Goal: Find contact information: Find contact information

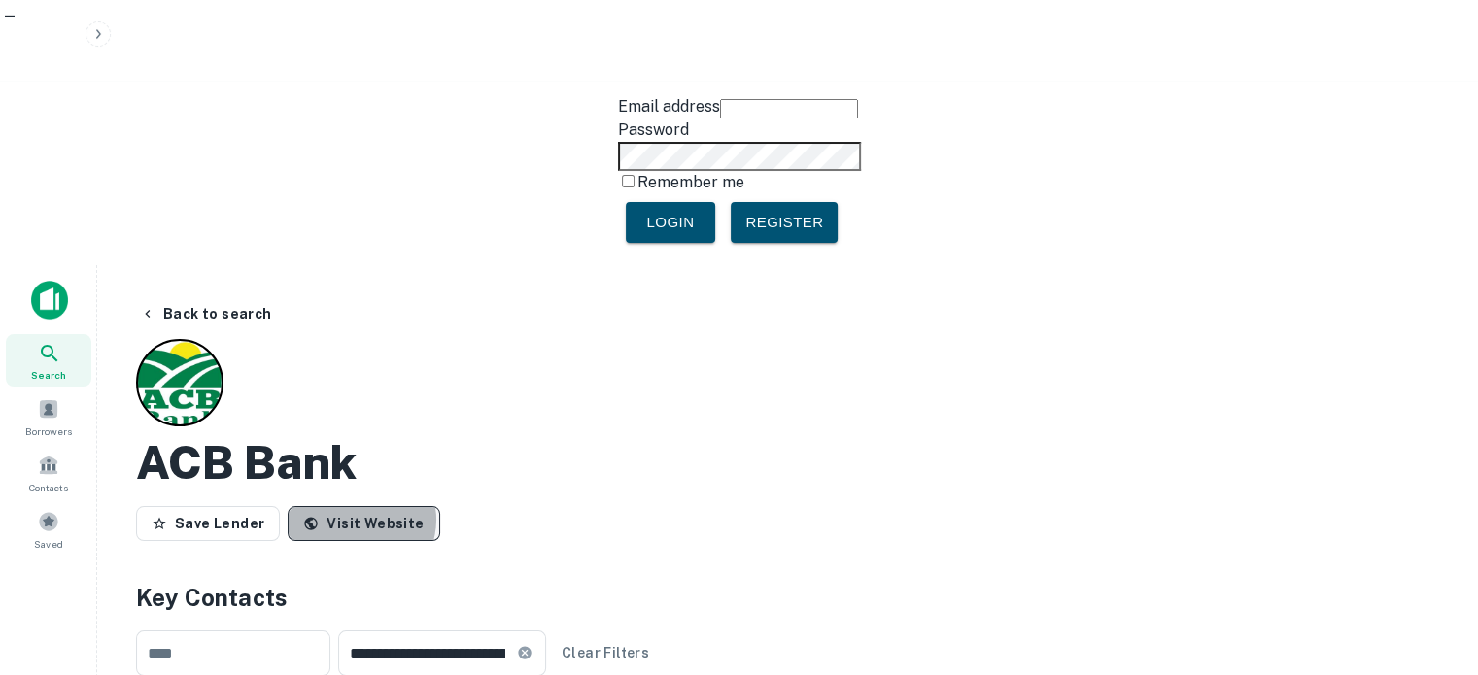
click at [353, 506] on link "Visit Website" at bounding box center [364, 523] width 152 height 35
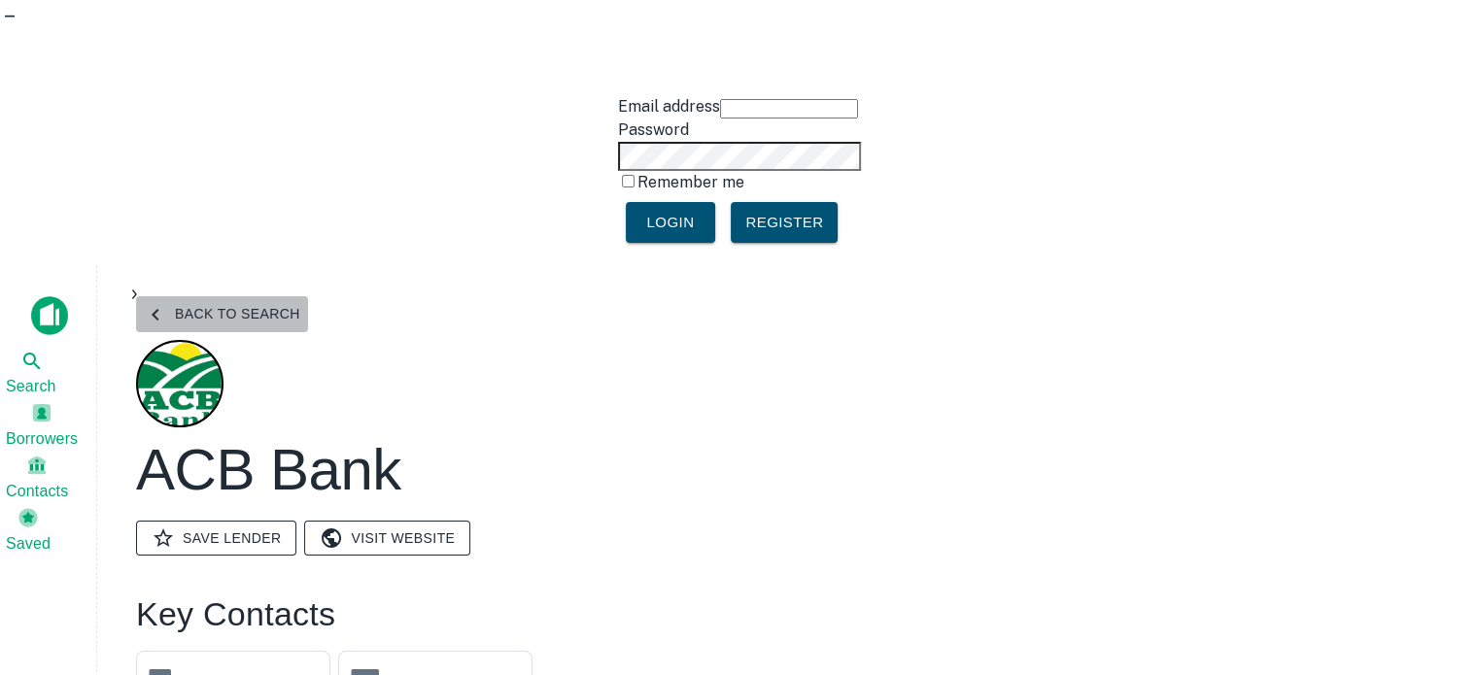
click at [257, 296] on button "Back to search" at bounding box center [222, 314] width 172 height 36
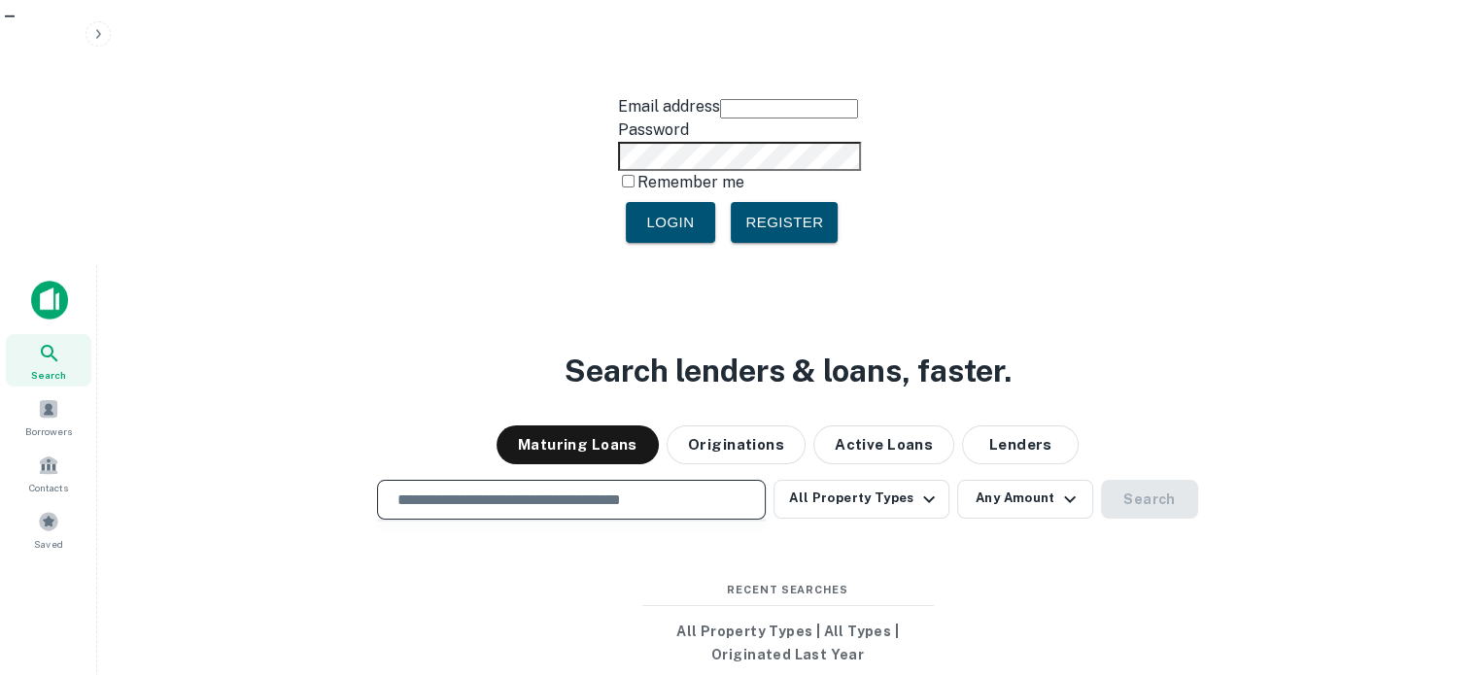
click at [432, 489] on input "text" at bounding box center [571, 500] width 371 height 22
paste input "*********"
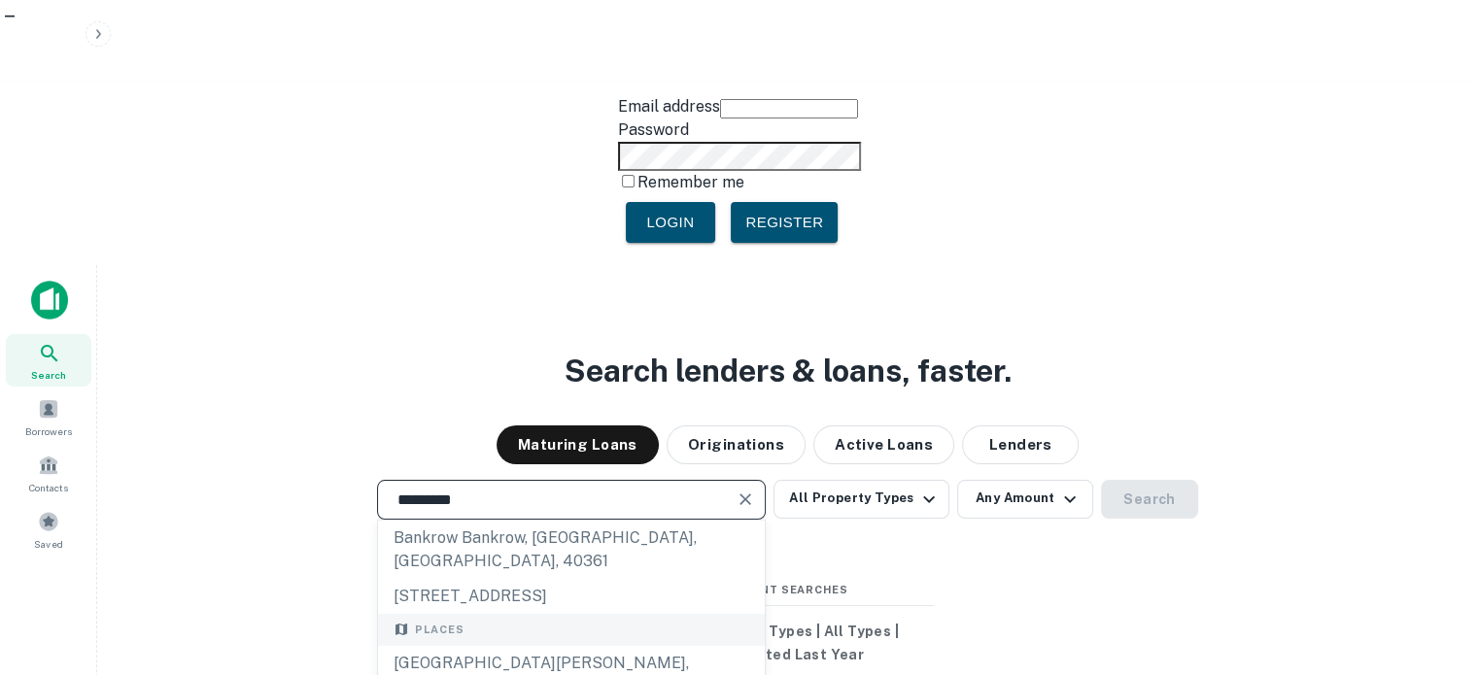
scroll to position [97, 0]
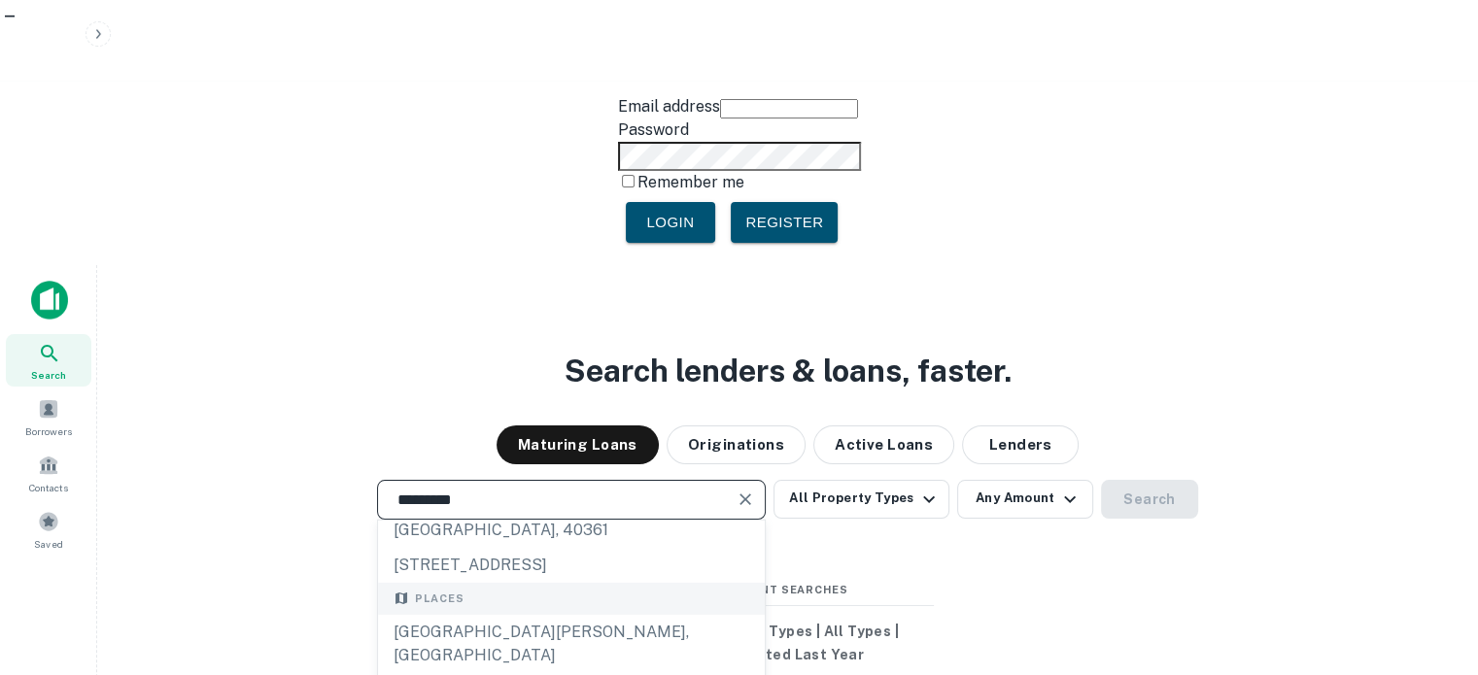
type input "*********"
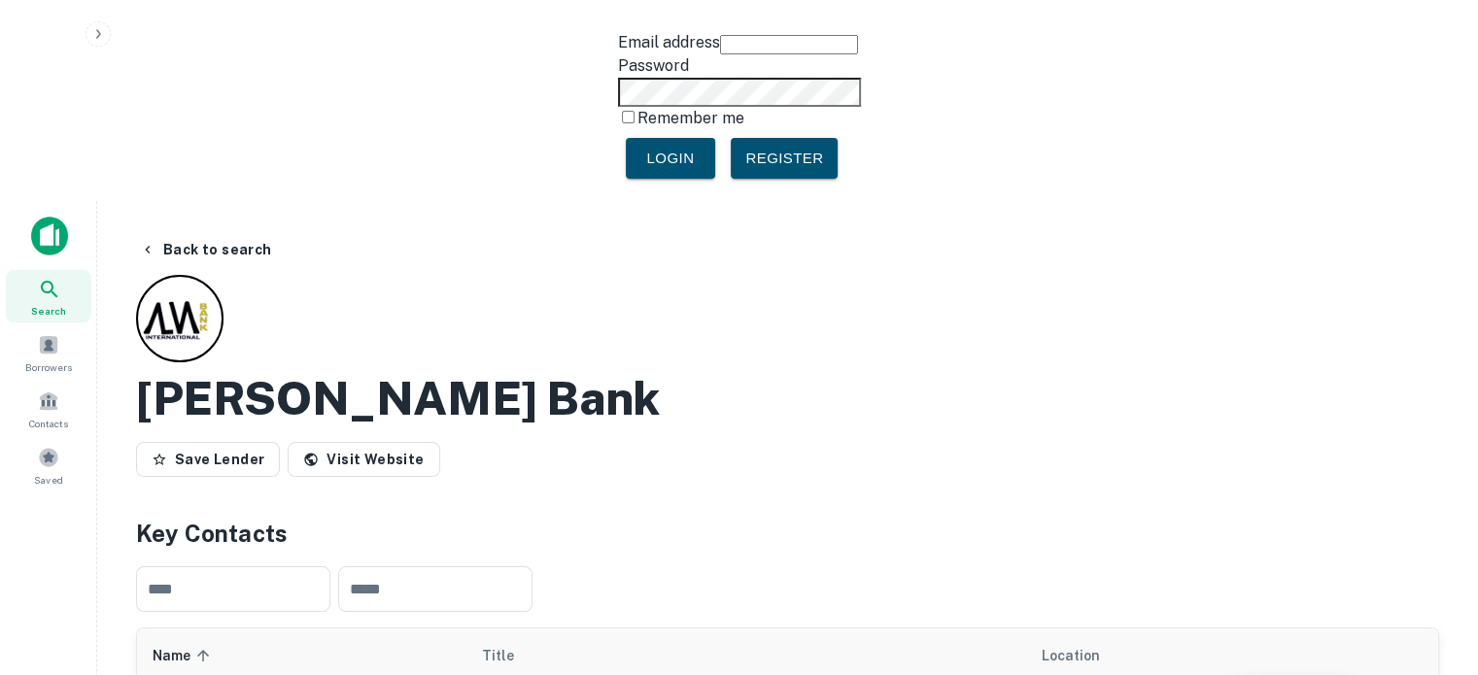
scroll to position [97, 0]
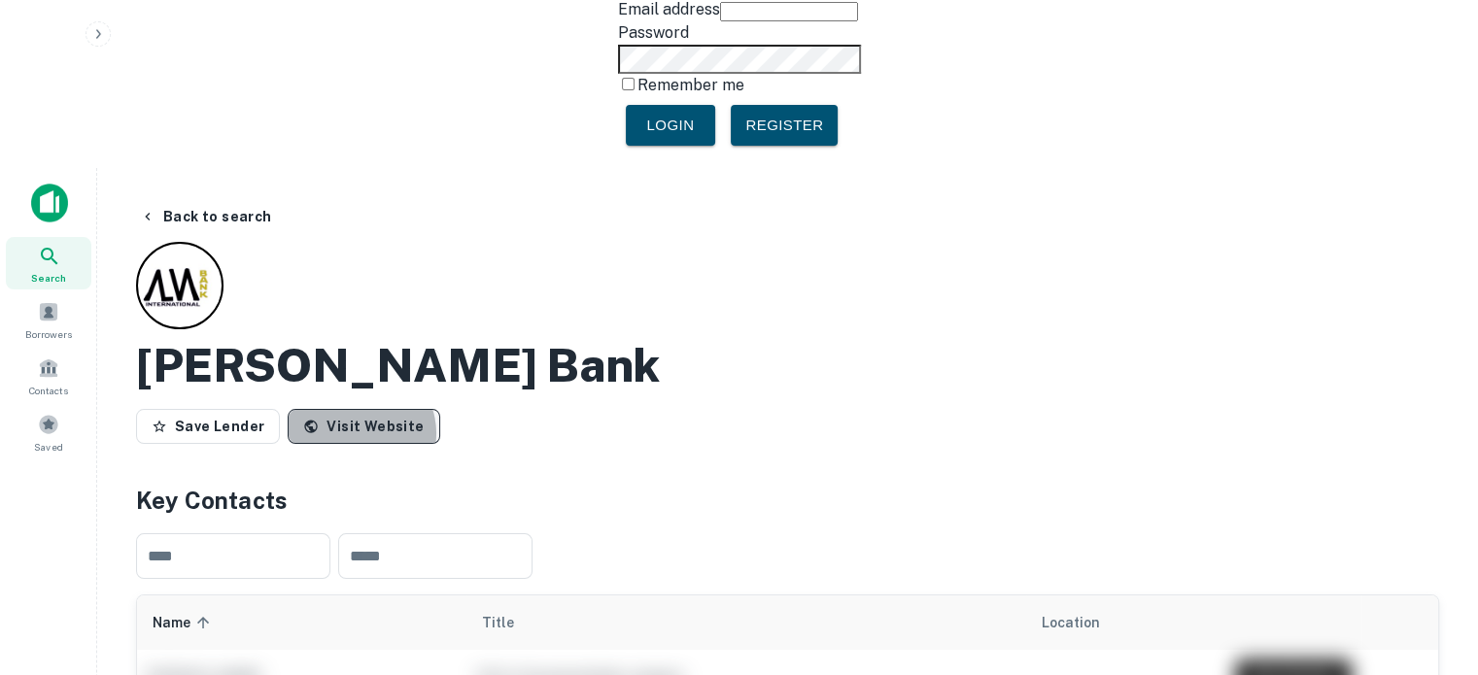
click at [352, 409] on link "Visit Website" at bounding box center [364, 426] width 152 height 35
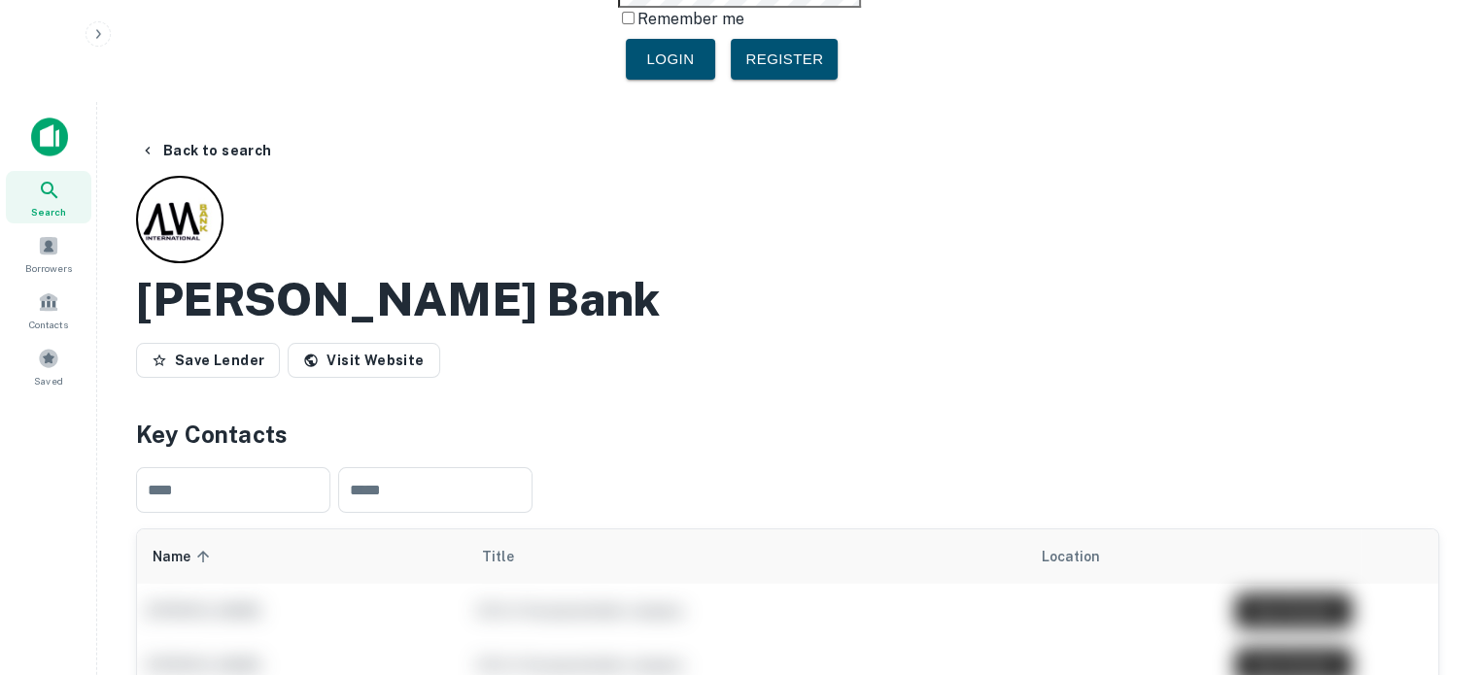
scroll to position [0, 0]
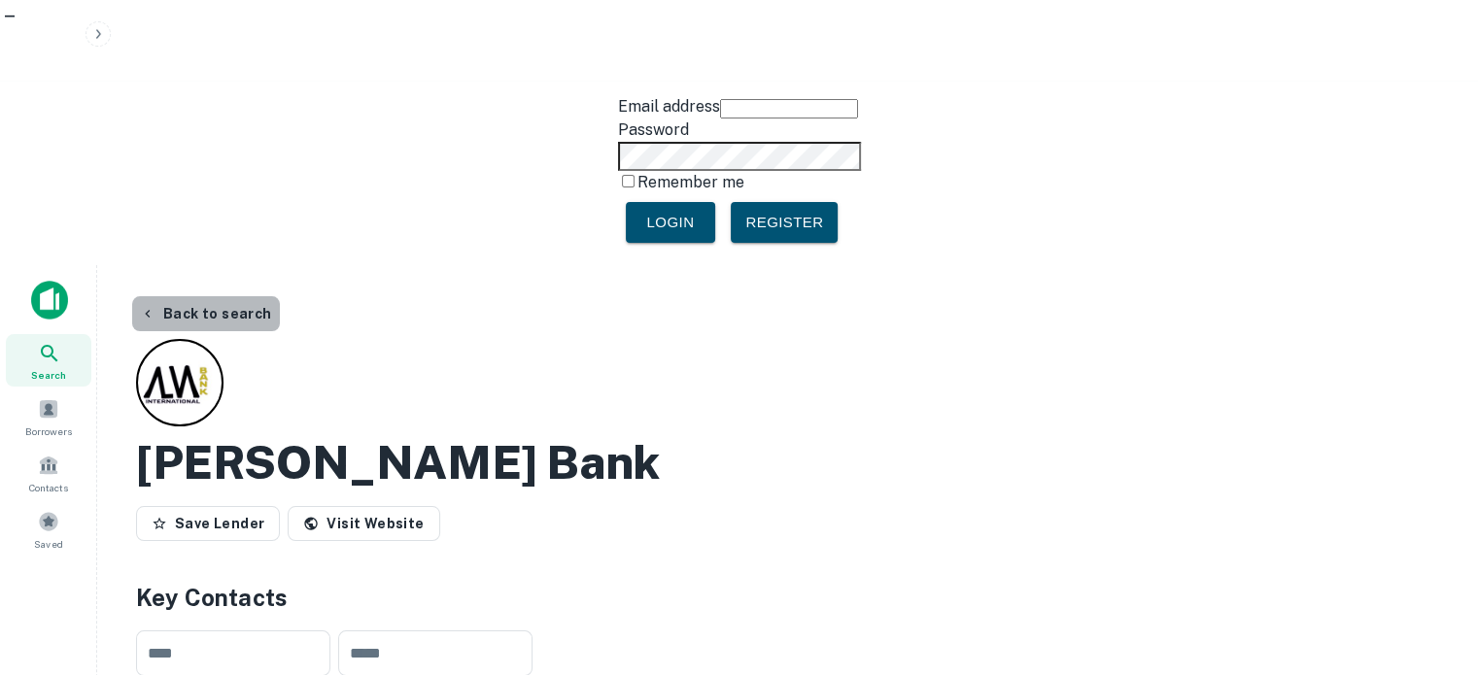
click at [206, 296] on button "Back to search" at bounding box center [206, 313] width 148 height 35
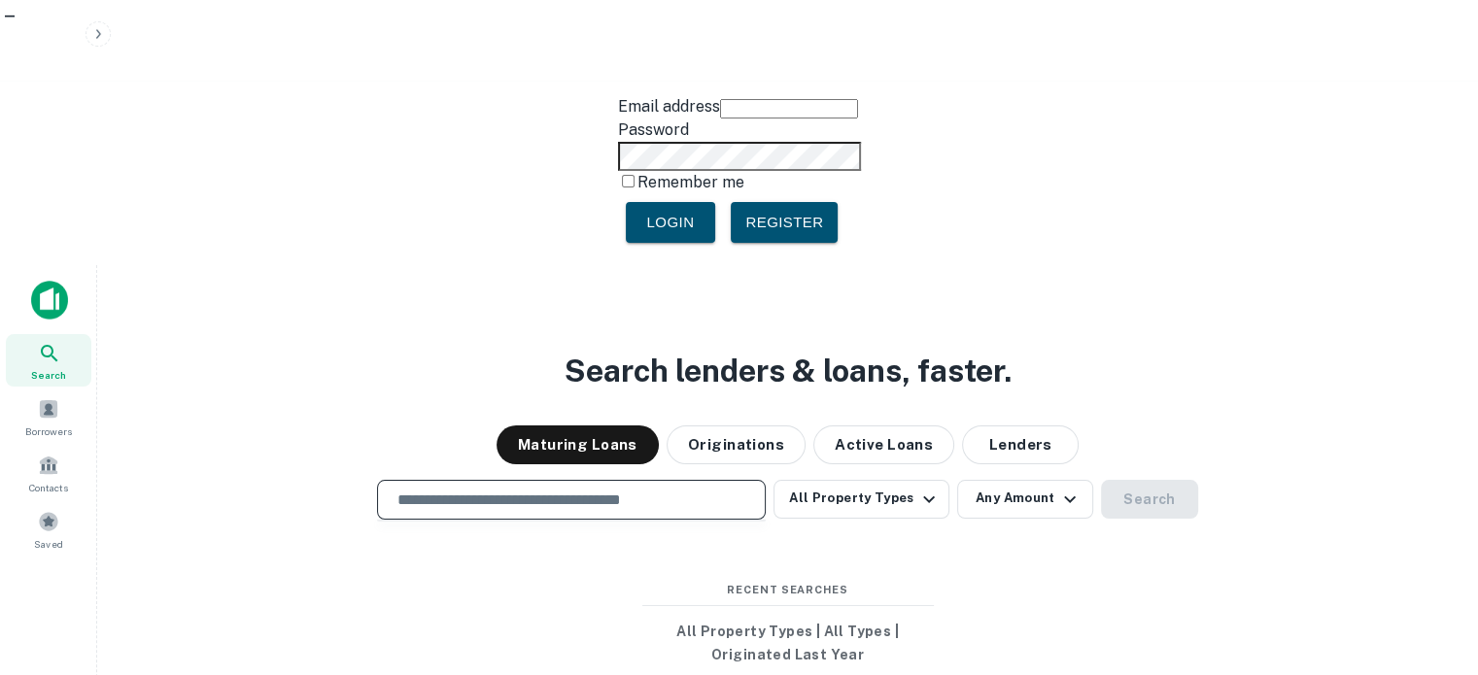
click at [509, 489] on input "text" at bounding box center [571, 500] width 371 height 22
paste input "**********"
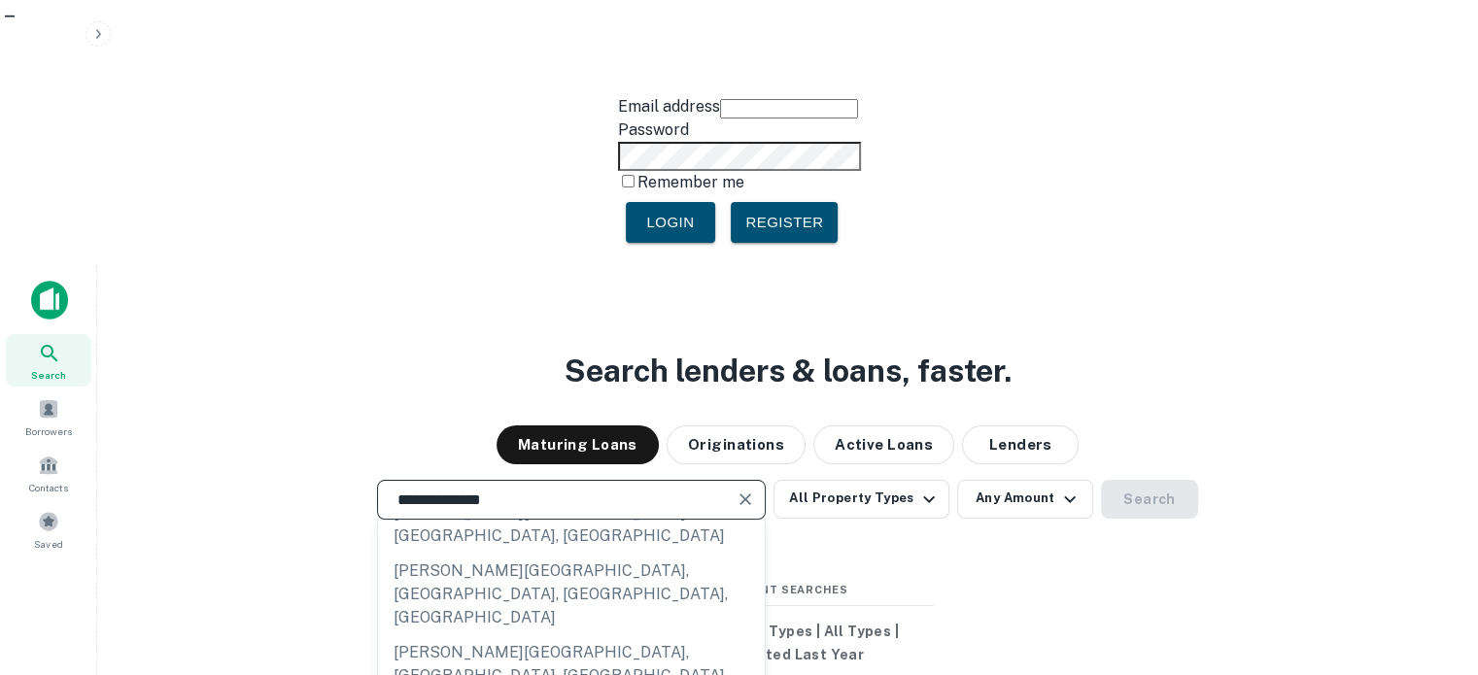
scroll to position [274, 0]
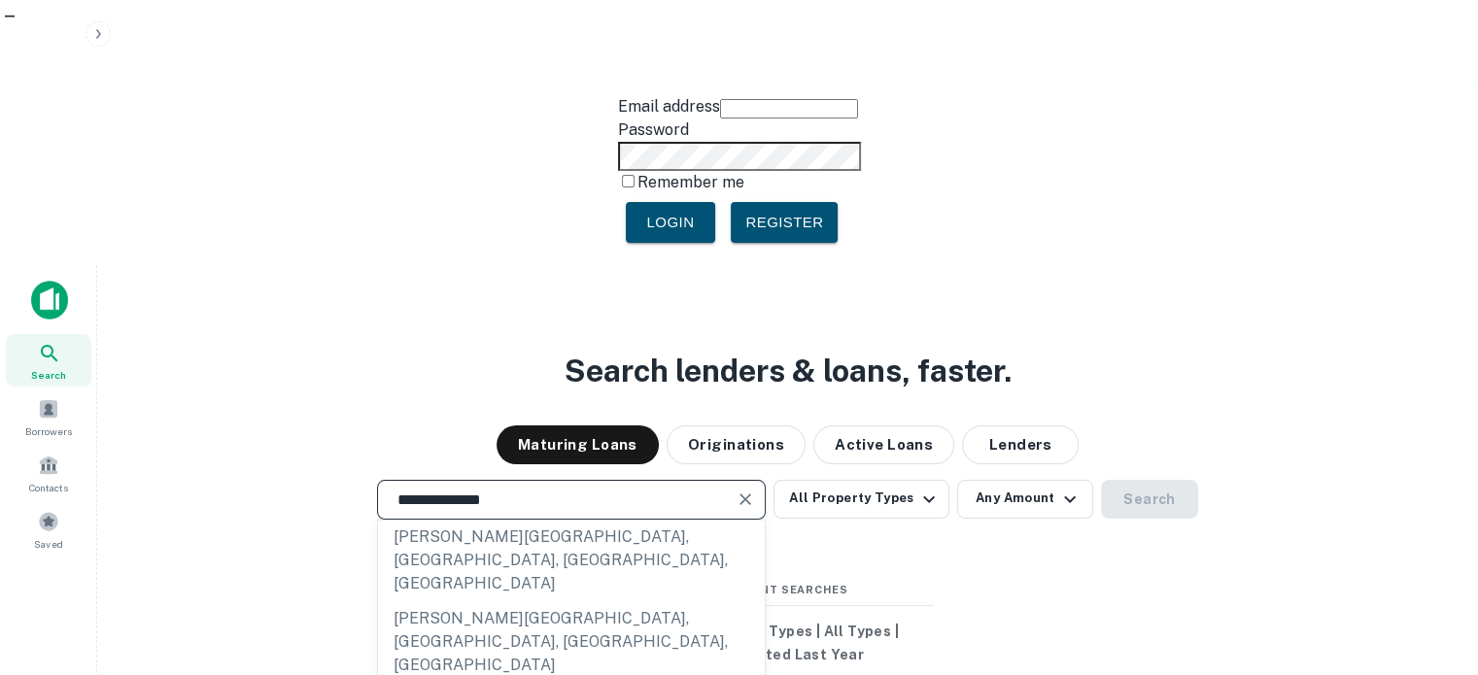
type input "**********"
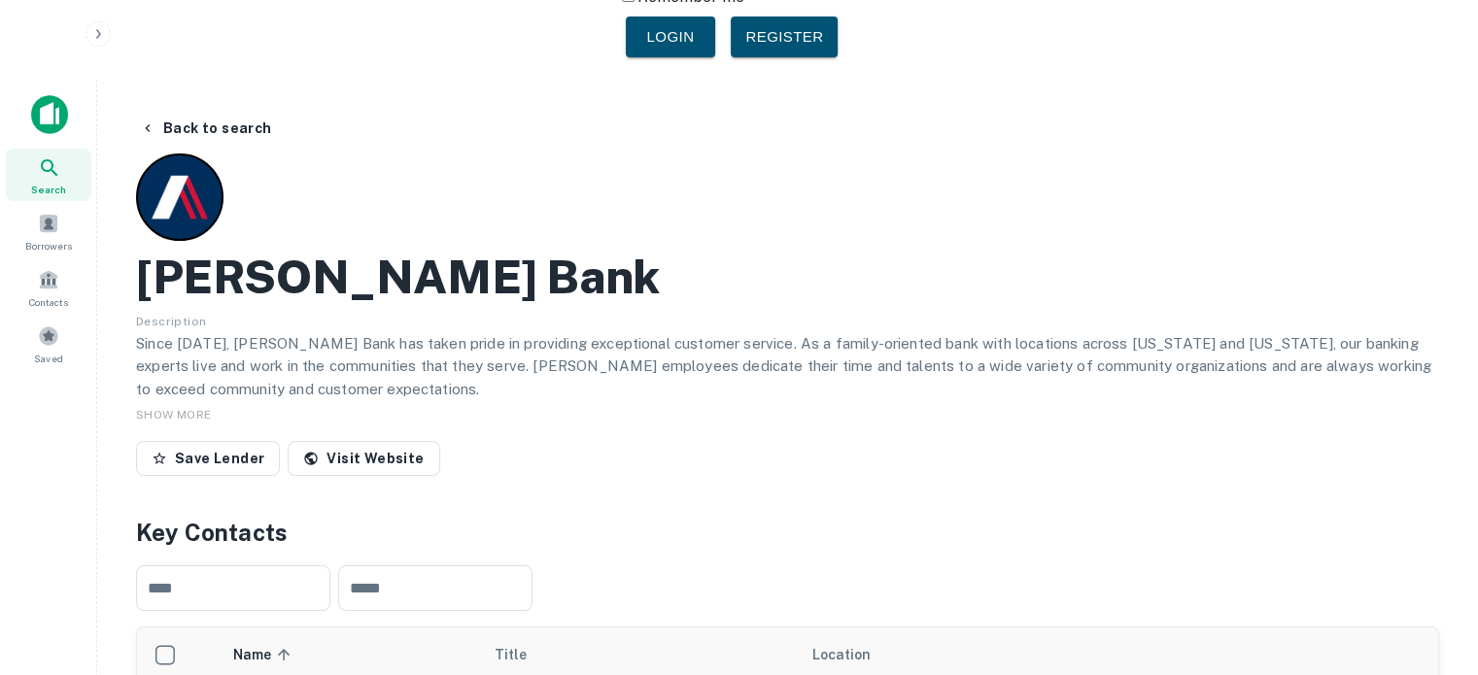
scroll to position [291, 0]
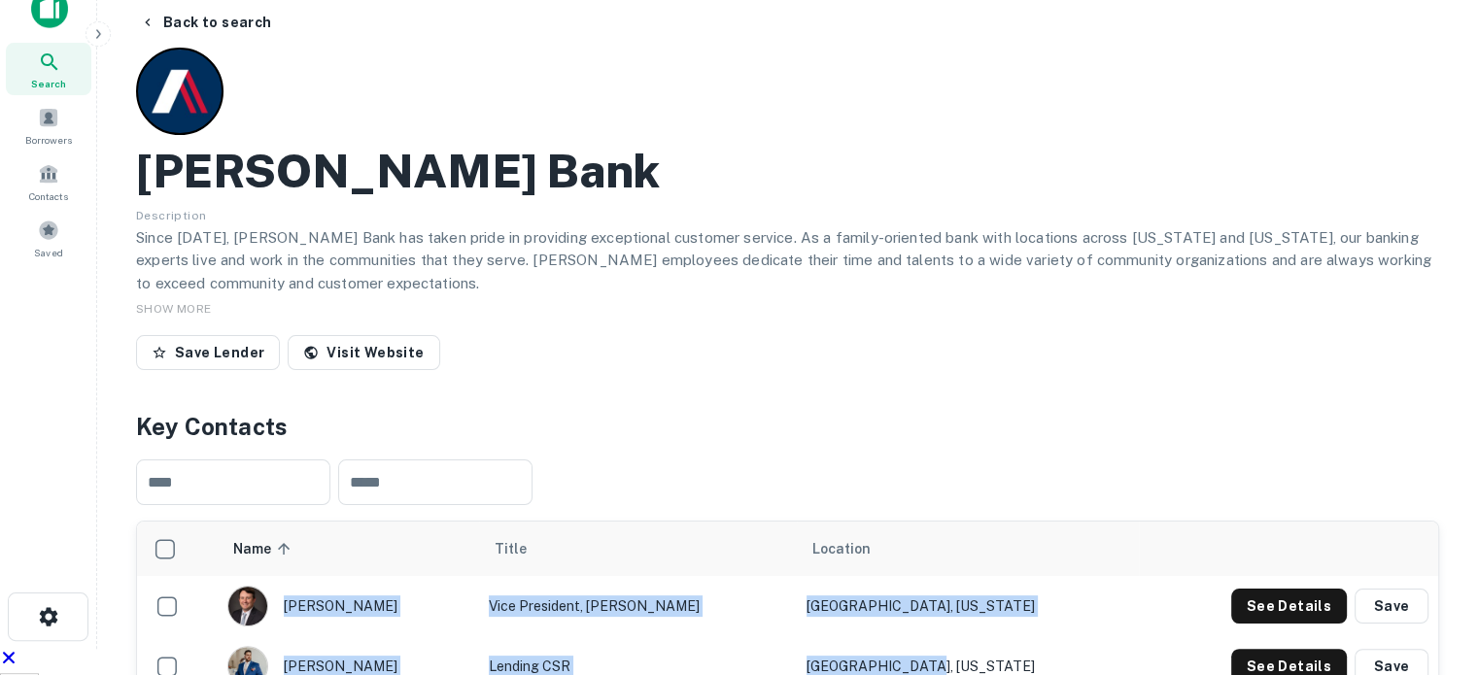
drag, startPoint x: 299, startPoint y: 338, endPoint x: 1018, endPoint y: 394, distance: 721.1
click at [1014, 576] on tbody "[PERSON_NAME] Vice President, Tulsa Lending [GEOGRAPHIC_DATA], [US_STATE] See D…" at bounding box center [787, 636] width 1301 height 120
copy tbody "[PERSON_NAME] Vice President, [PERSON_NAME][GEOGRAPHIC_DATA], [US_STATE] See De…"
click at [365, 335] on link "Visit Website" at bounding box center [364, 352] width 152 height 35
click at [1278, 589] on button "See Details" at bounding box center [1289, 606] width 116 height 35
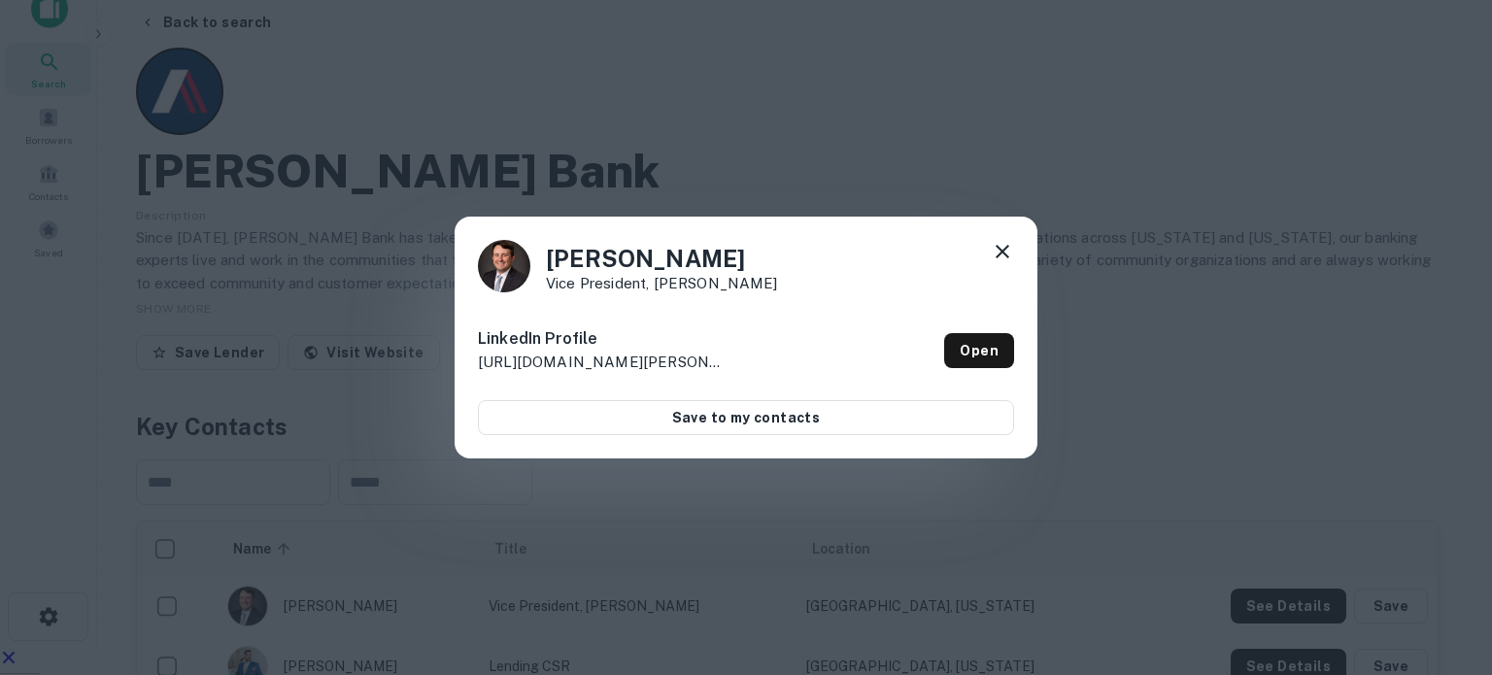
drag, startPoint x: 1194, startPoint y: 501, endPoint x: 1217, endPoint y: 489, distance: 25.7
click at [1201, 498] on div "[PERSON_NAME] Vice President, Tulsa Lending LinkedIn Profile [URL][DOMAIN_NAME]…" at bounding box center [746, 337] width 1492 height 675
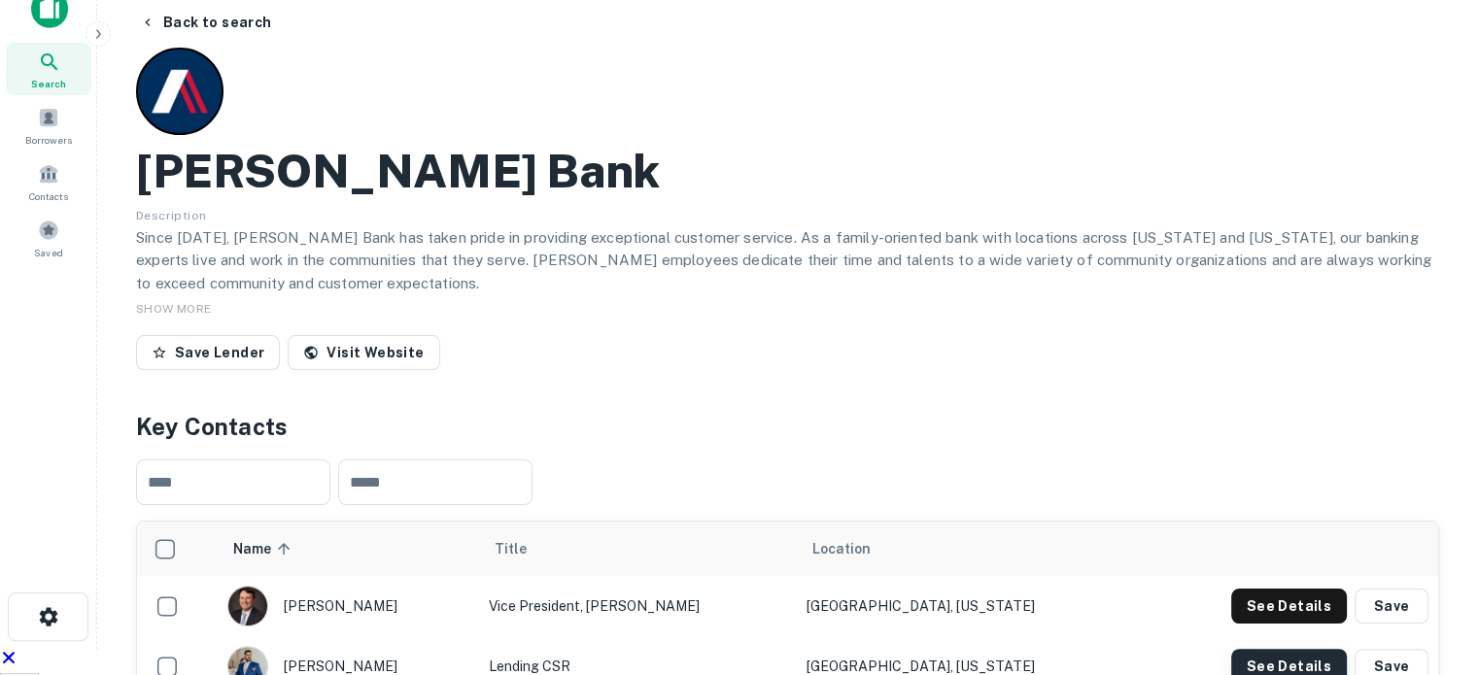
click at [1274, 589] on button "See Details" at bounding box center [1289, 606] width 116 height 35
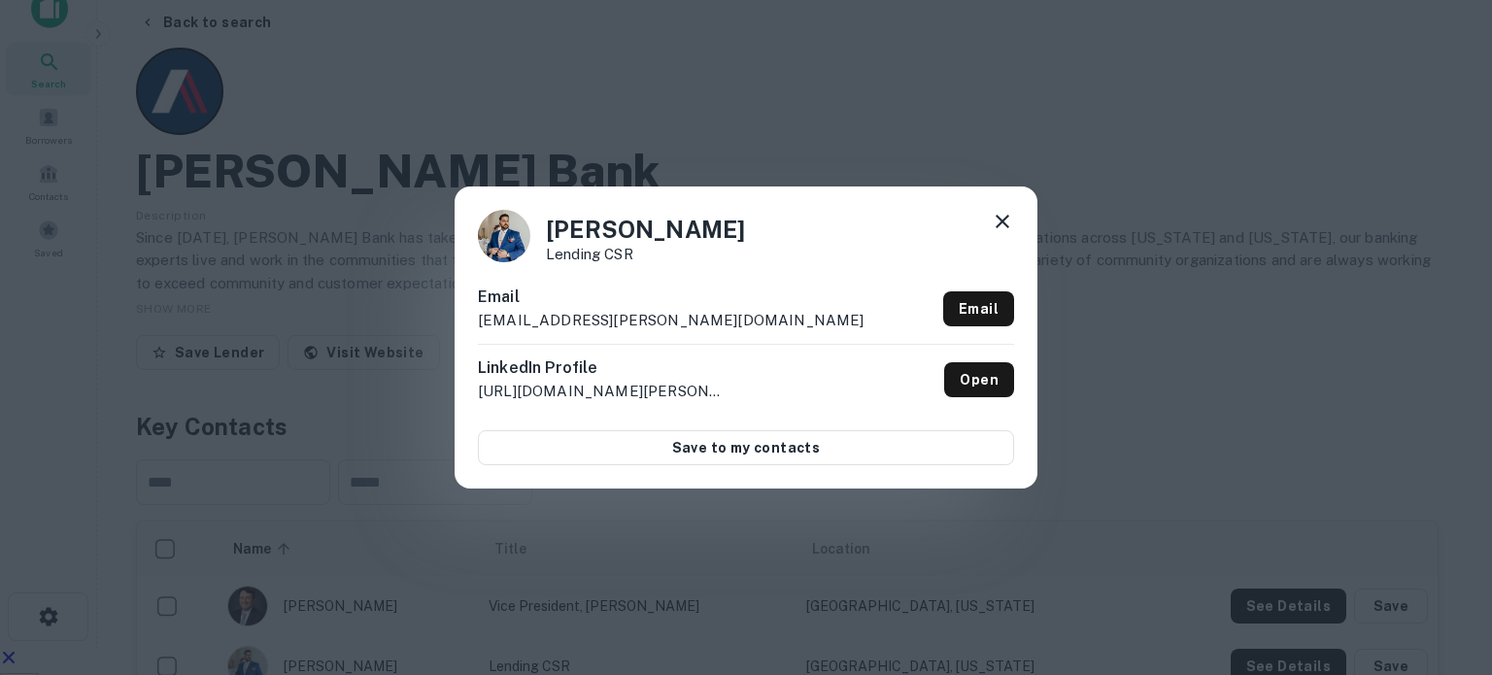
click at [625, 321] on p "[EMAIL_ADDRESS][PERSON_NAME][DOMAIN_NAME]" at bounding box center [671, 320] width 387 height 23
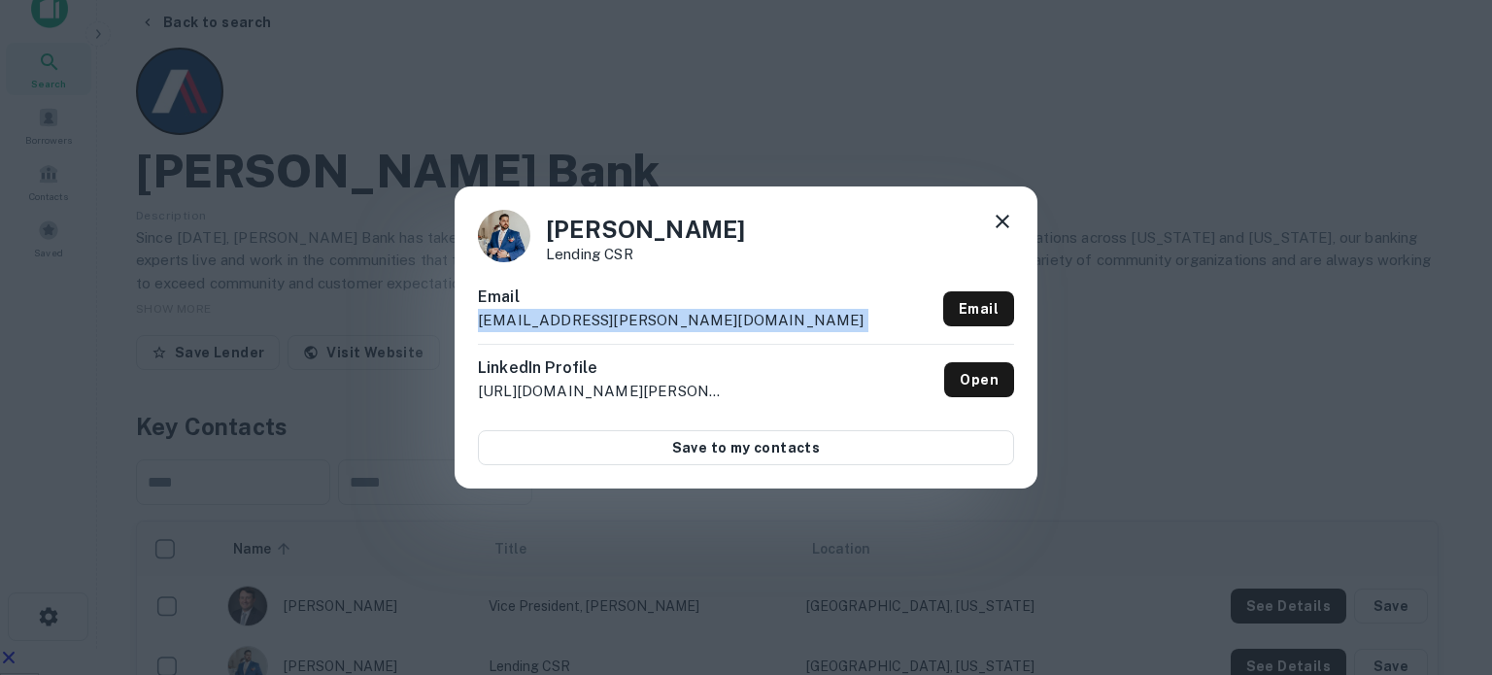
click at [625, 321] on p "[EMAIL_ADDRESS][PERSON_NAME][DOMAIN_NAME]" at bounding box center [671, 320] width 387 height 23
copy div "[EMAIL_ADDRESS][PERSON_NAME][DOMAIN_NAME] Email"
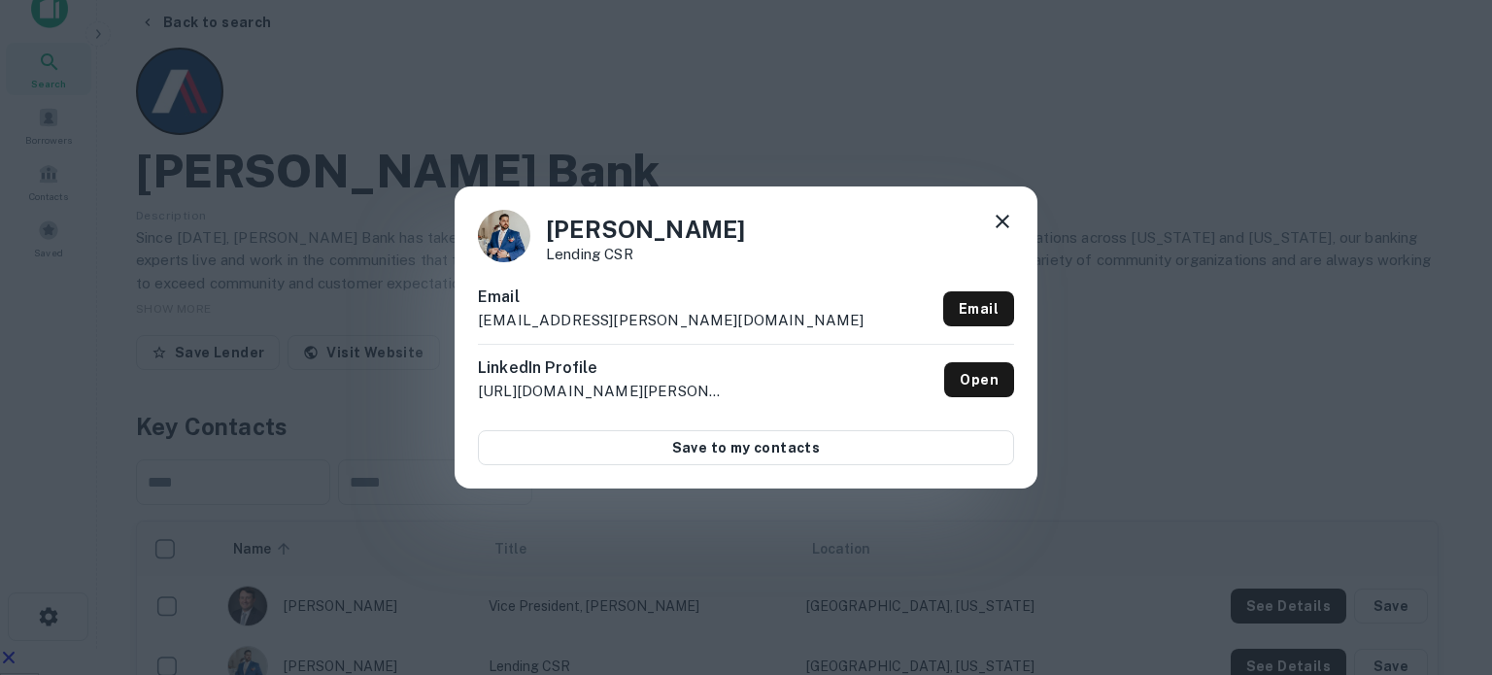
click at [486, 136] on div "[PERSON_NAME] Lending CSR Email [EMAIL_ADDRESS][PERSON_NAME][DOMAIN_NAME] Email…" at bounding box center [746, 337] width 1492 height 675
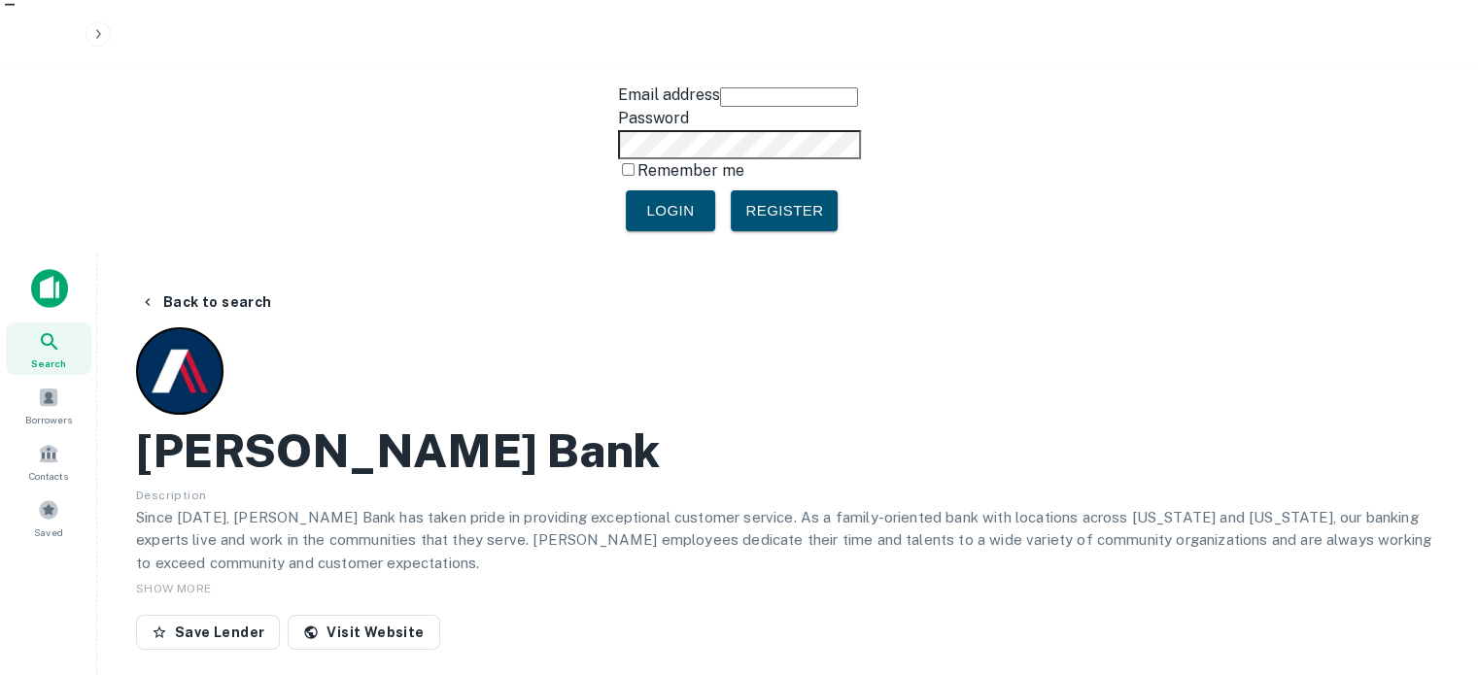
scroll to position [0, 0]
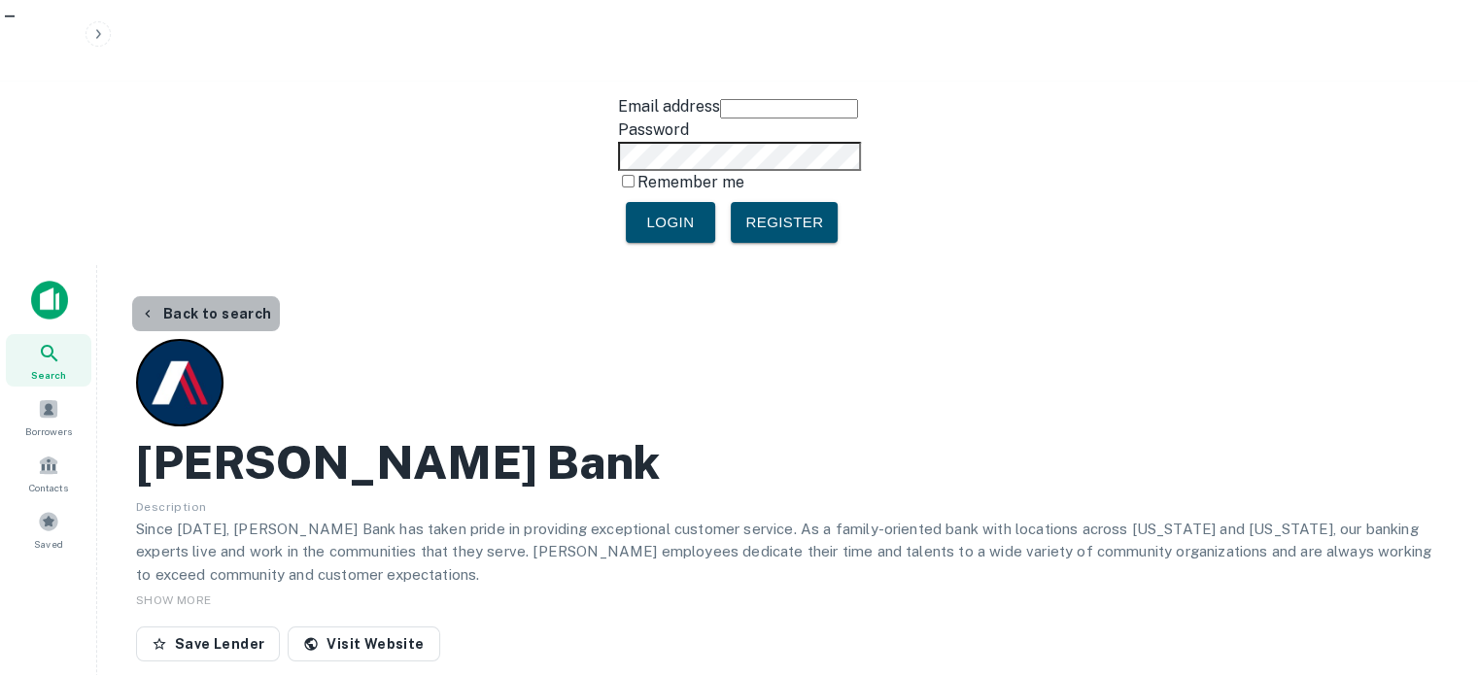
click at [229, 296] on button "Back to search" at bounding box center [206, 313] width 148 height 35
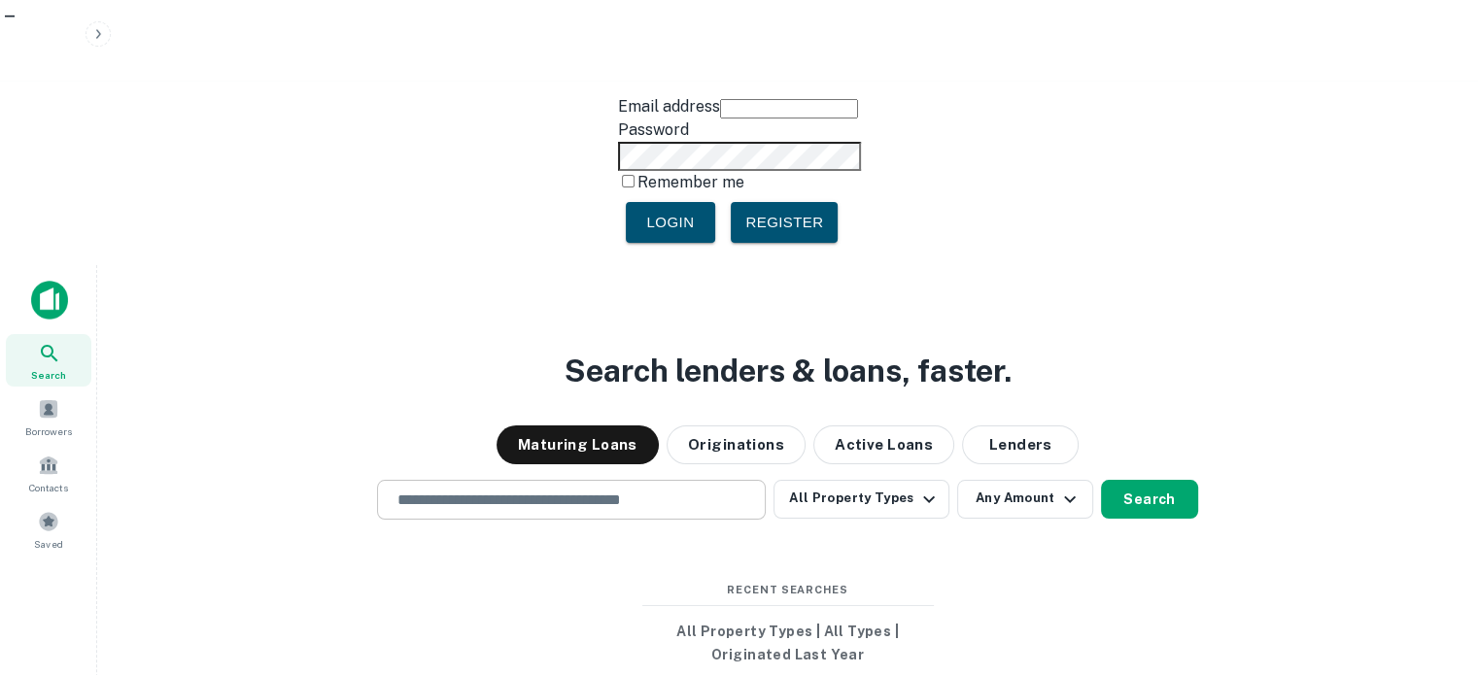
click at [459, 489] on input "text" at bounding box center [571, 500] width 371 height 22
paste input "**********"
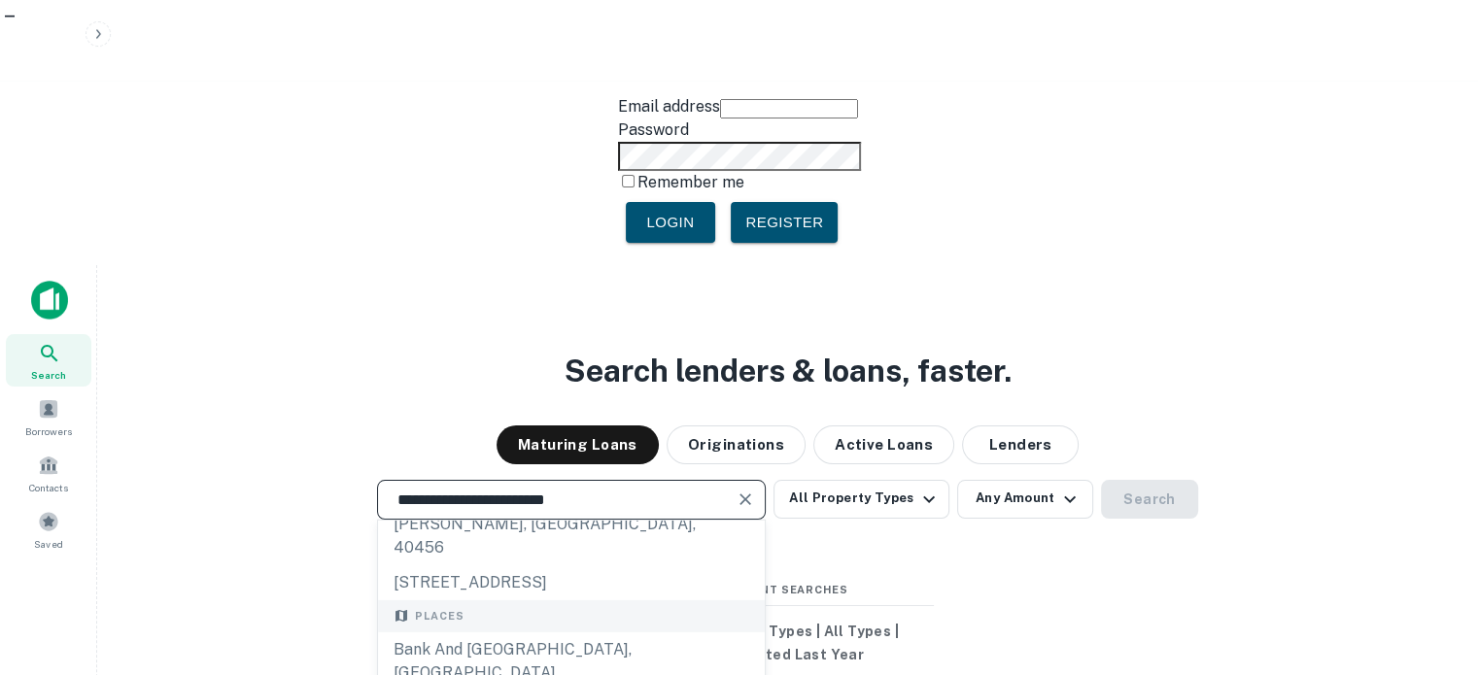
scroll to position [97, 0]
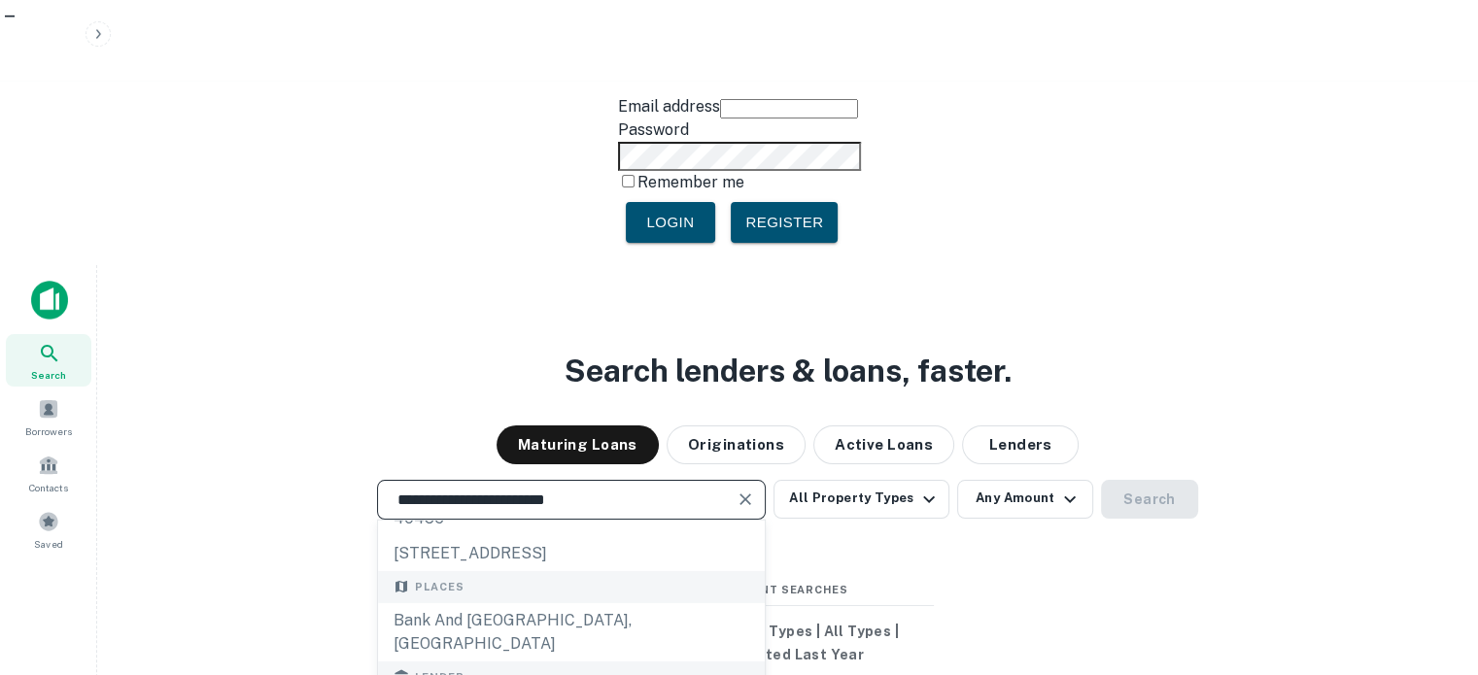
type input "**********"
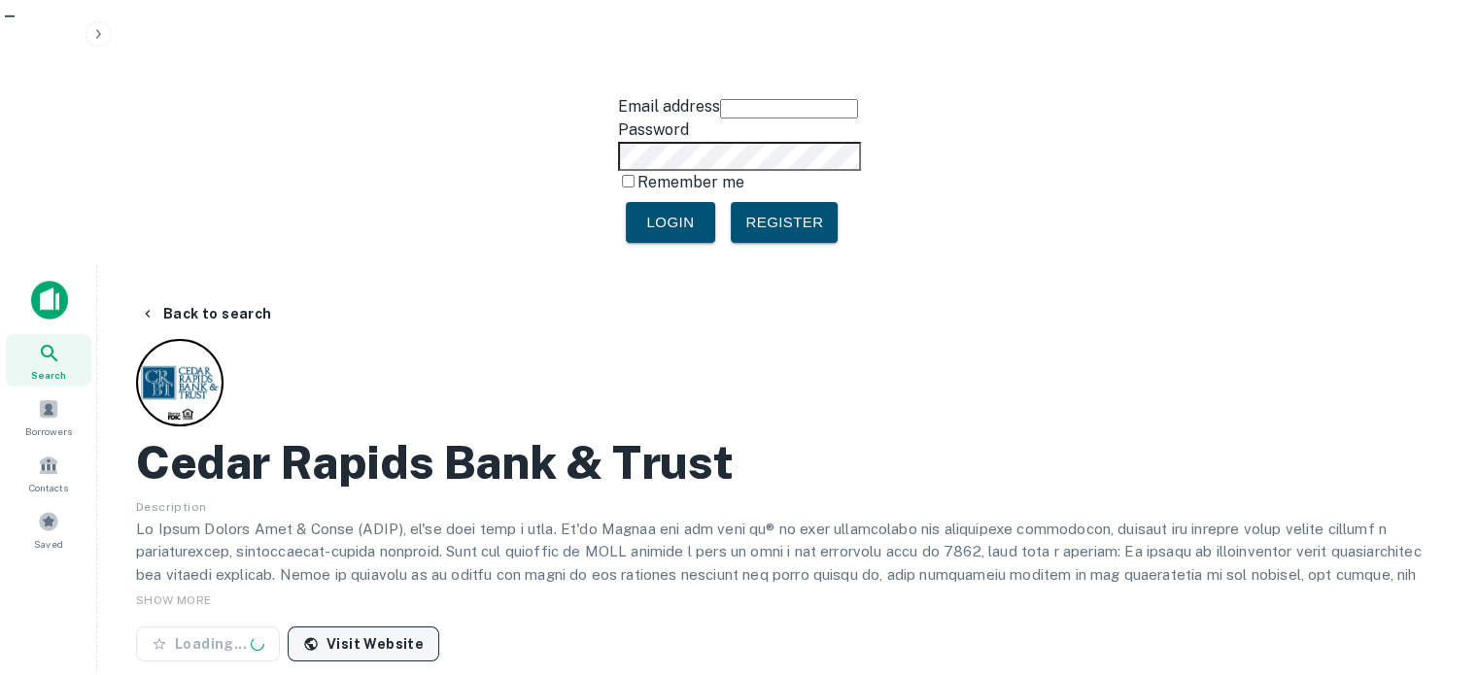
click at [365, 627] on link "Visit Website" at bounding box center [364, 644] width 152 height 35
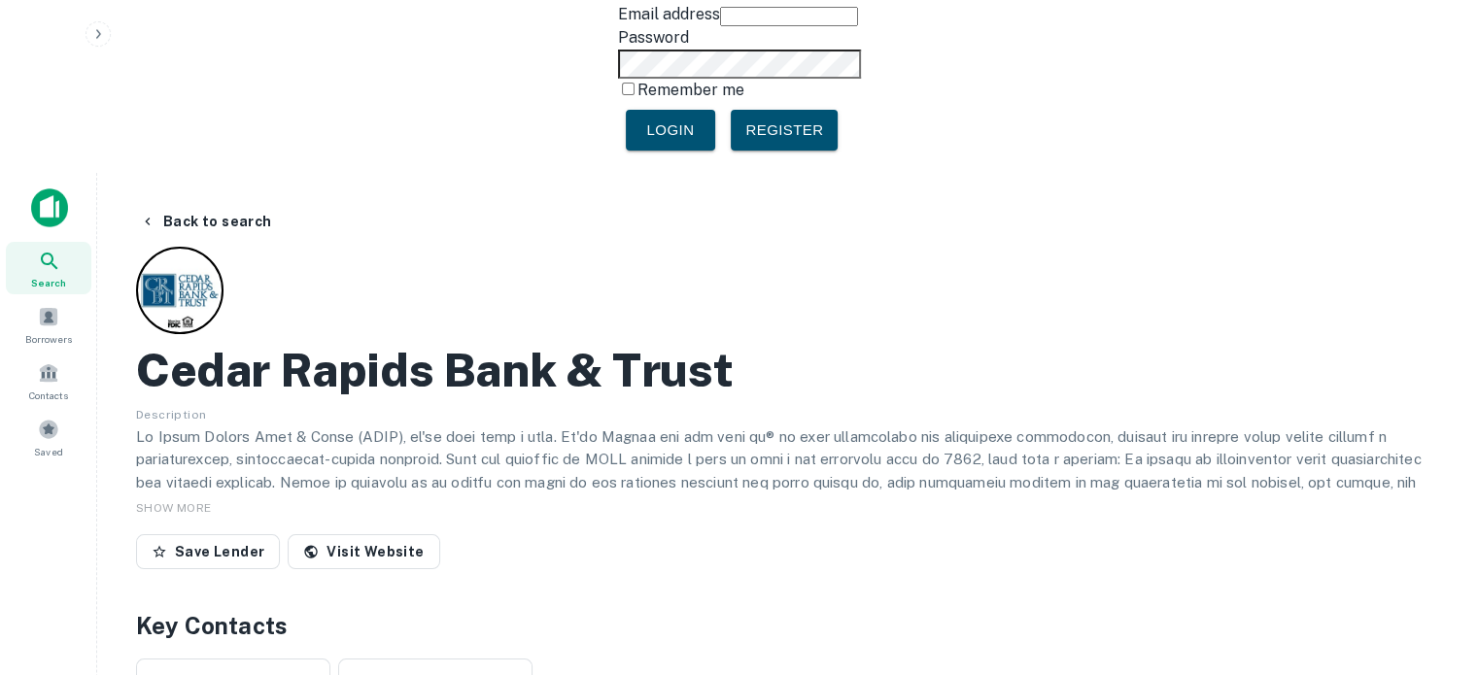
scroll to position [291, 0]
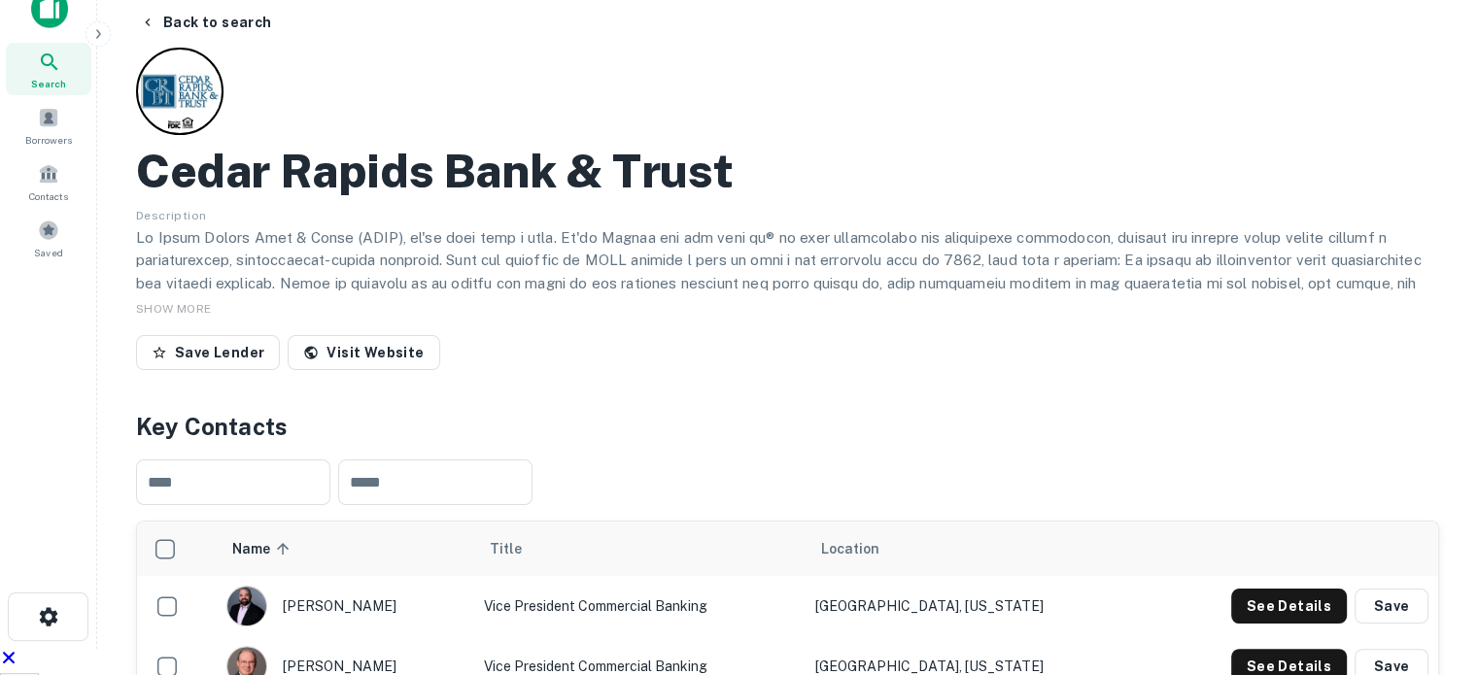
click at [1255, 384] on body "Email address Password Remember me Login Register Search Borrowers Contacts Sav…" at bounding box center [739, 46] width 1478 height 675
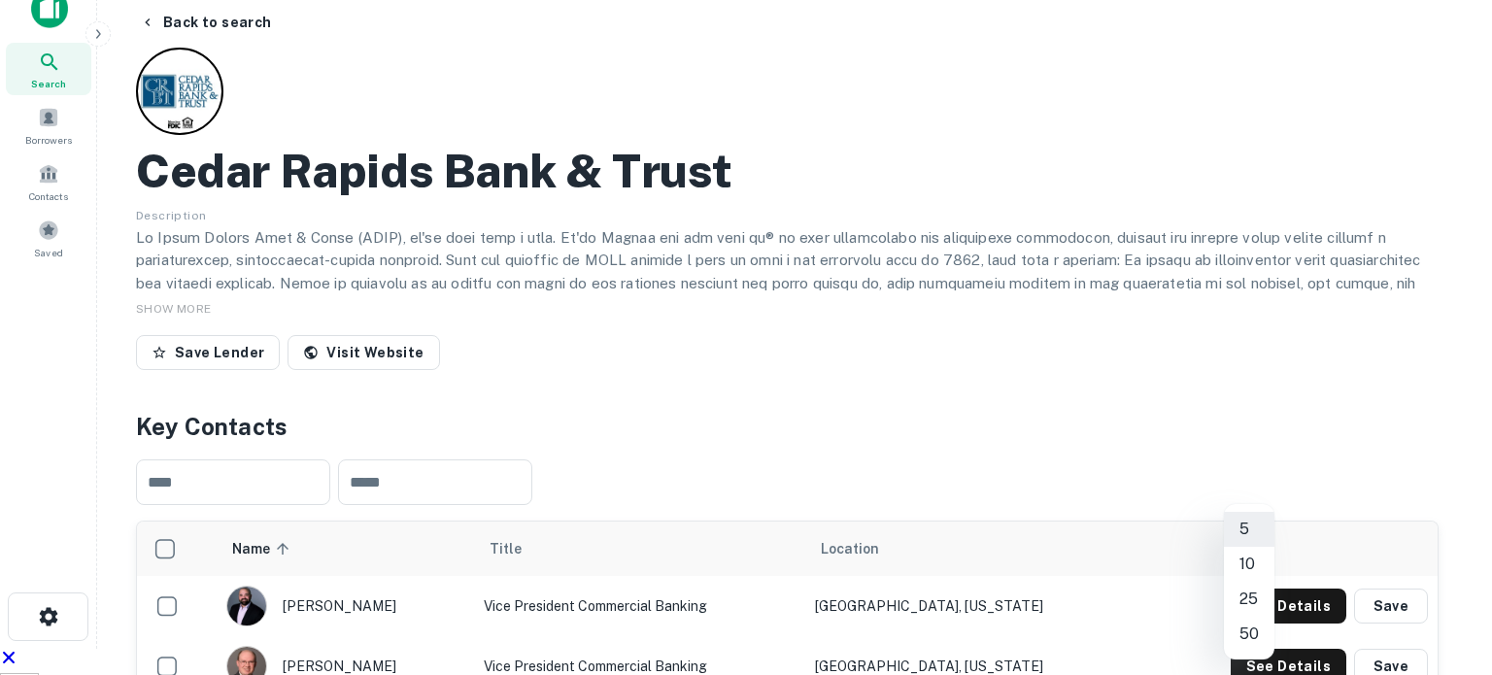
click at [1251, 636] on li "50" at bounding box center [1249, 634] width 51 height 35
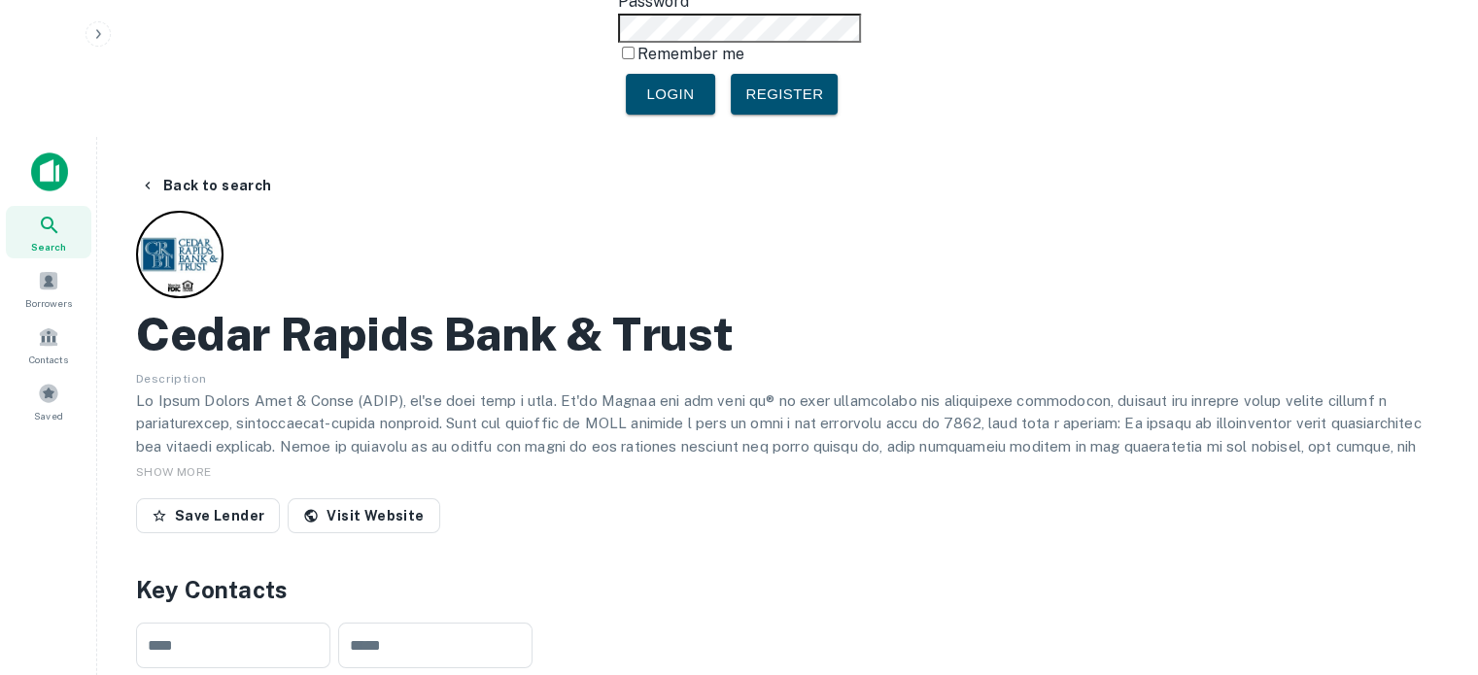
scroll to position [0, 0]
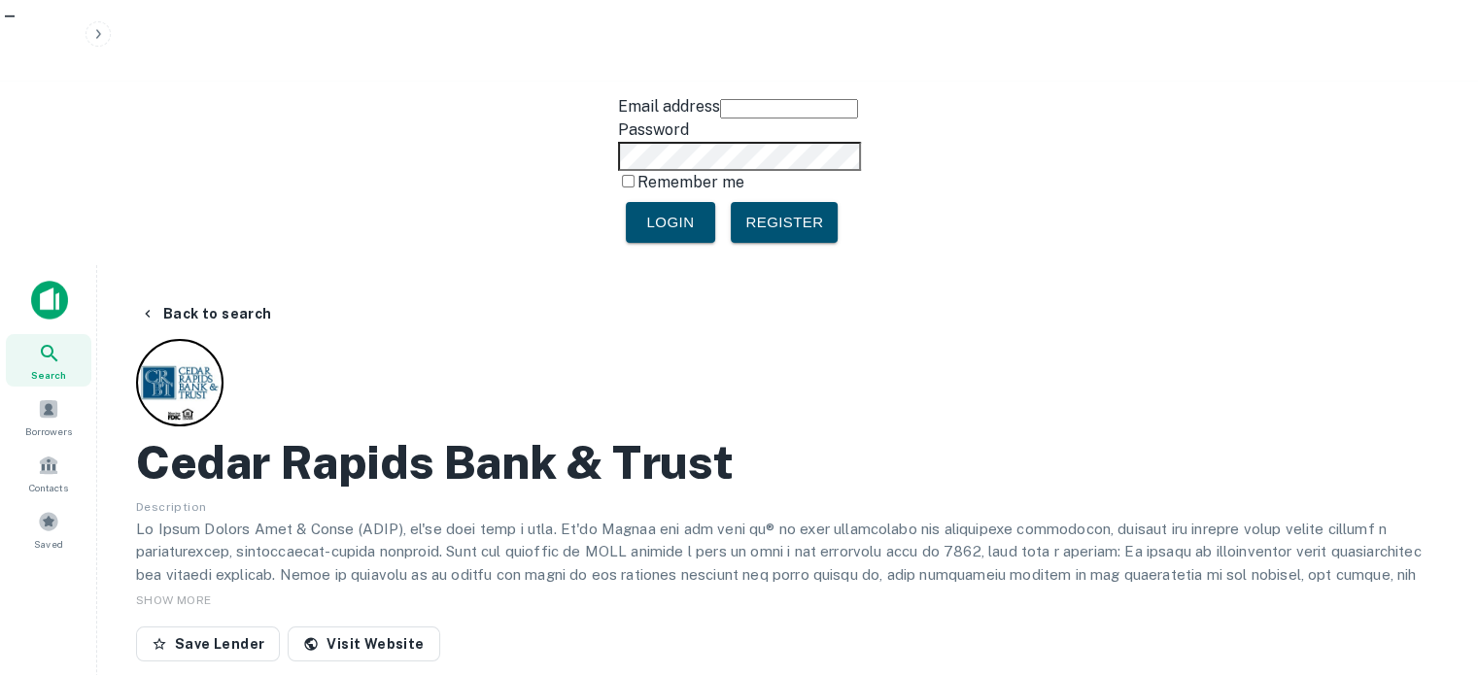
click at [412, 434] on h2 "Cedar Rapids Bank & Trust" at bounding box center [434, 462] width 597 height 56
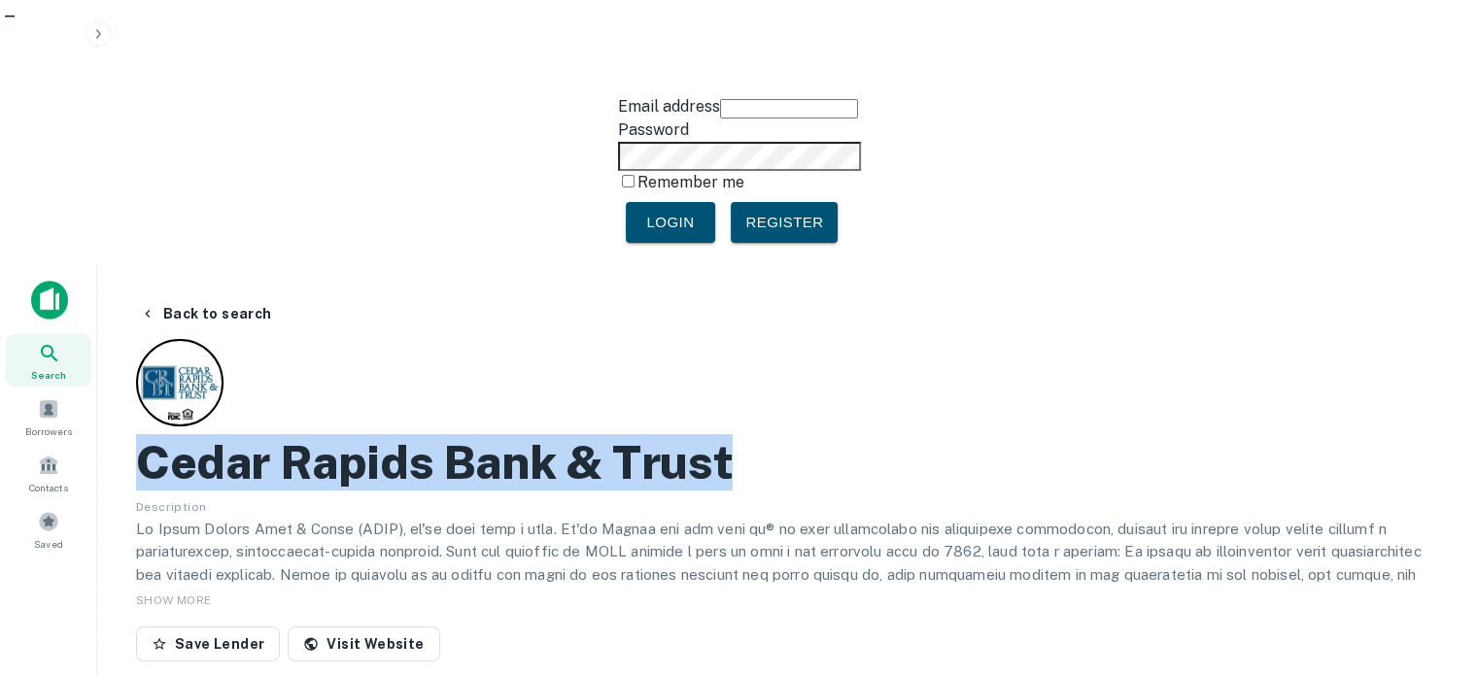
click at [412, 434] on h2 "Cedar Rapids Bank & Trust" at bounding box center [434, 462] width 597 height 56
copy h2 "Cedar Rapids Bank & Trust"
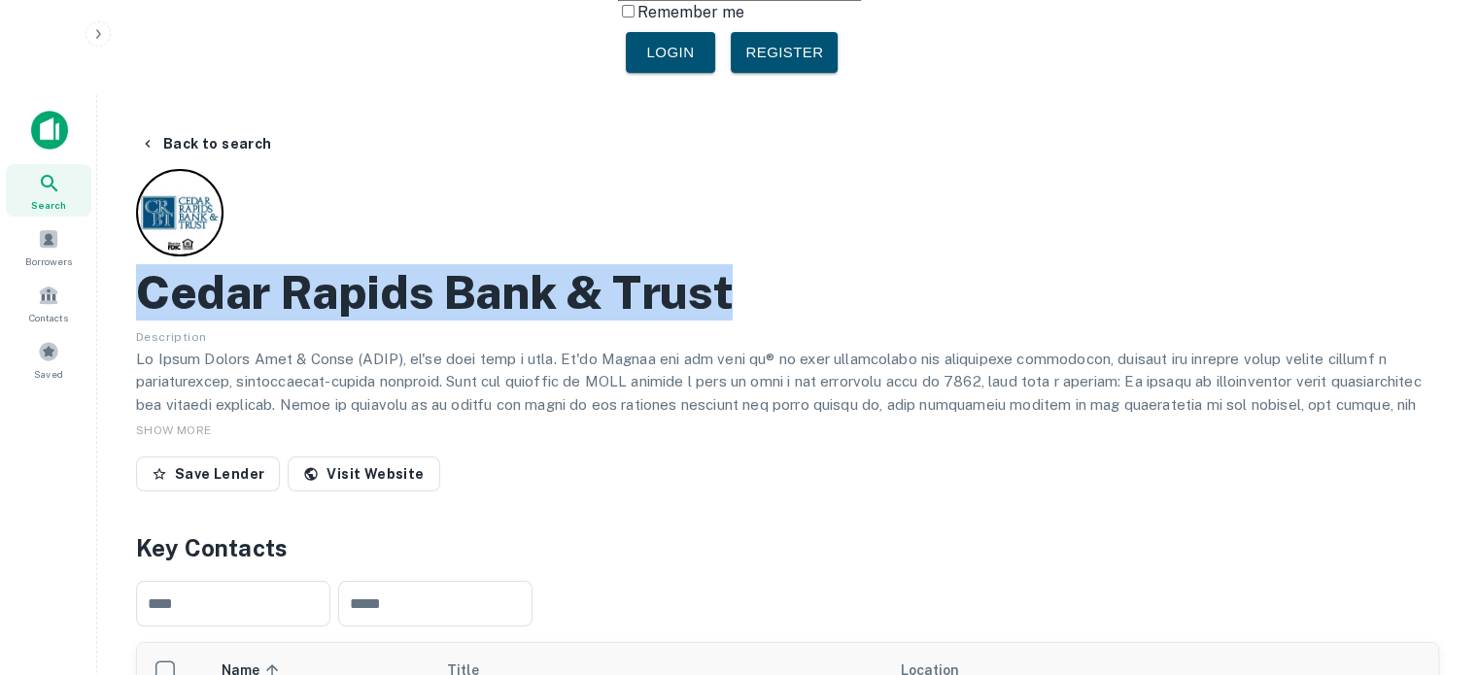
scroll to position [486, 0]
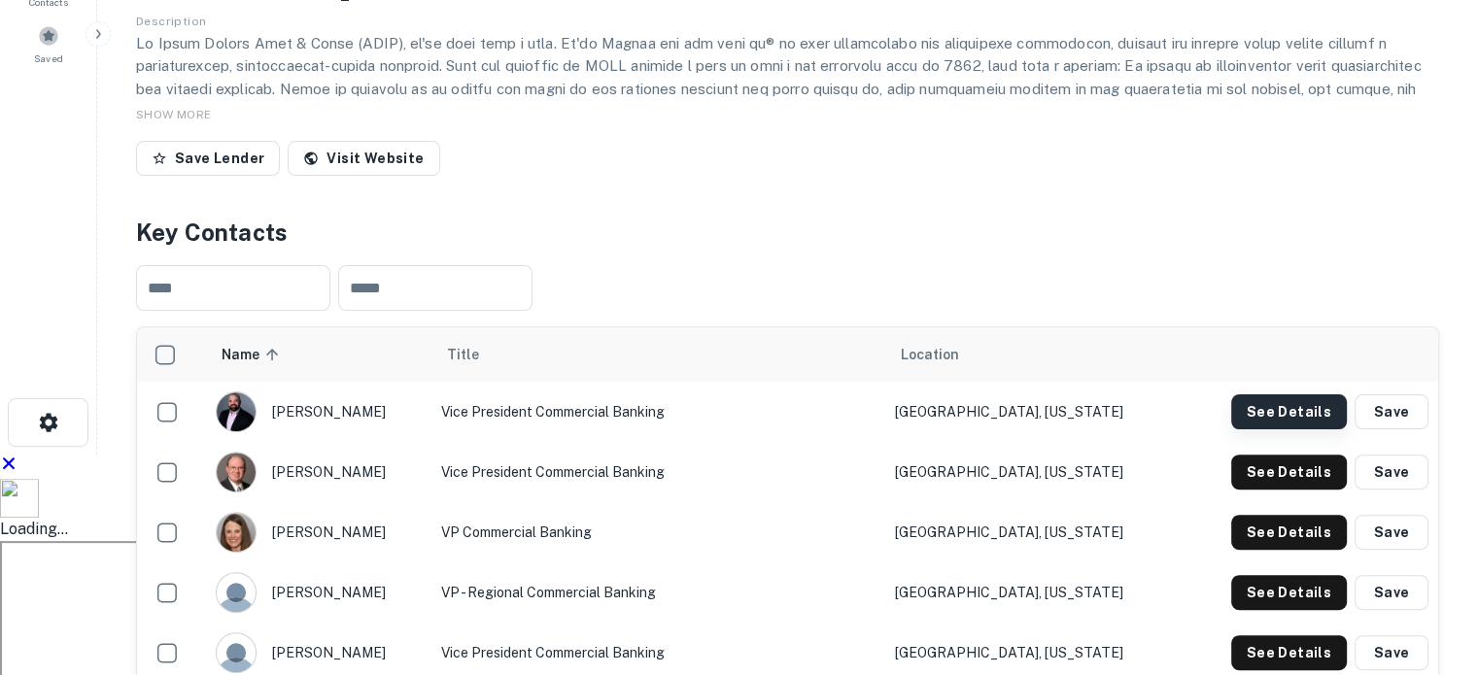
click at [1273, 394] on button "See Details" at bounding box center [1289, 411] width 116 height 35
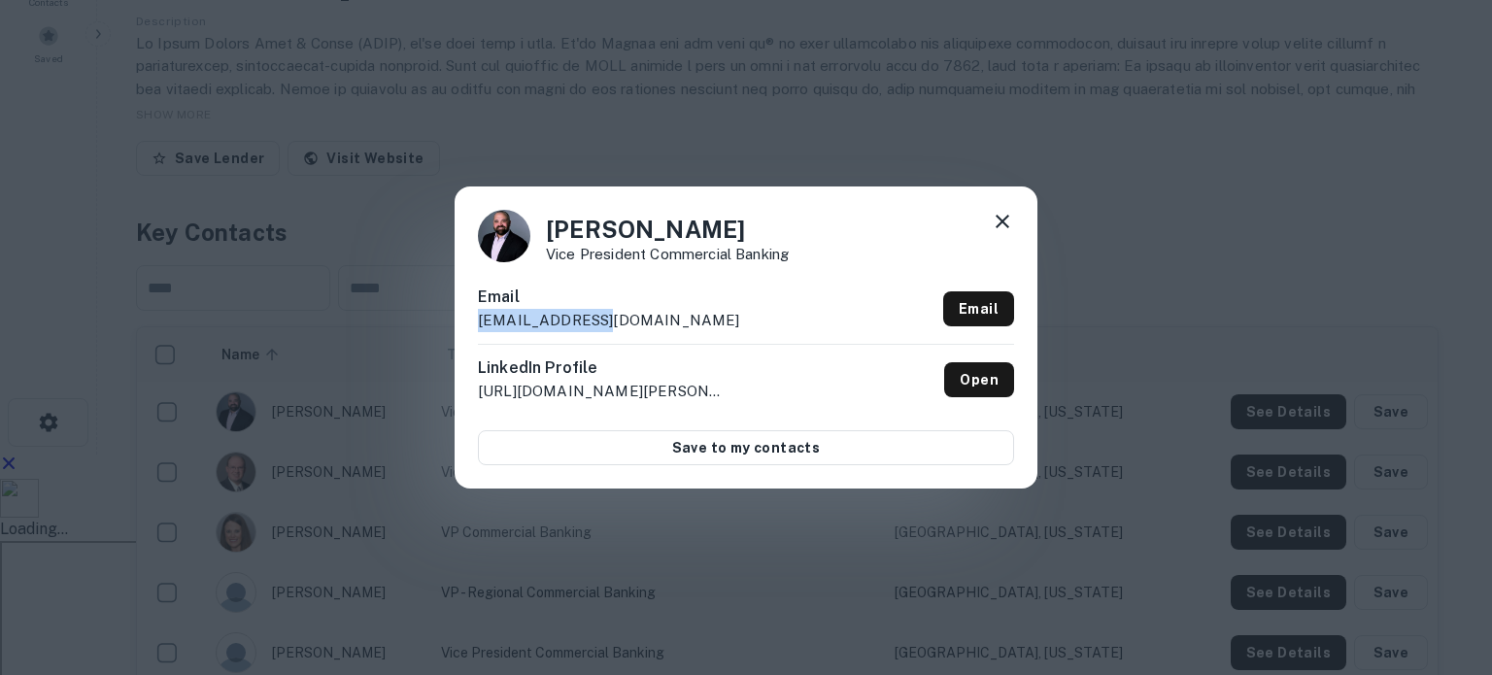
drag, startPoint x: 630, startPoint y: 321, endPoint x: 432, endPoint y: 312, distance: 197.4
click at [432, 312] on div "[PERSON_NAME] Vice President Commercial Banking Email [EMAIL_ADDRESS][DOMAIN_NA…" at bounding box center [746, 337] width 1492 height 675
copy p "[EMAIL_ADDRESS][DOMAIN_NAME]"
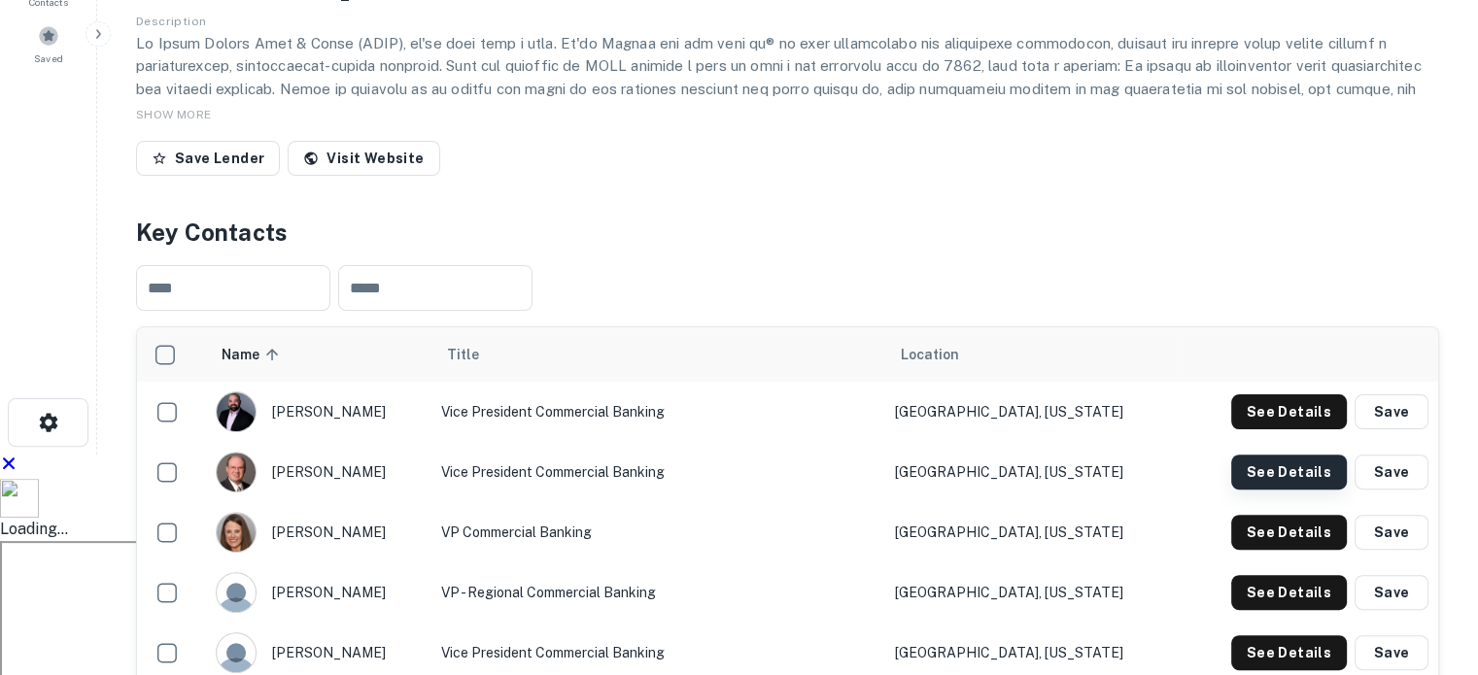
click at [1278, 394] on button "See Details" at bounding box center [1289, 411] width 116 height 35
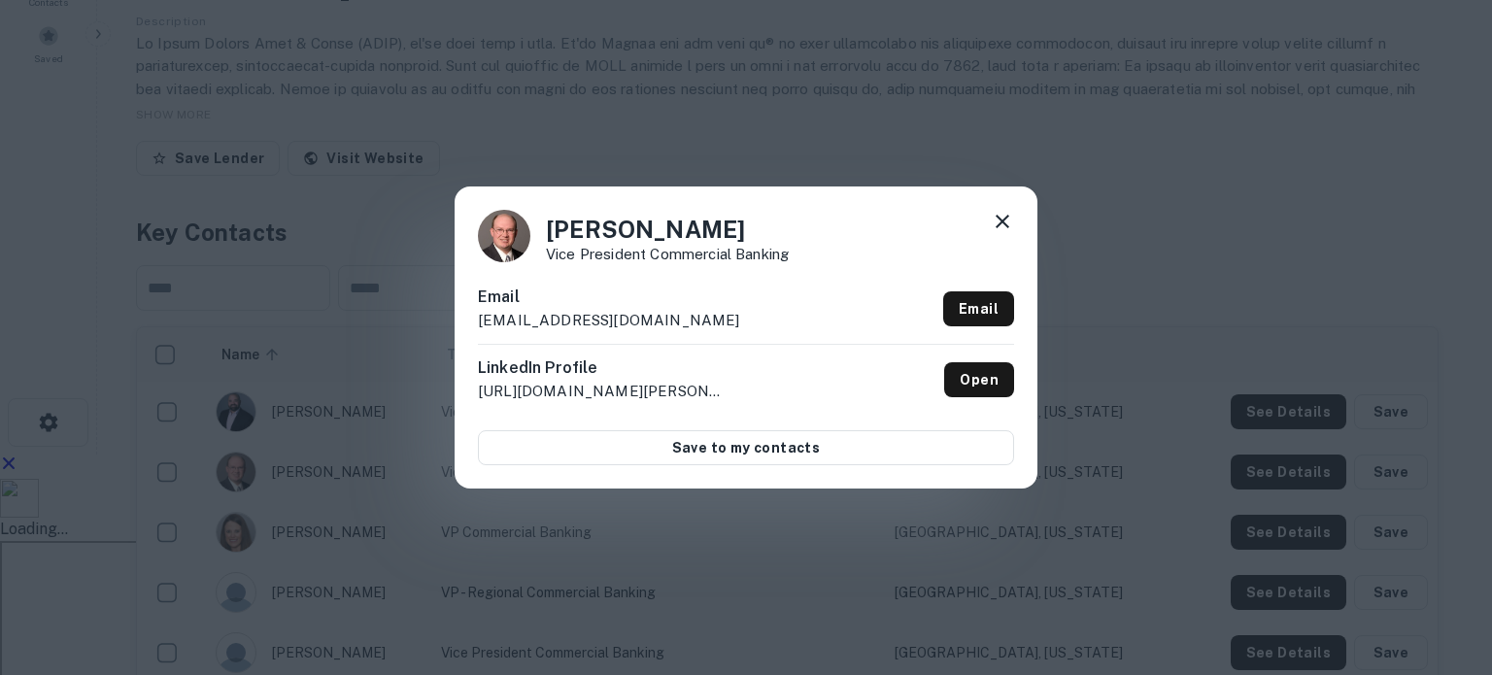
click at [544, 327] on p "[EMAIL_ADDRESS][DOMAIN_NAME]" at bounding box center [609, 320] width 262 height 23
copy div "[EMAIL_ADDRESS][DOMAIN_NAME] Email"
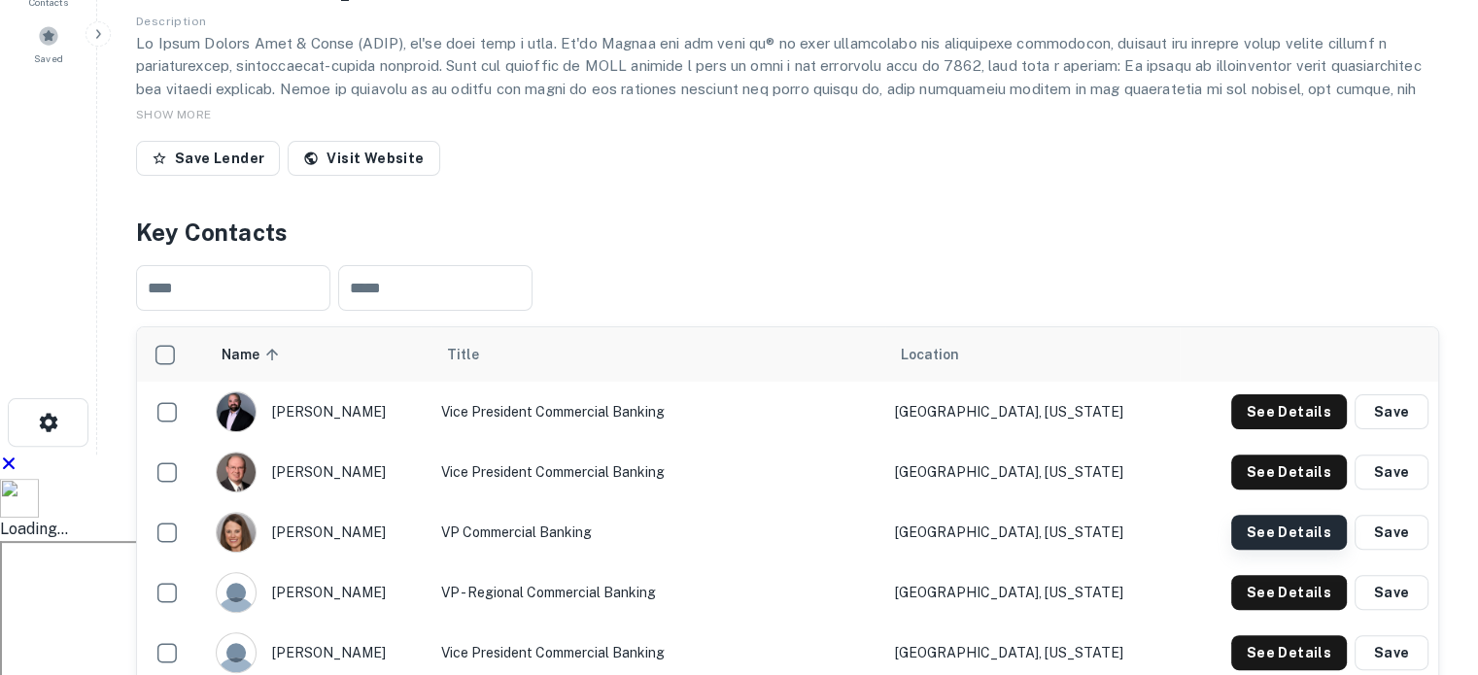
click at [1290, 394] on button "See Details" at bounding box center [1289, 411] width 116 height 35
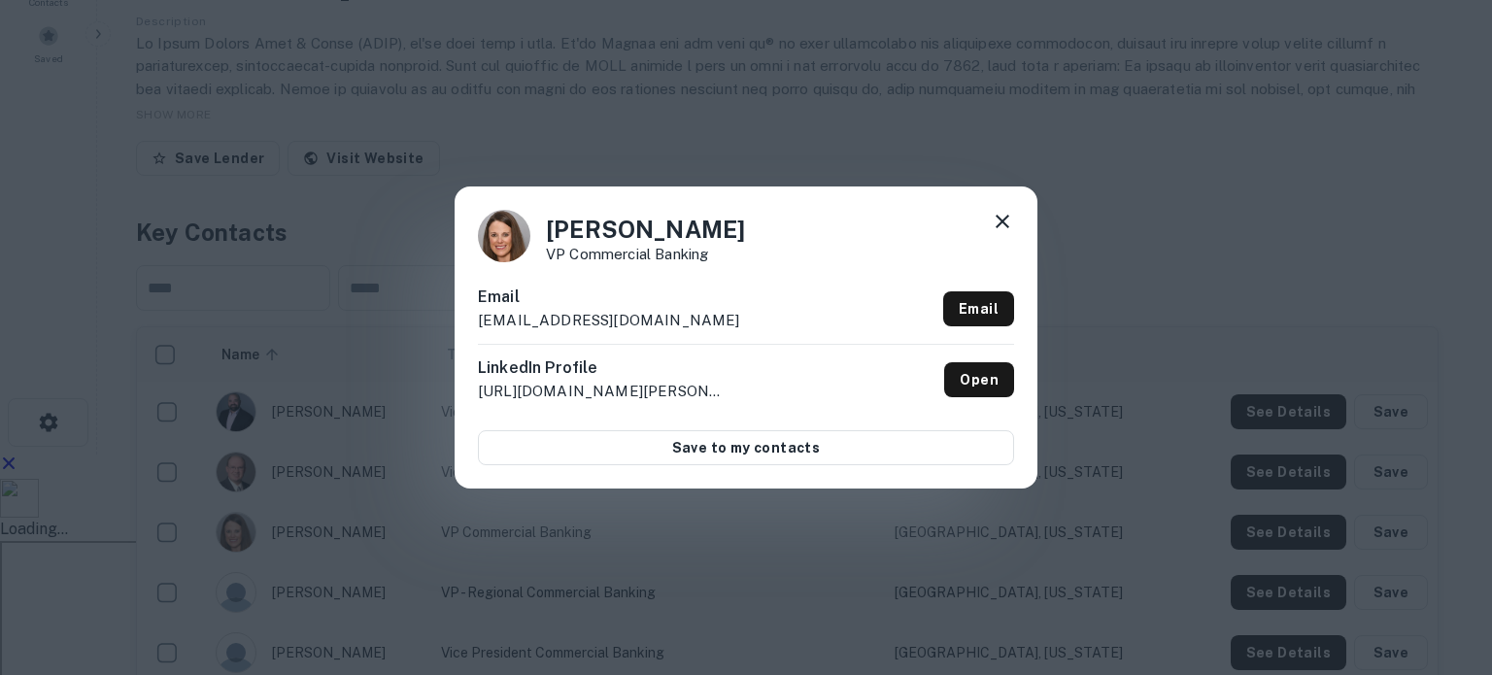
click at [567, 314] on p "[EMAIL_ADDRESS][DOMAIN_NAME]" at bounding box center [609, 320] width 262 height 23
copy div "[EMAIL_ADDRESS][DOMAIN_NAME] Email"
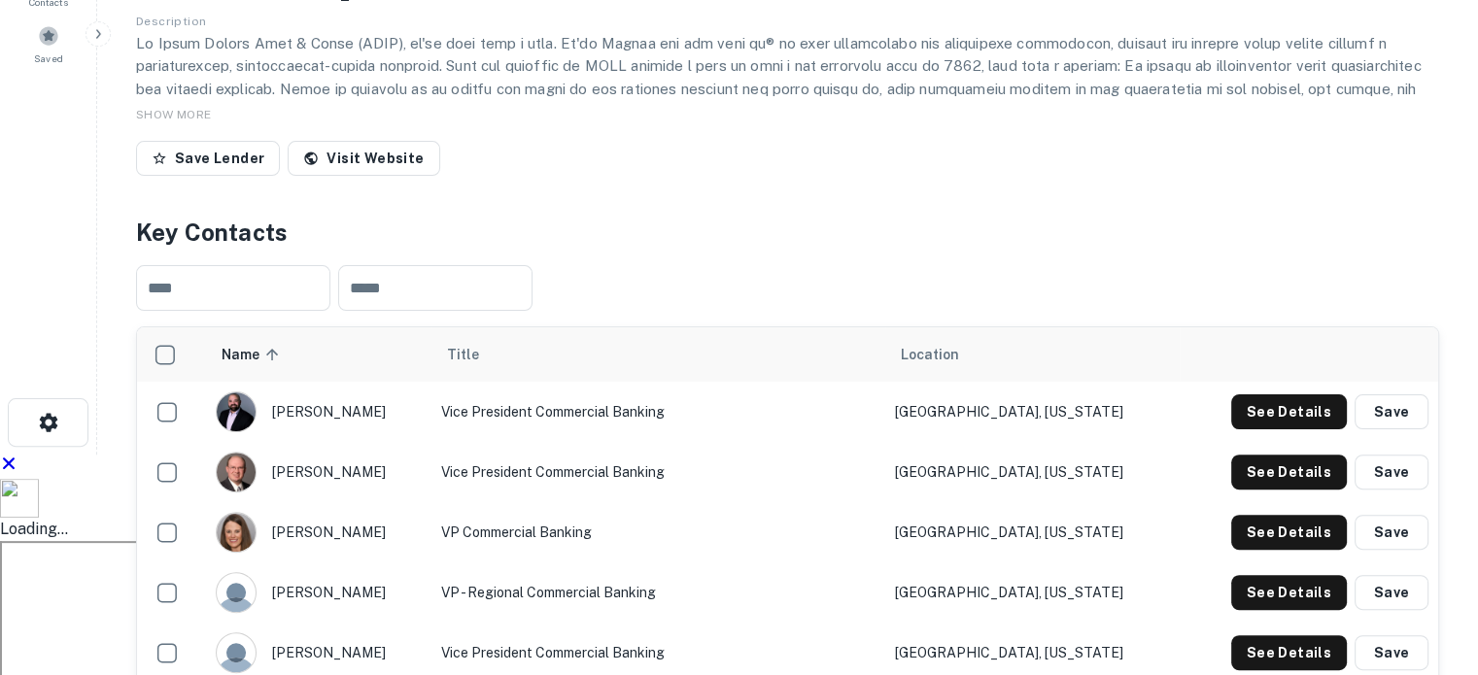
click at [1270, 429] on button "See Details" at bounding box center [1289, 411] width 116 height 35
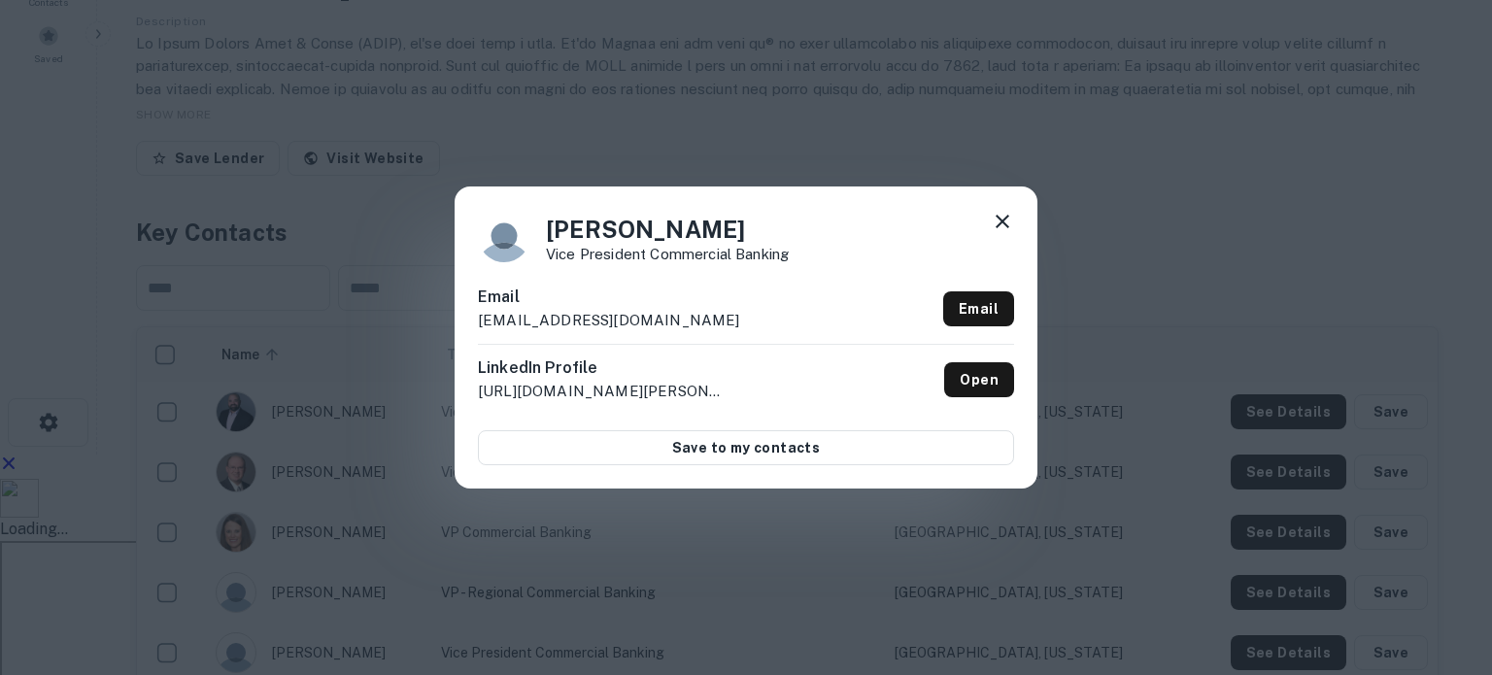
click at [543, 322] on p "[EMAIL_ADDRESS][DOMAIN_NAME]" at bounding box center [609, 320] width 262 height 23
copy div "[EMAIL_ADDRESS][DOMAIN_NAME] Email"
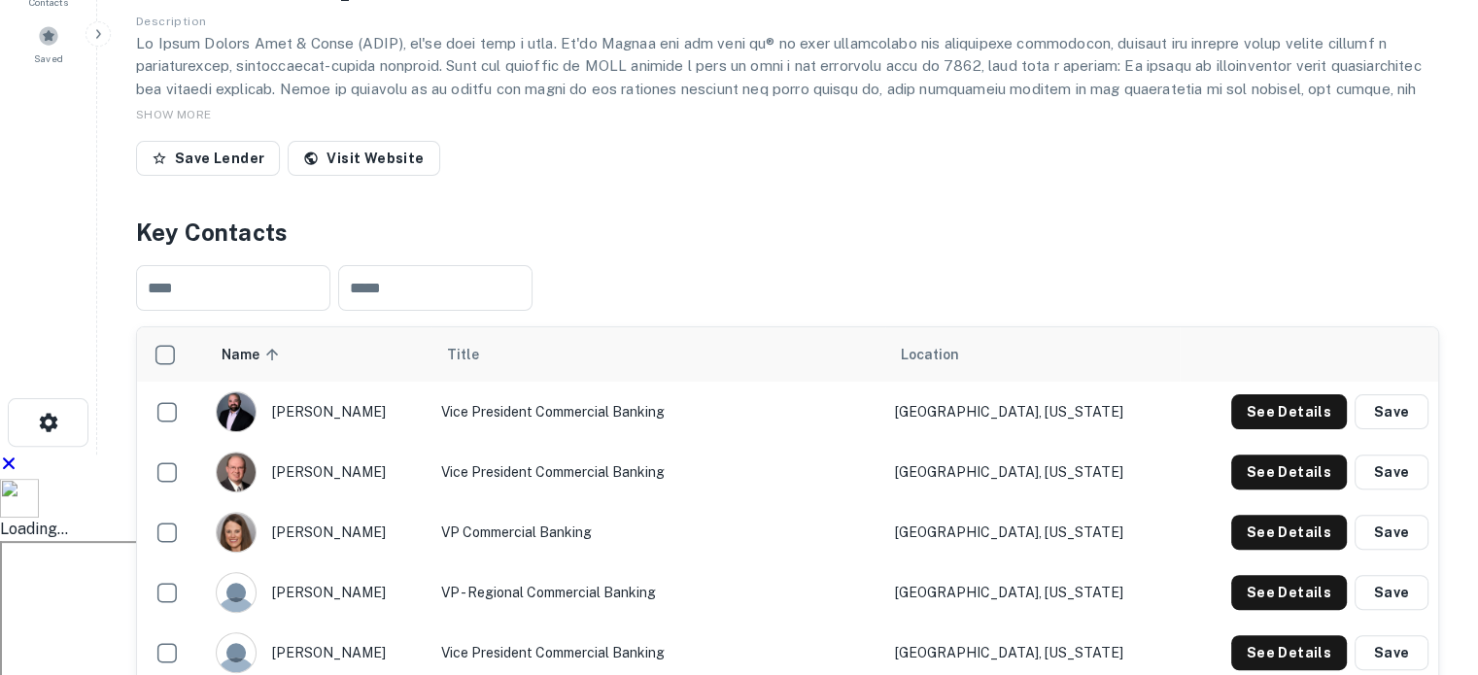
click at [1259, 429] on button "See Details" at bounding box center [1289, 411] width 116 height 35
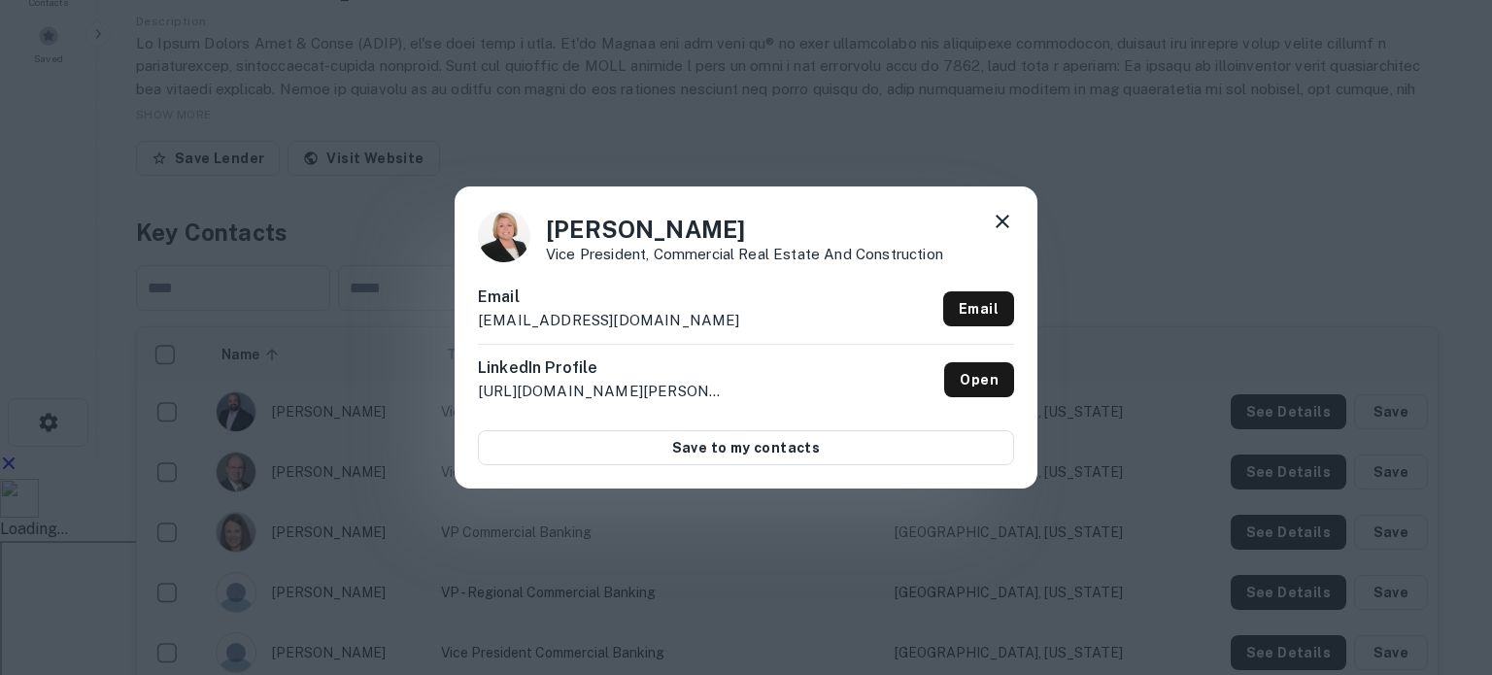
click at [573, 318] on p "[EMAIL_ADDRESS][DOMAIN_NAME]" at bounding box center [609, 320] width 262 height 23
copy div "[EMAIL_ADDRESS][DOMAIN_NAME] Email"
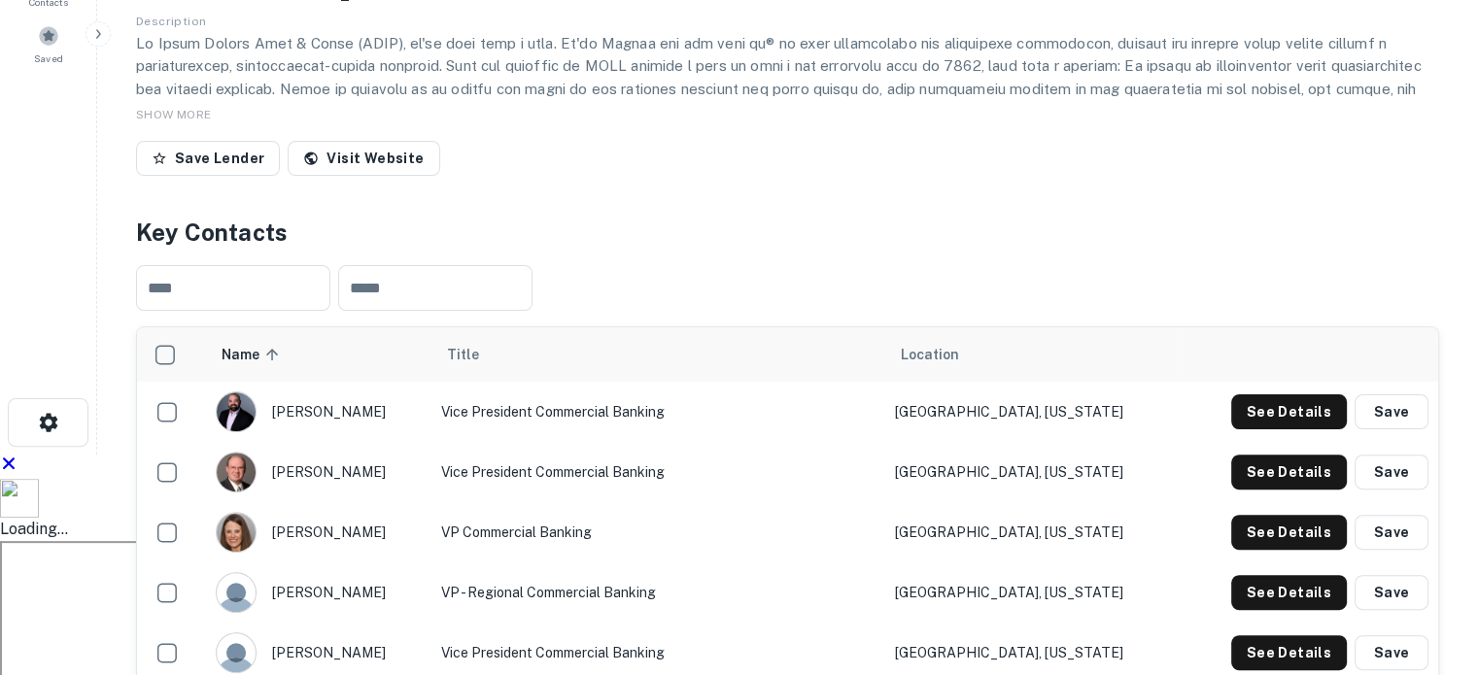
scroll to position [1018, 0]
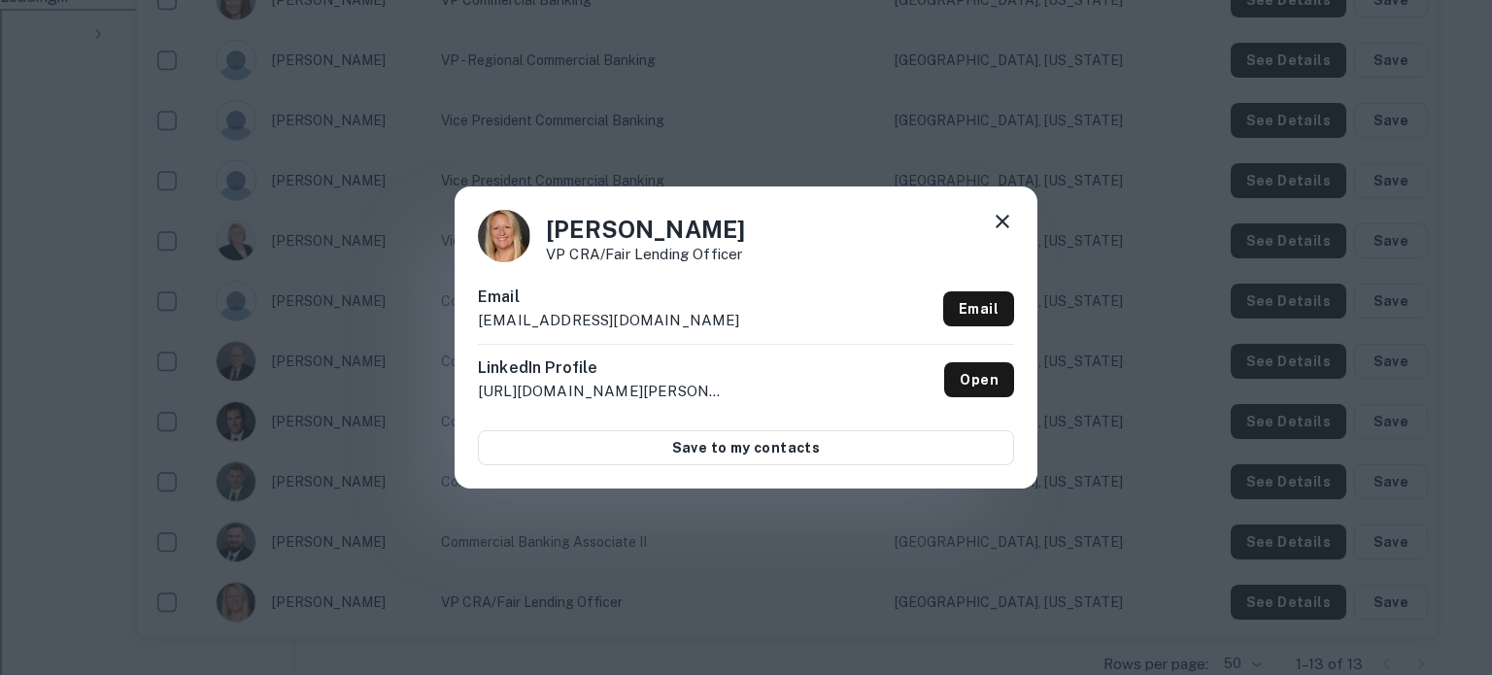
click at [554, 322] on p "[EMAIL_ADDRESS][DOMAIN_NAME]" at bounding box center [609, 320] width 262 height 23
copy div "[EMAIL_ADDRESS][DOMAIN_NAME] Email"
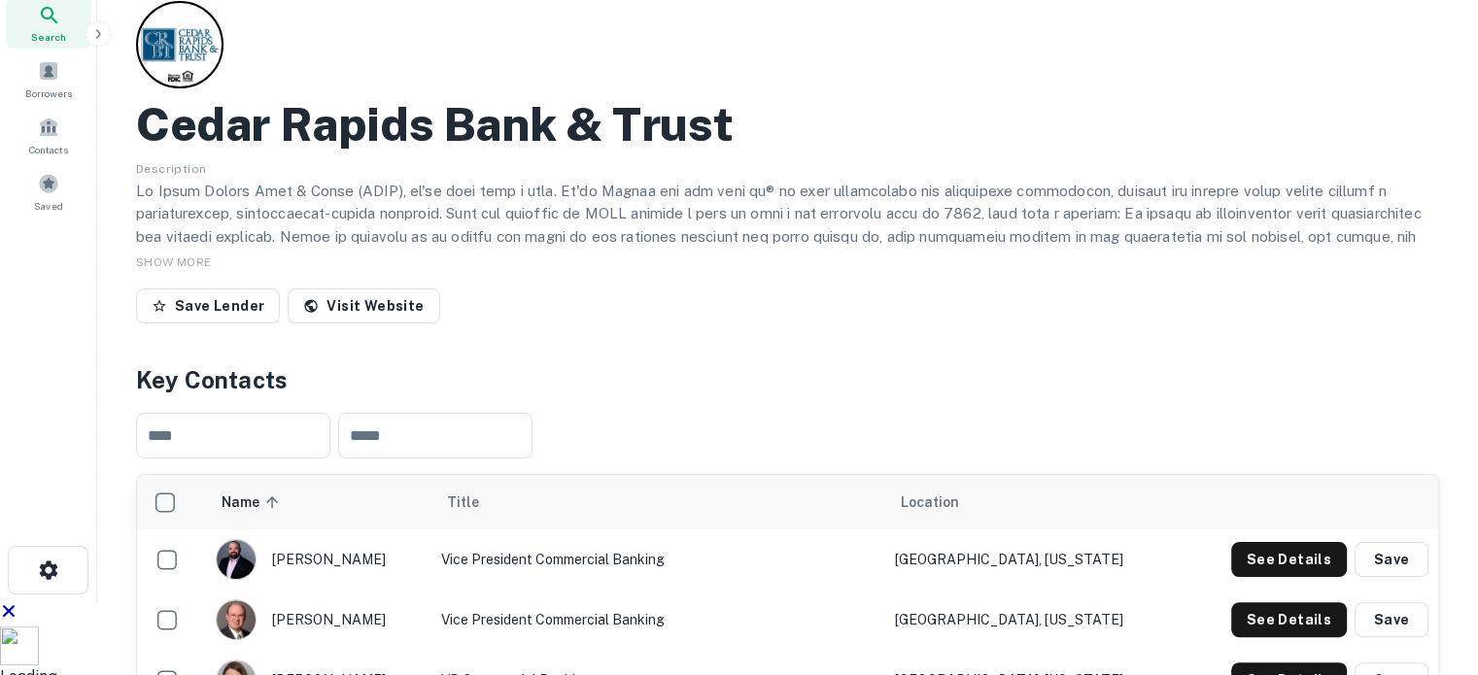
scroll to position [0, 0]
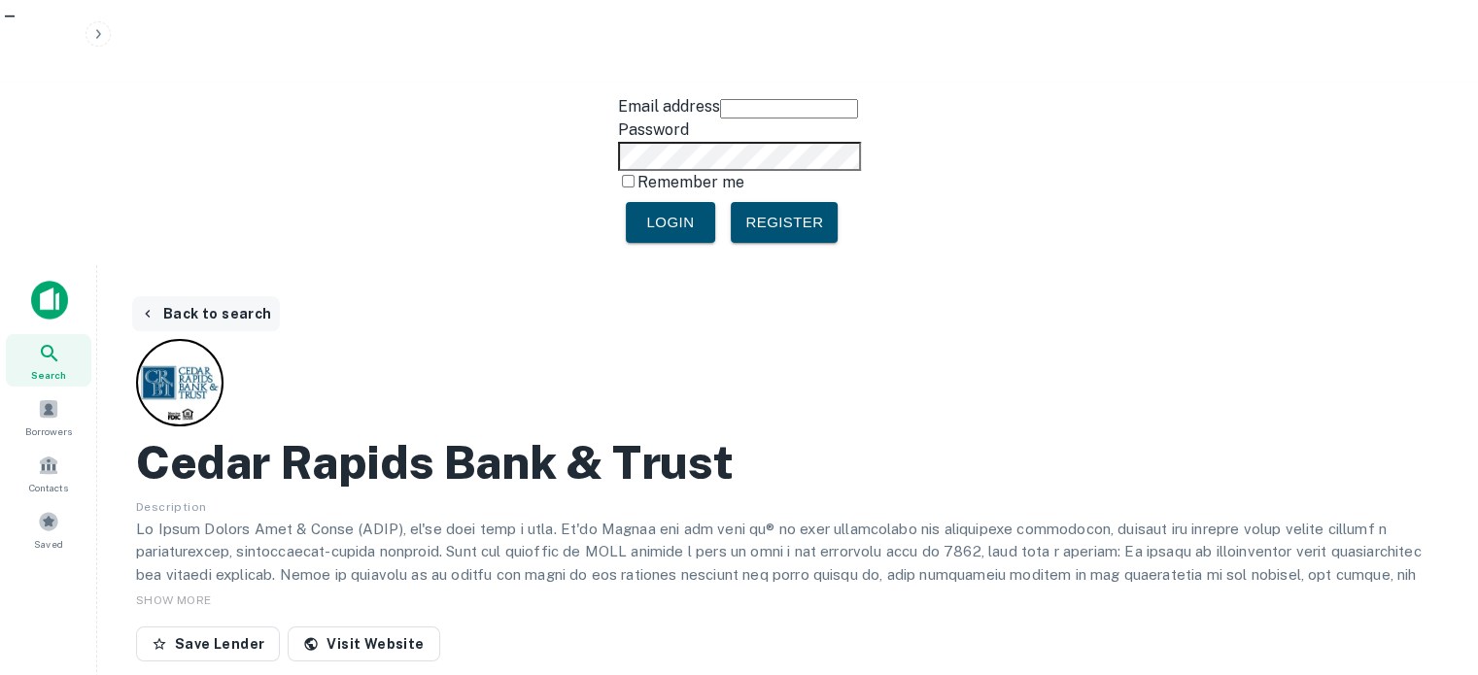
click at [229, 296] on button "Back to search" at bounding box center [206, 313] width 148 height 35
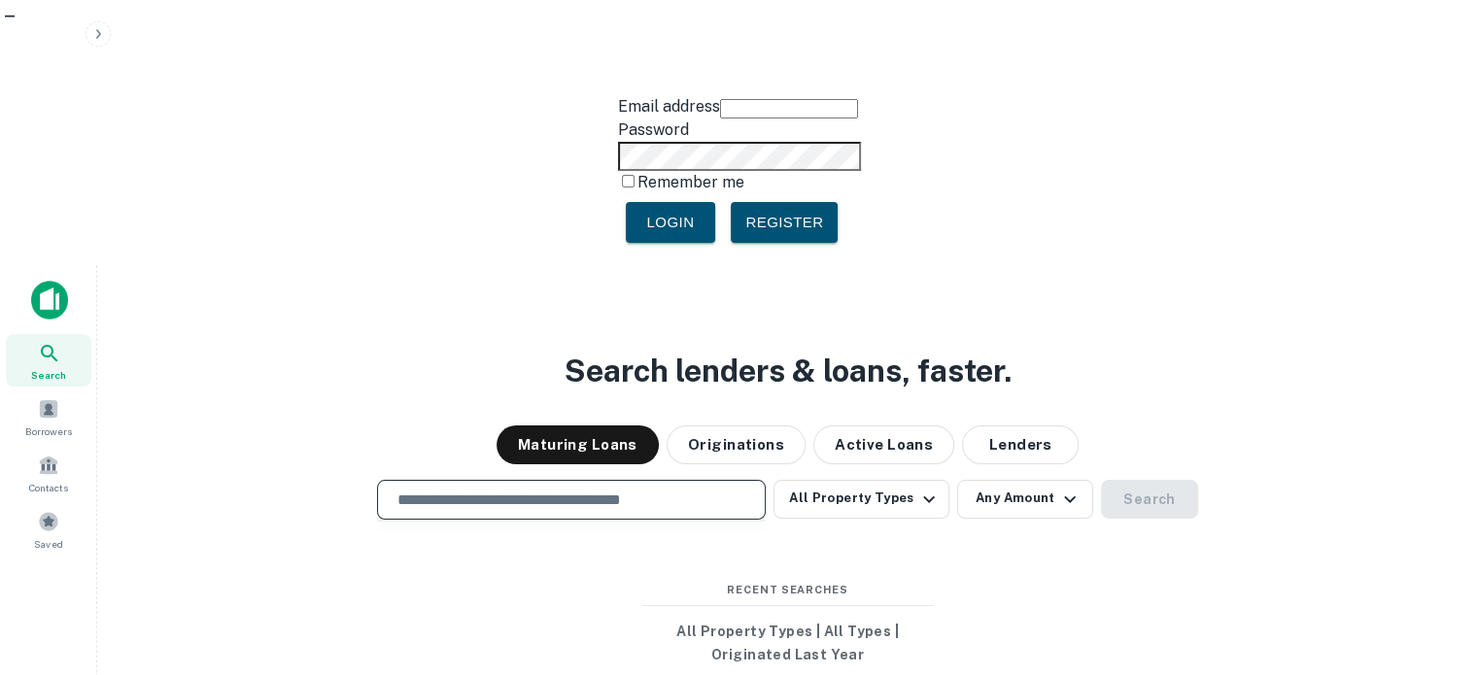
click at [476, 489] on input "text" at bounding box center [571, 500] width 371 height 22
paste input "**********"
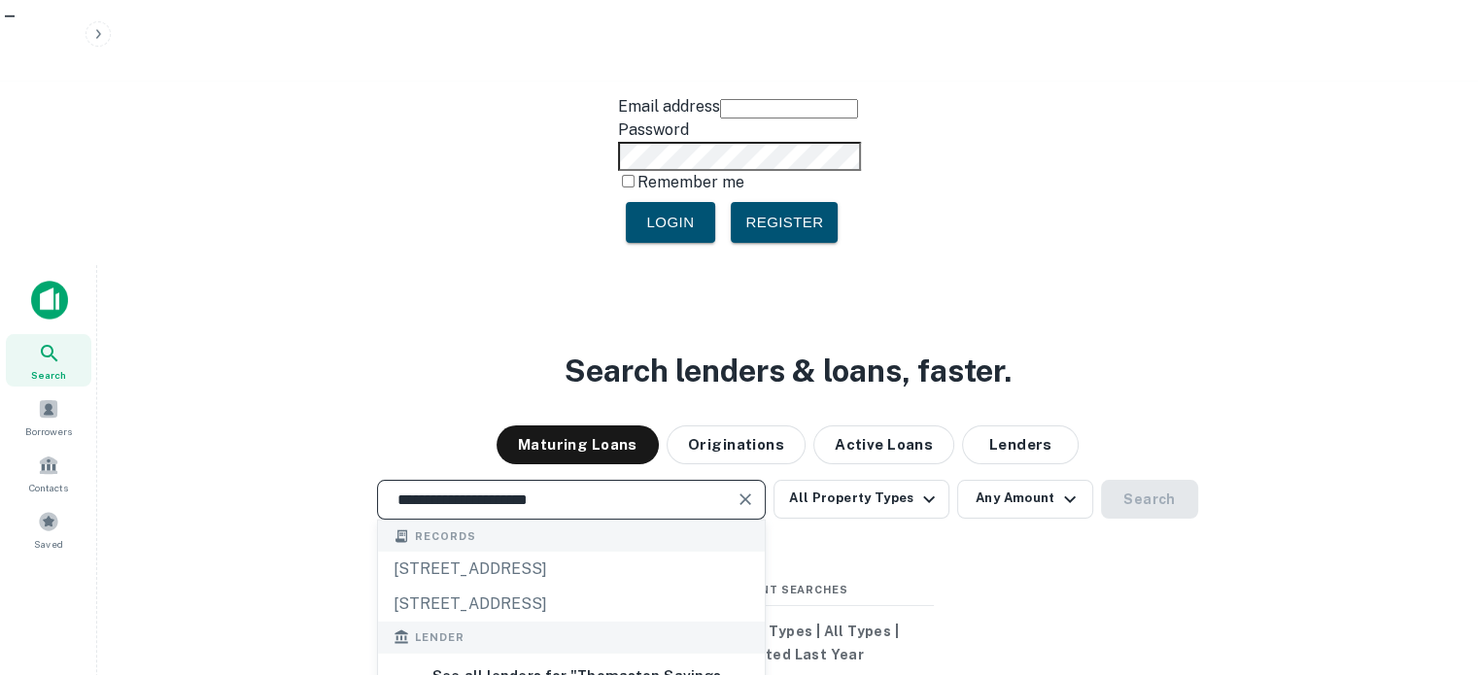
type input "**********"
drag, startPoint x: 531, startPoint y: 490, endPoint x: 544, endPoint y: 451, distance: 41.2
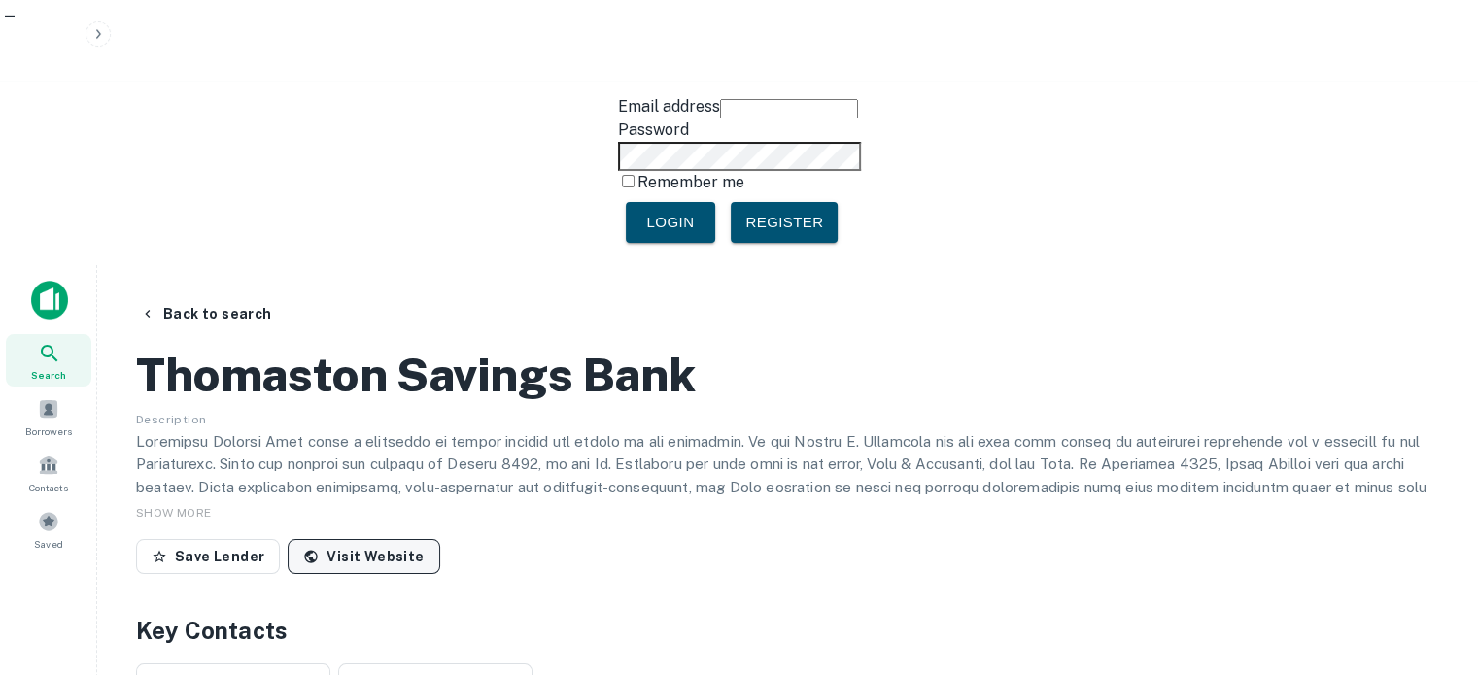
click at [380, 539] on link "Visit Website" at bounding box center [364, 556] width 152 height 35
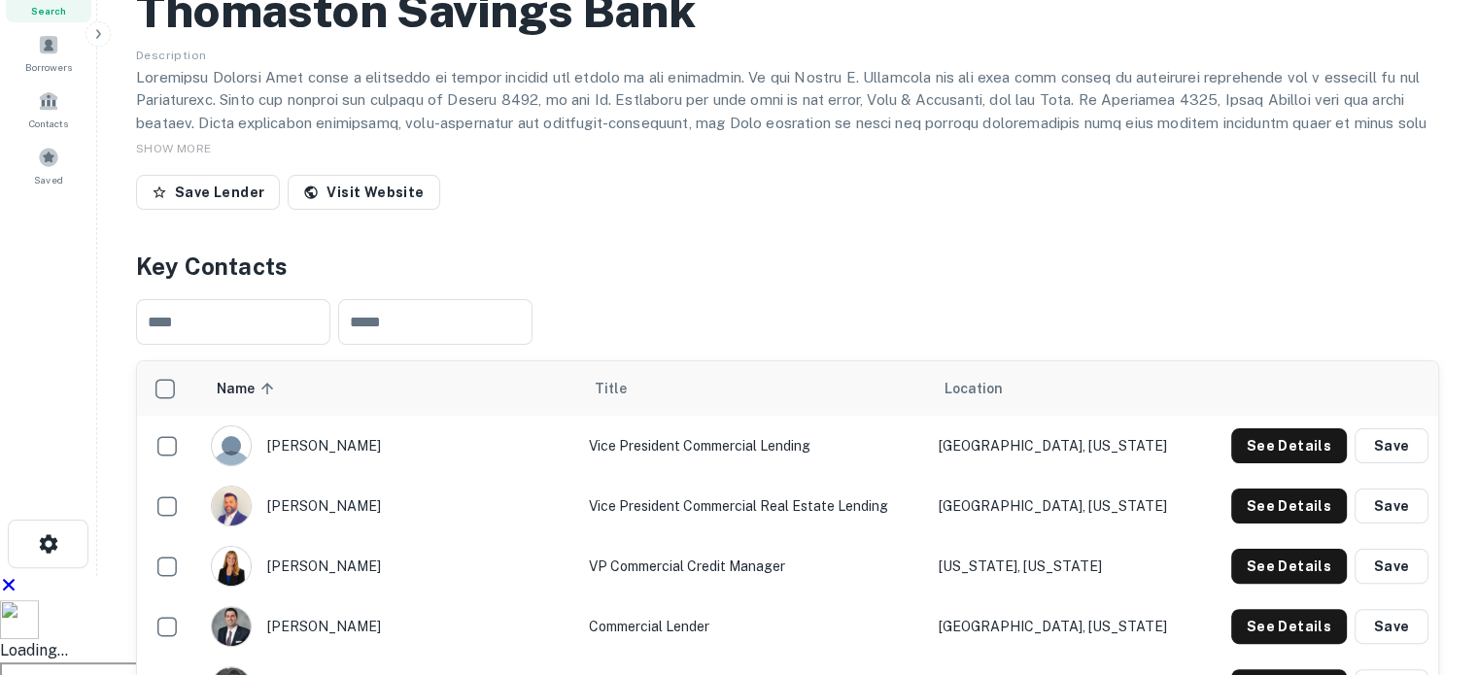
scroll to position [486, 0]
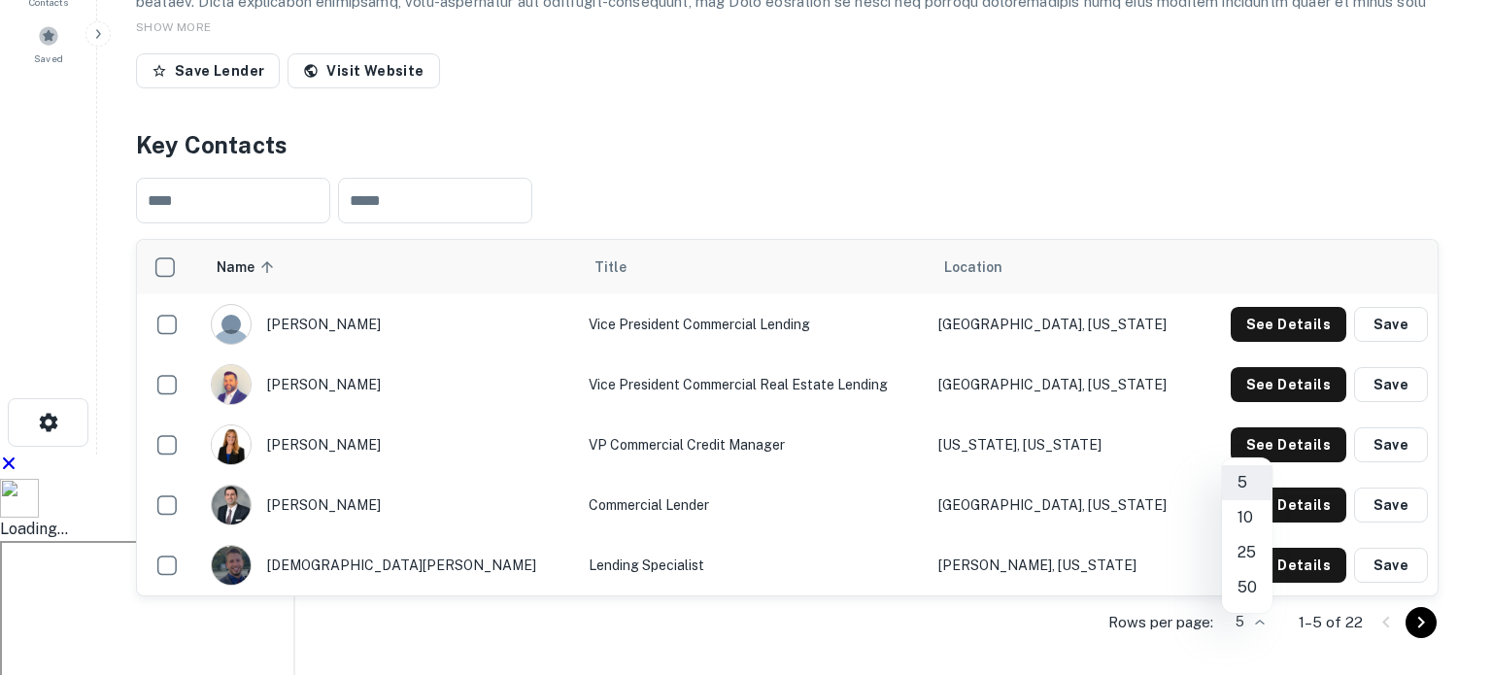
click at [1250, 582] on li "50" at bounding box center [1247, 587] width 51 height 35
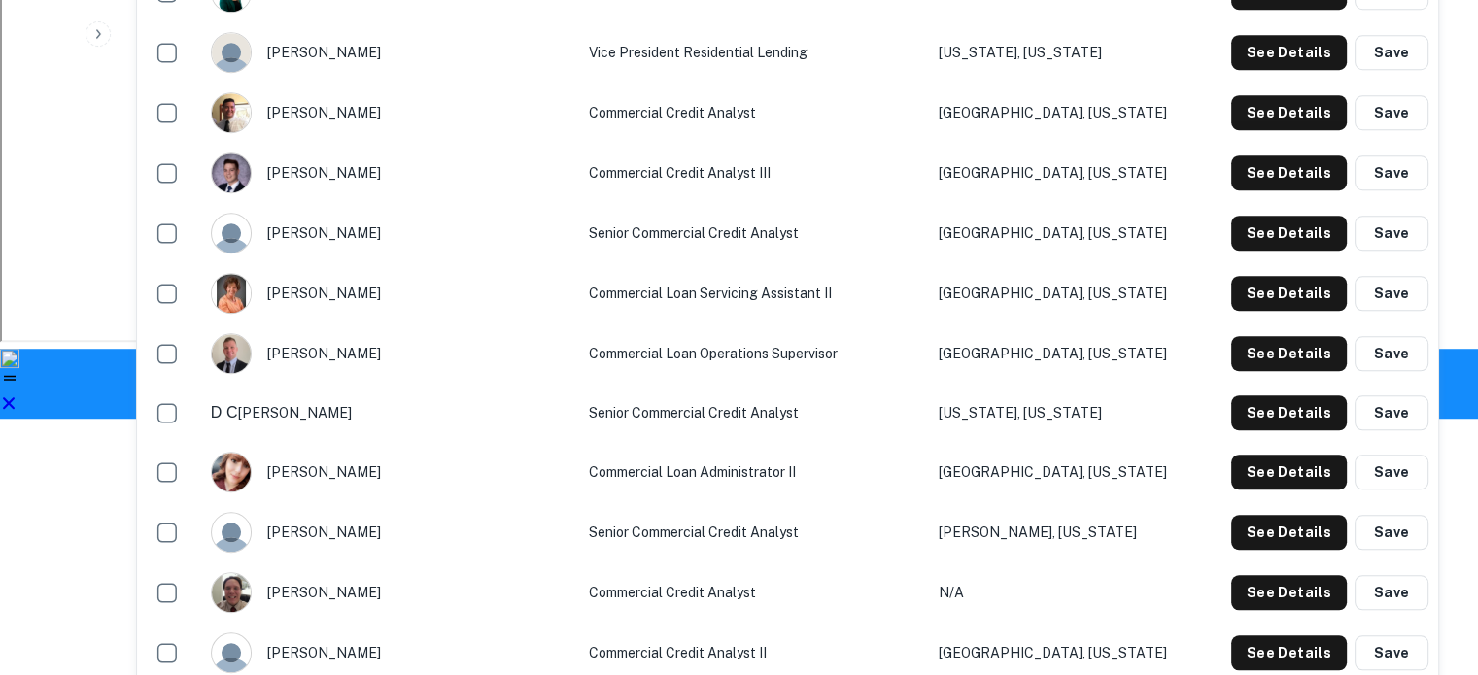
scroll to position [1362, 0]
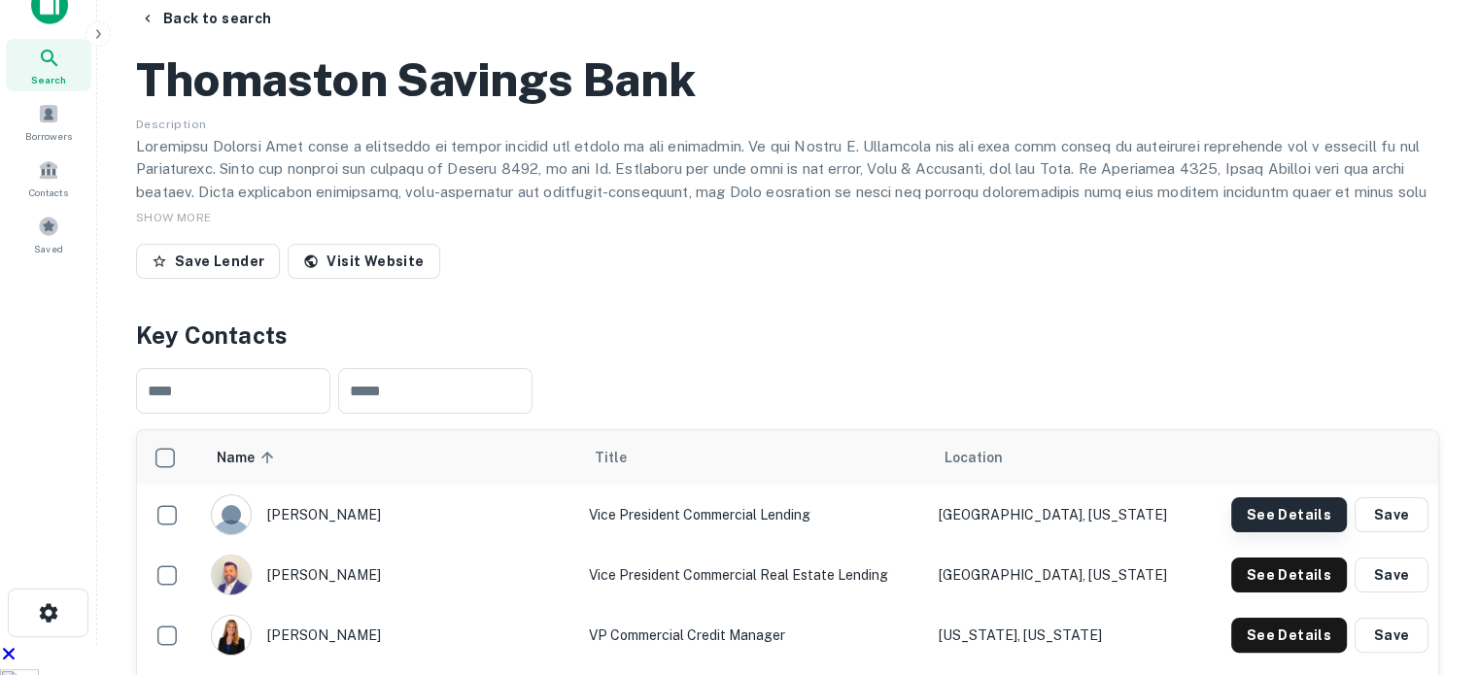
click at [1302, 497] on button "See Details" at bounding box center [1289, 514] width 116 height 35
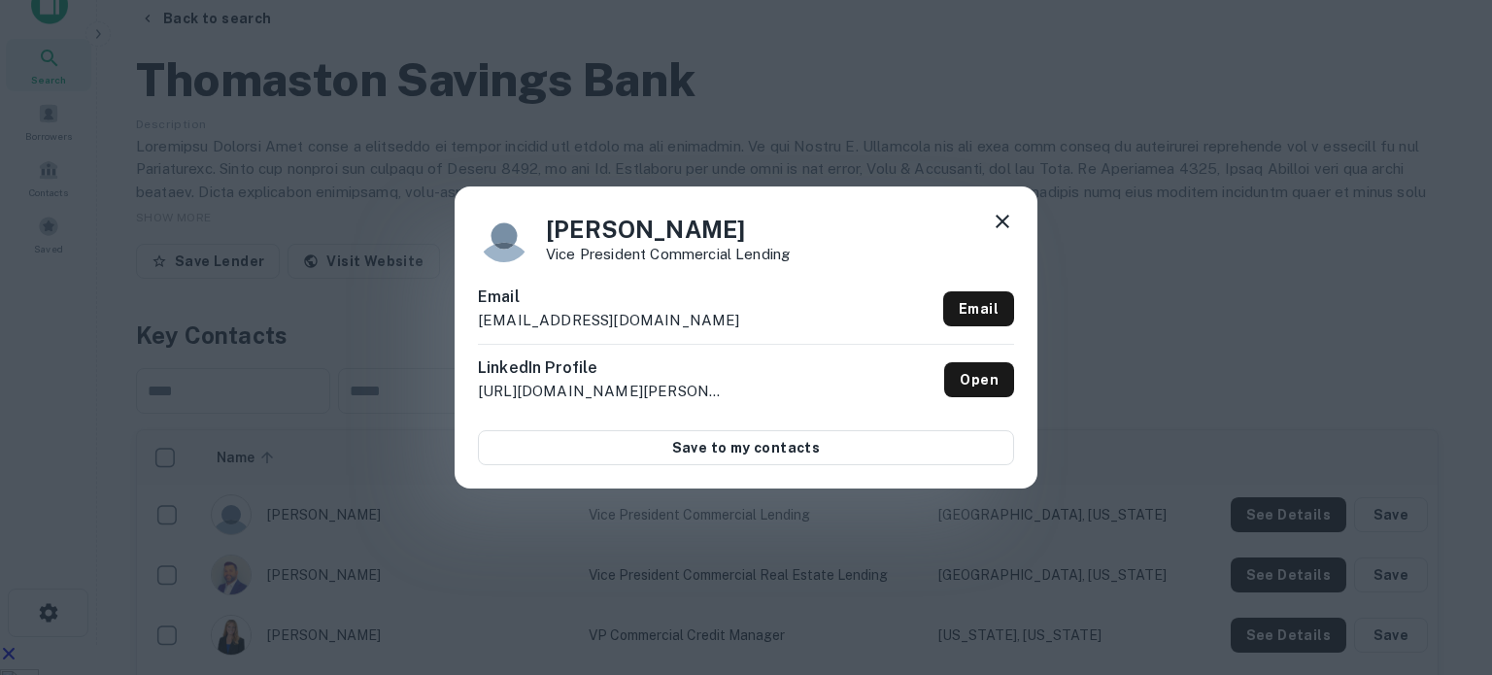
click at [534, 322] on p "[EMAIL_ADDRESS][DOMAIN_NAME]" at bounding box center [609, 320] width 262 height 23
copy div "[EMAIL_ADDRESS][DOMAIN_NAME] Email"
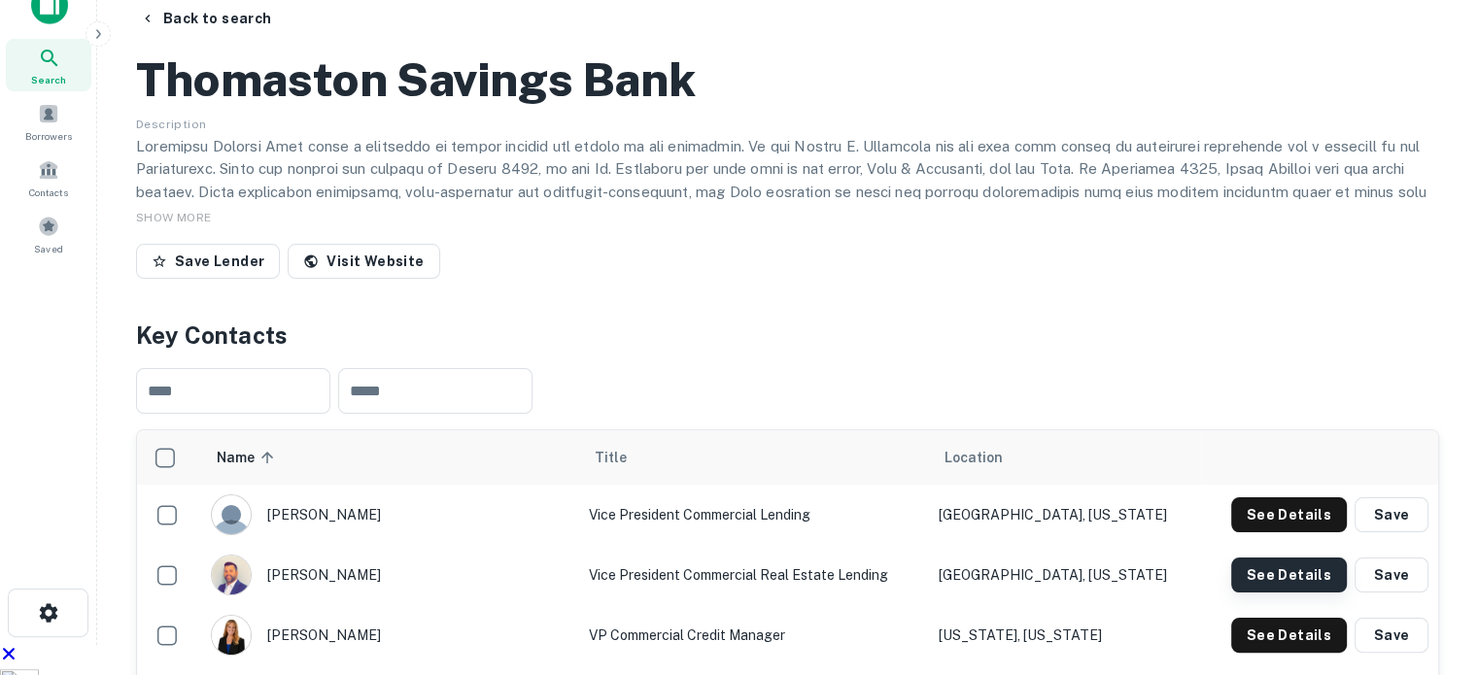
click at [1318, 497] on button "See Details" at bounding box center [1289, 514] width 116 height 35
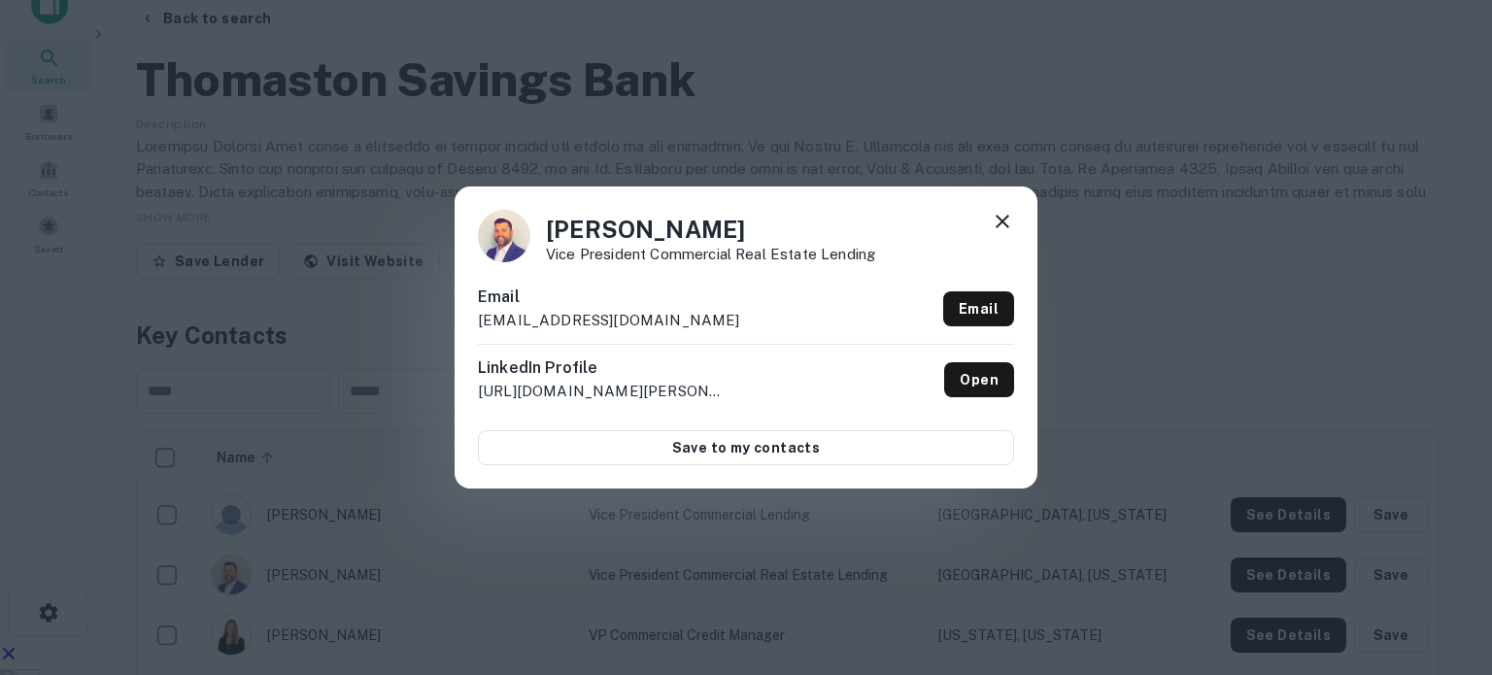
click at [523, 329] on p "[EMAIL_ADDRESS][DOMAIN_NAME]" at bounding box center [609, 320] width 262 height 23
click at [523, 326] on p "[EMAIL_ADDRESS][DOMAIN_NAME]" at bounding box center [609, 320] width 262 height 23
click at [617, 322] on p "[EMAIL_ADDRESS][DOMAIN_NAME]" at bounding box center [609, 320] width 262 height 23
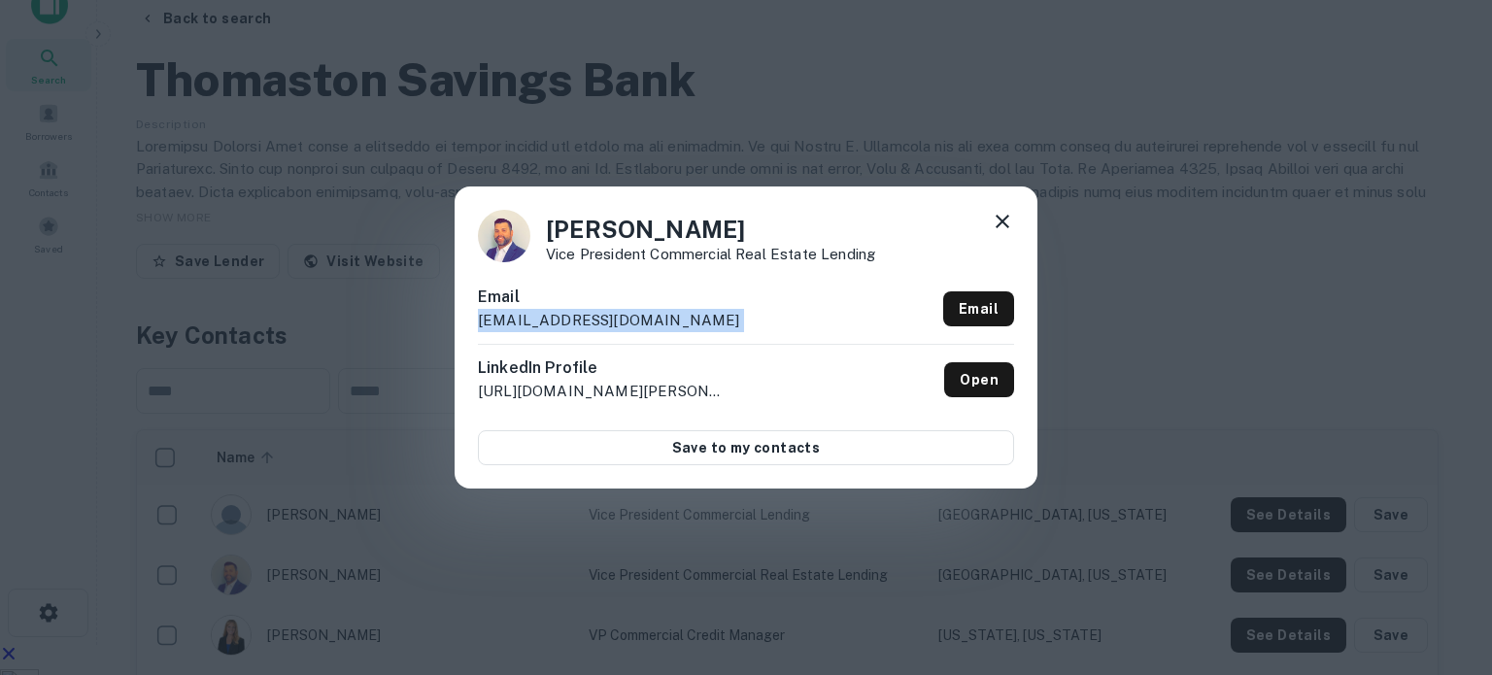
click at [617, 322] on p "[EMAIL_ADDRESS][DOMAIN_NAME]" at bounding box center [609, 320] width 262 height 23
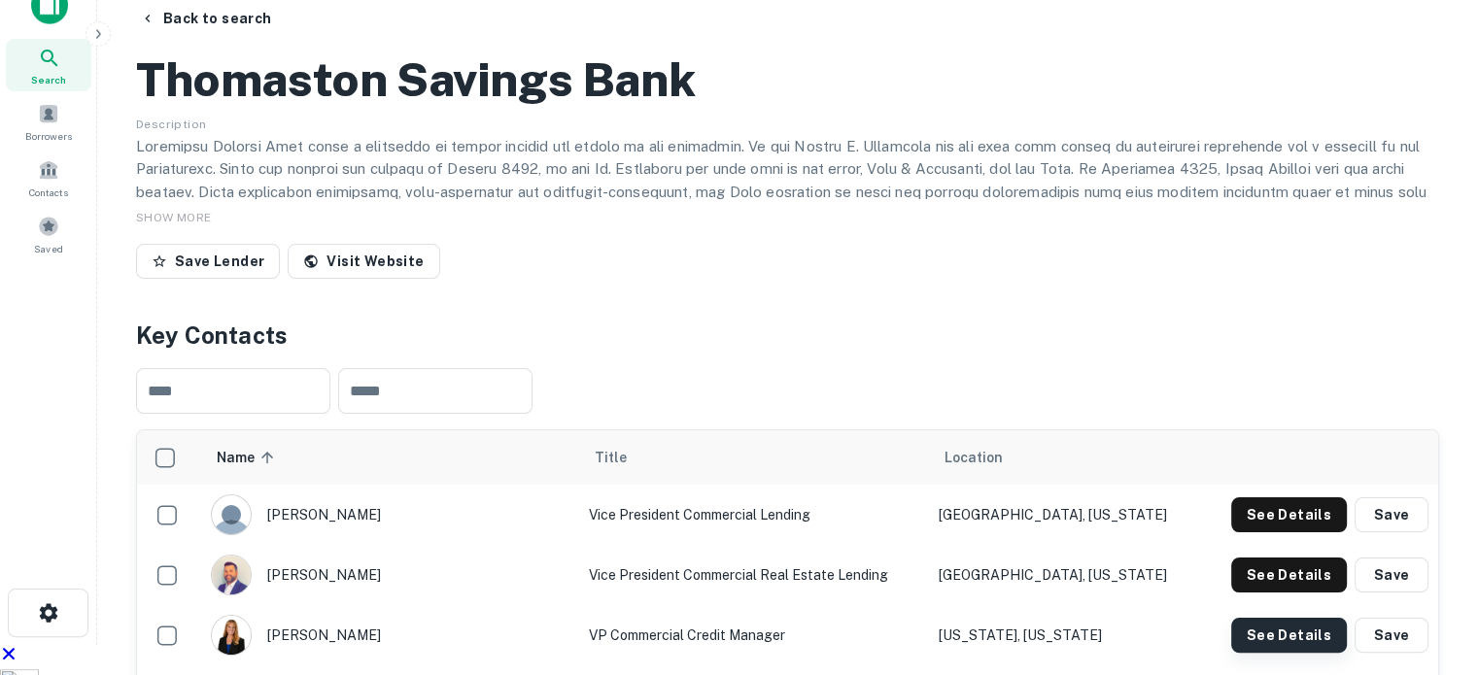
click at [1259, 497] on button "See Details" at bounding box center [1289, 514] width 116 height 35
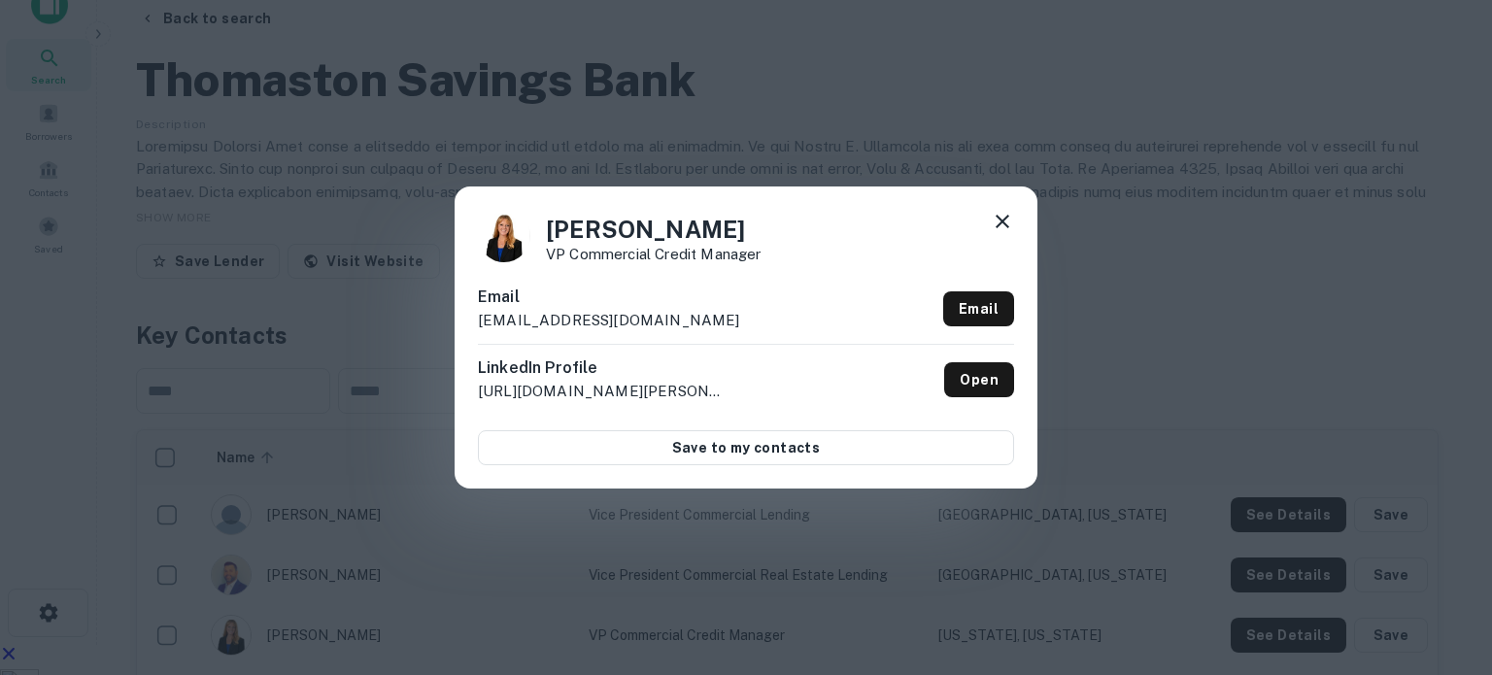
click at [620, 320] on p "[EMAIL_ADDRESS][DOMAIN_NAME]" at bounding box center [609, 320] width 262 height 23
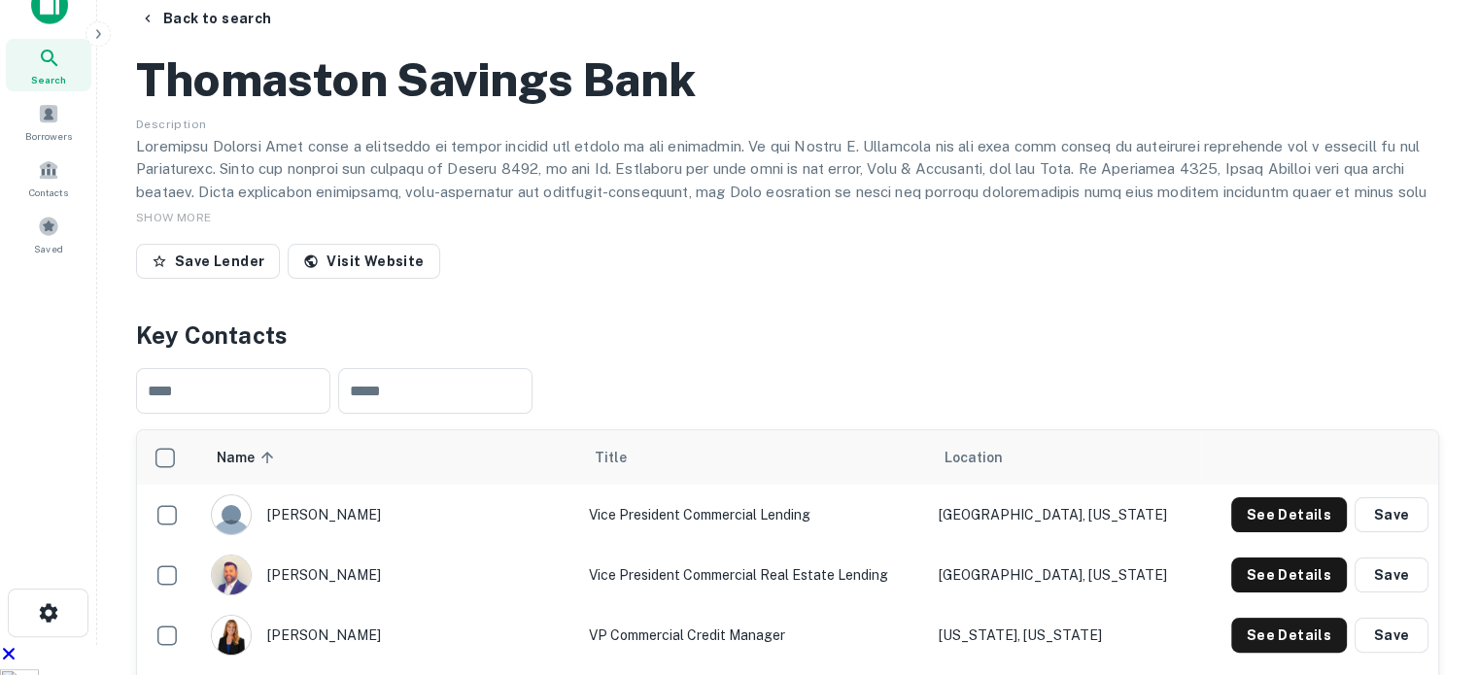
scroll to position [959, 0]
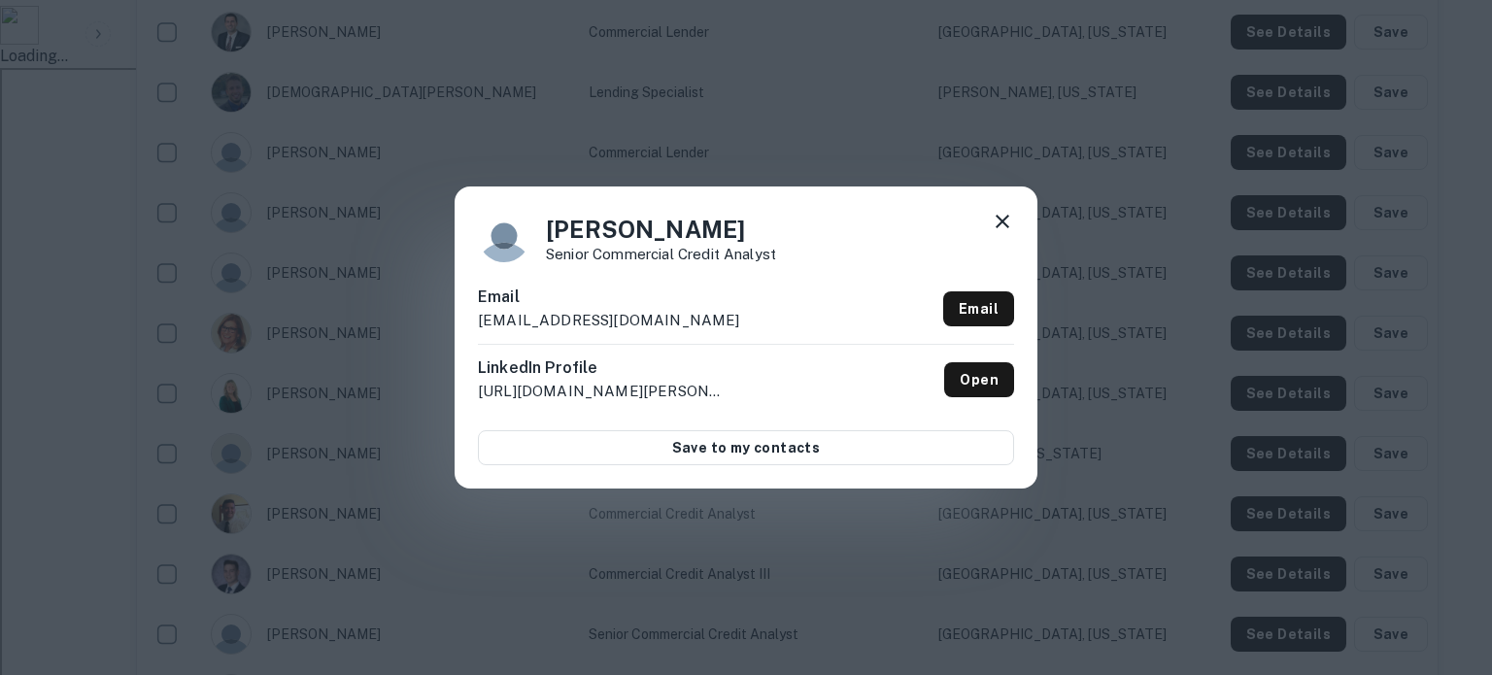
click at [603, 324] on p "[EMAIL_ADDRESS][DOMAIN_NAME]" at bounding box center [609, 320] width 262 height 23
click at [1001, 216] on icon at bounding box center [1002, 221] width 23 height 23
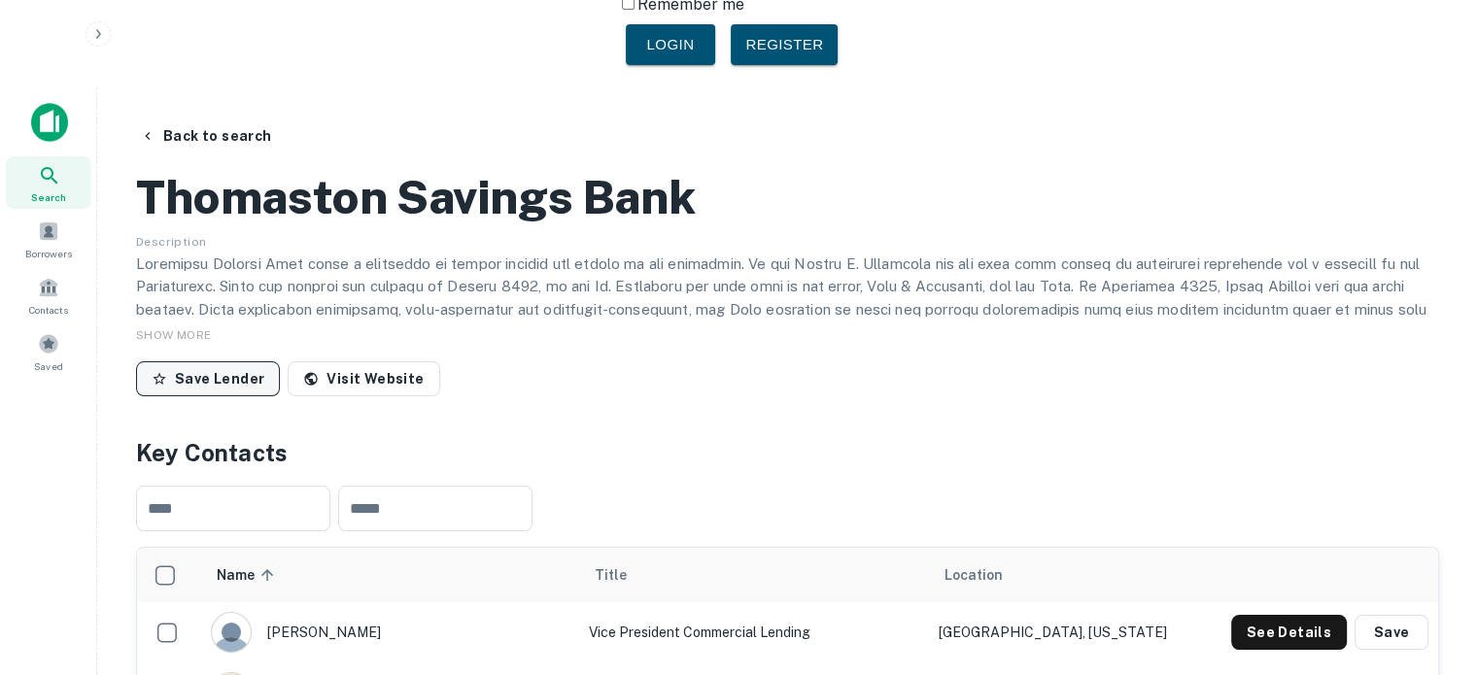
scroll to position [0, 0]
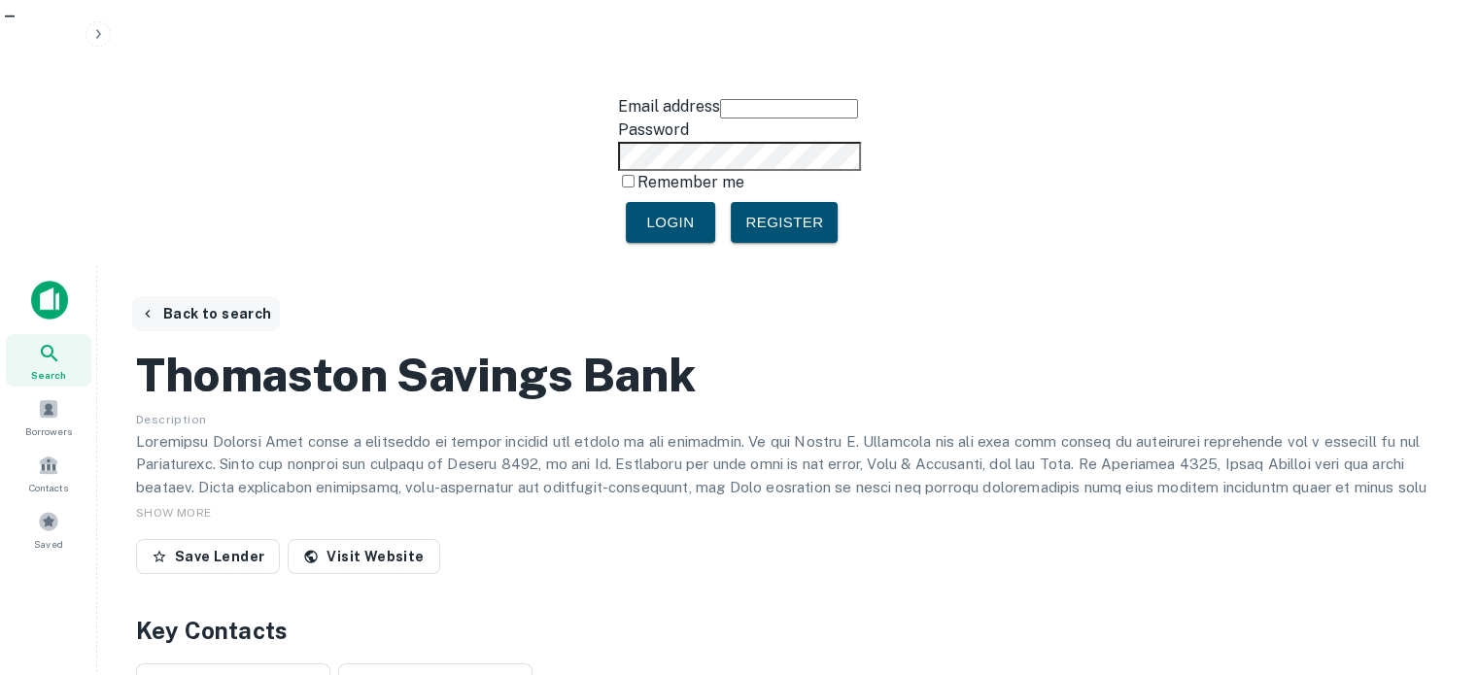
click at [226, 296] on button "Back to search" at bounding box center [206, 313] width 148 height 35
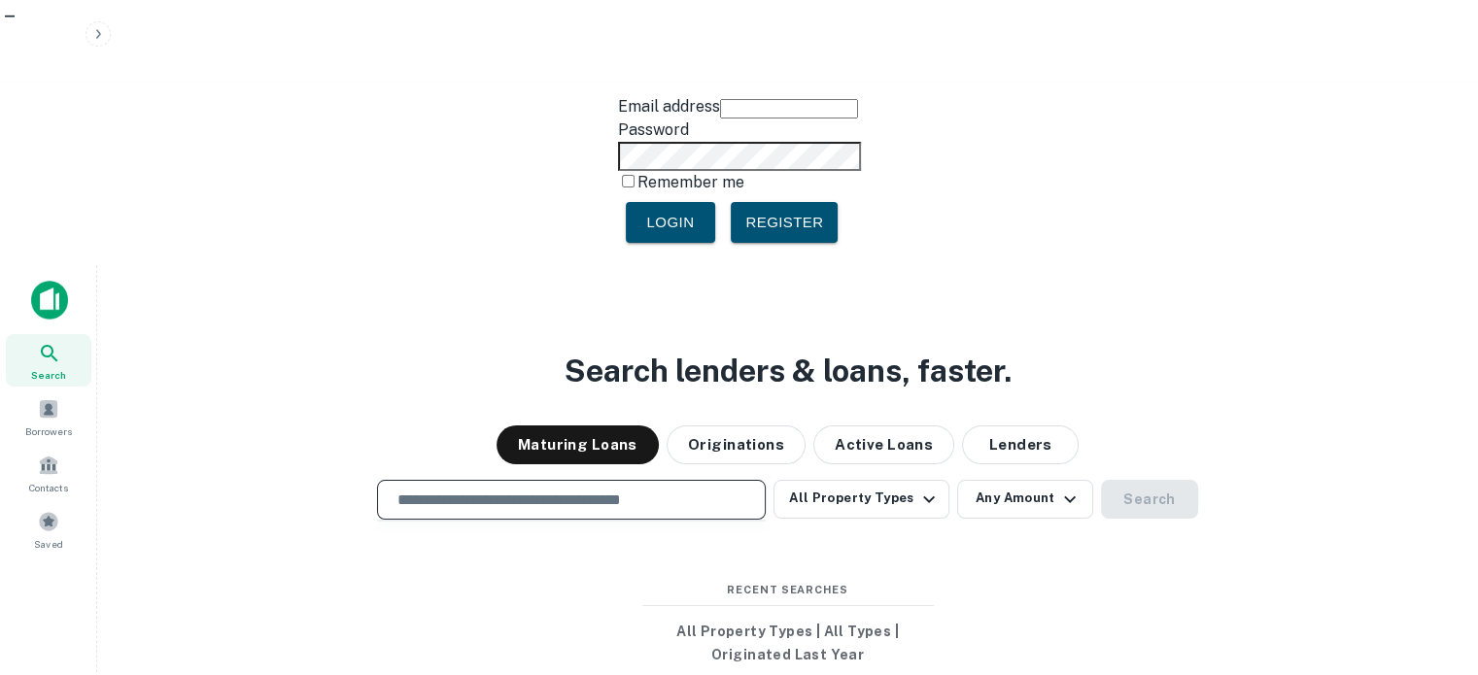
click at [665, 489] on input "text" at bounding box center [571, 500] width 371 height 22
paste input "**********"
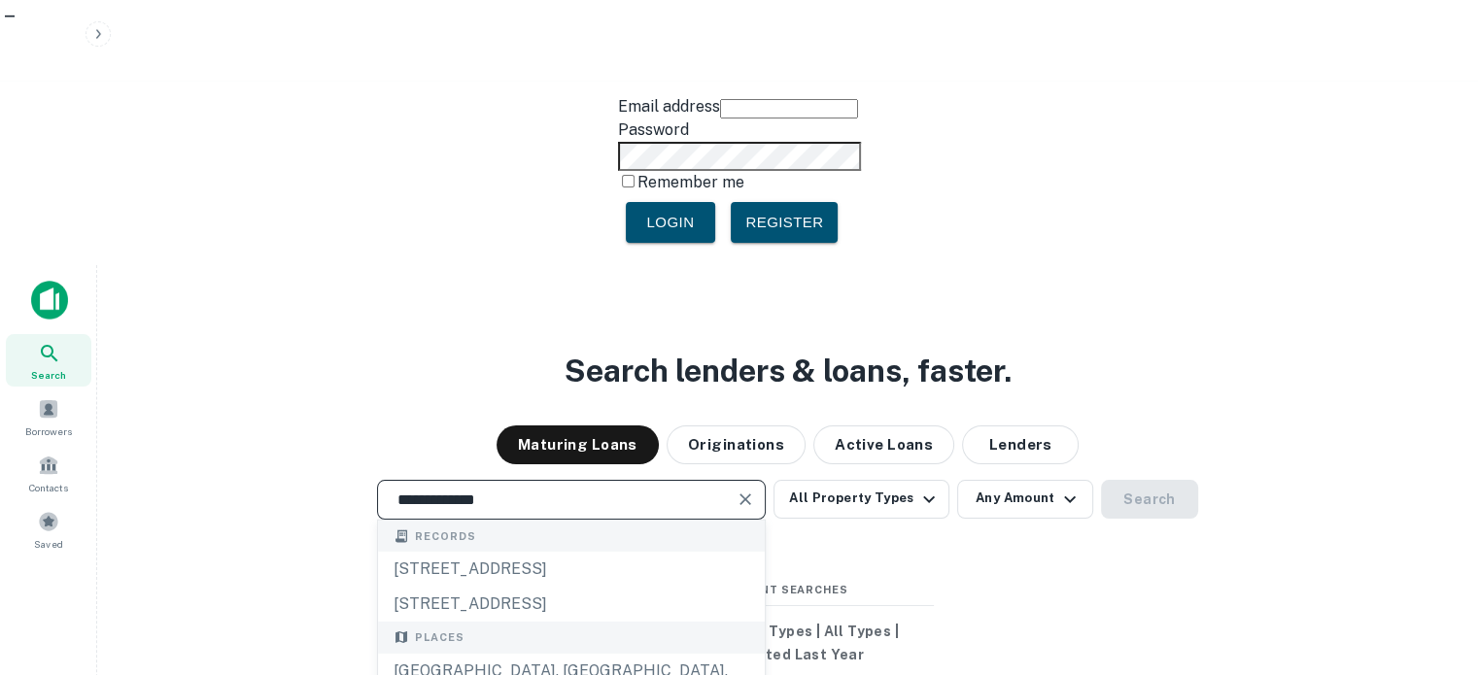
type input "**********"
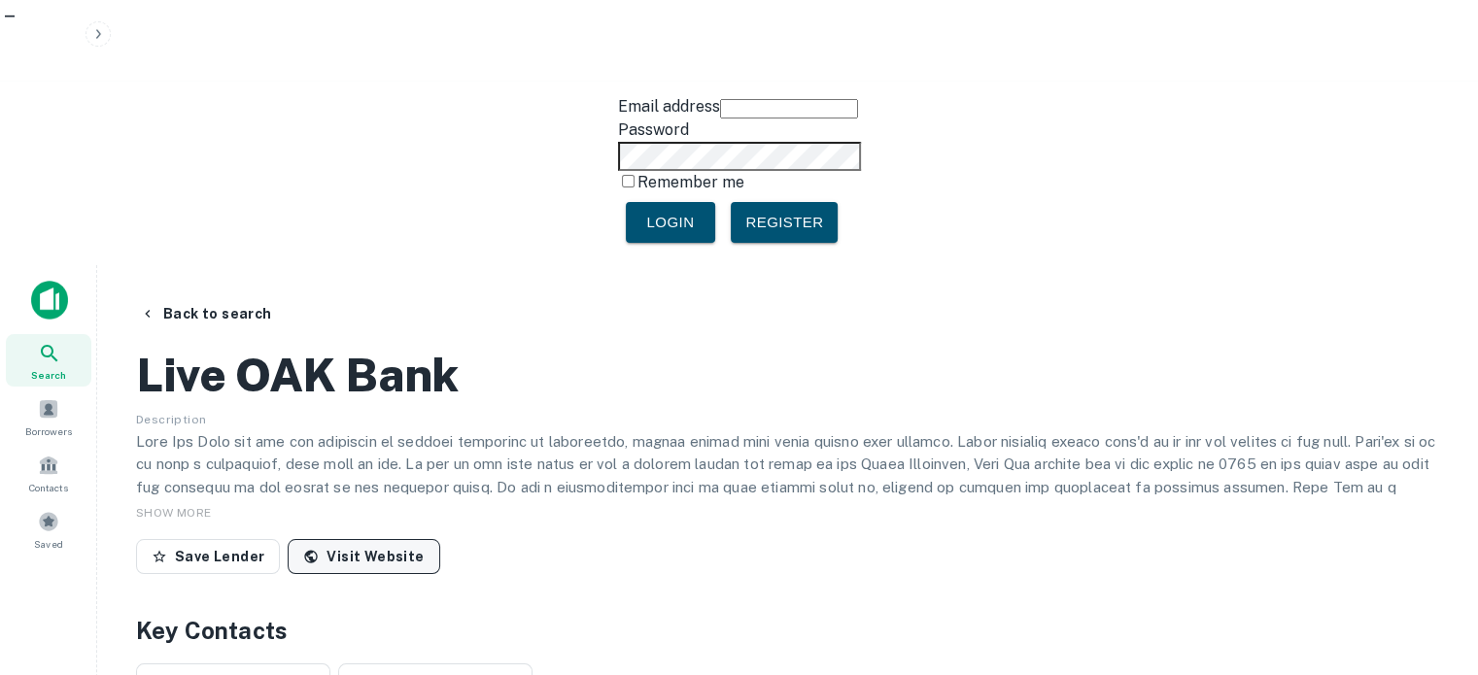
click at [409, 539] on link "Visit Website" at bounding box center [364, 556] width 152 height 35
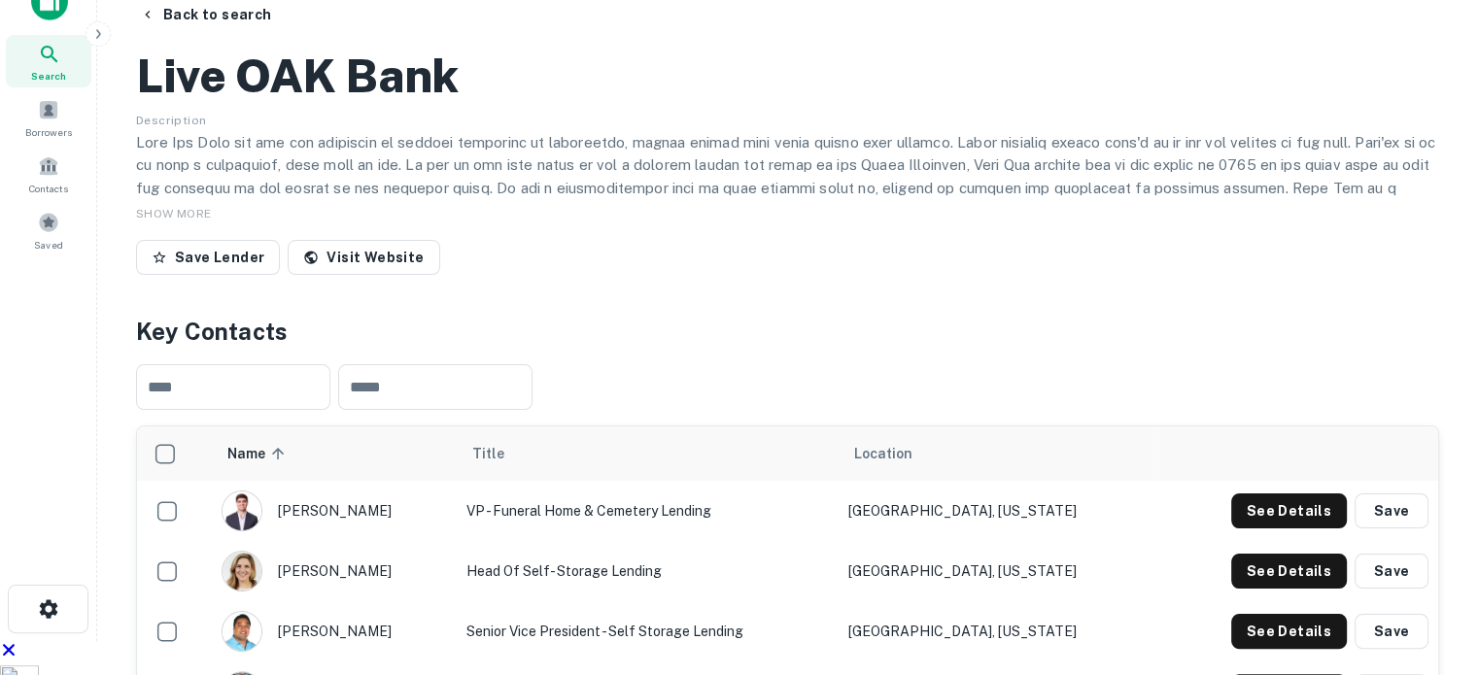
scroll to position [486, 0]
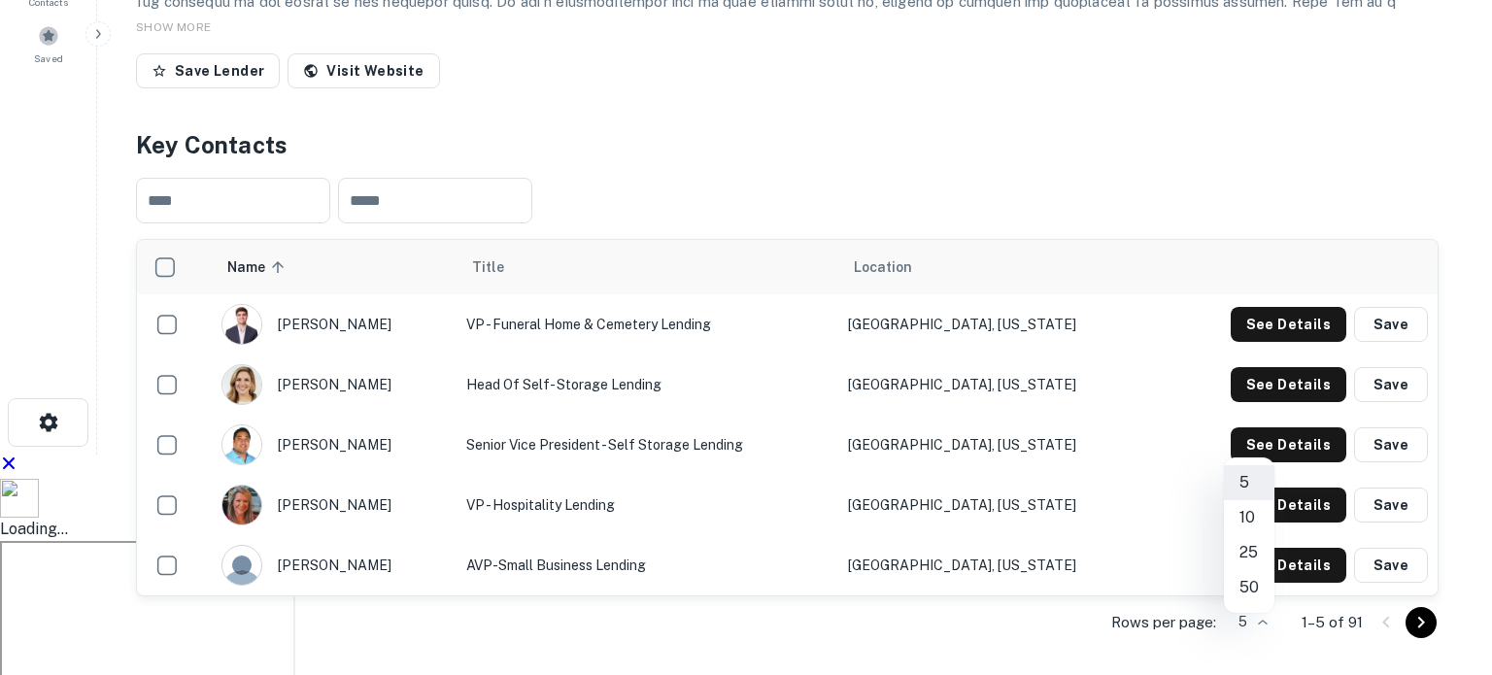
click at [1251, 583] on li "50" at bounding box center [1249, 587] width 51 height 35
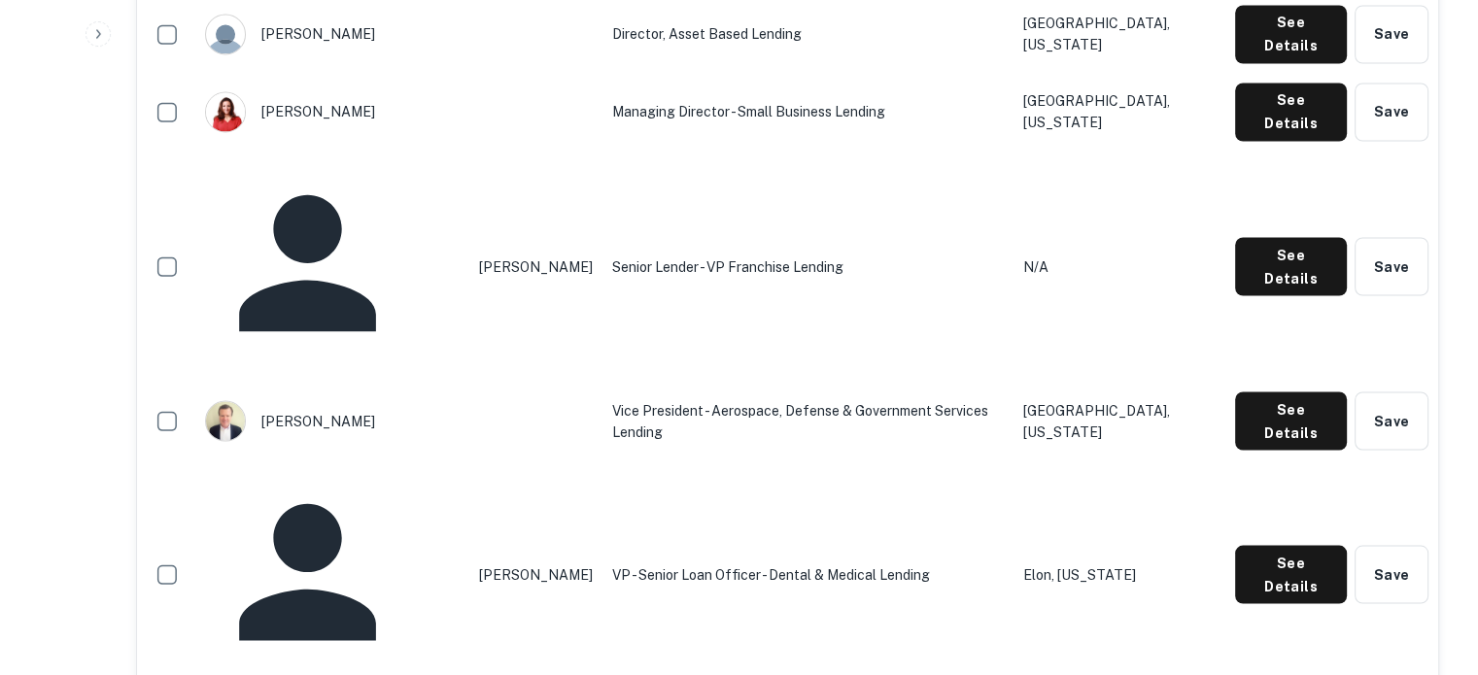
scroll to position [4180, 0]
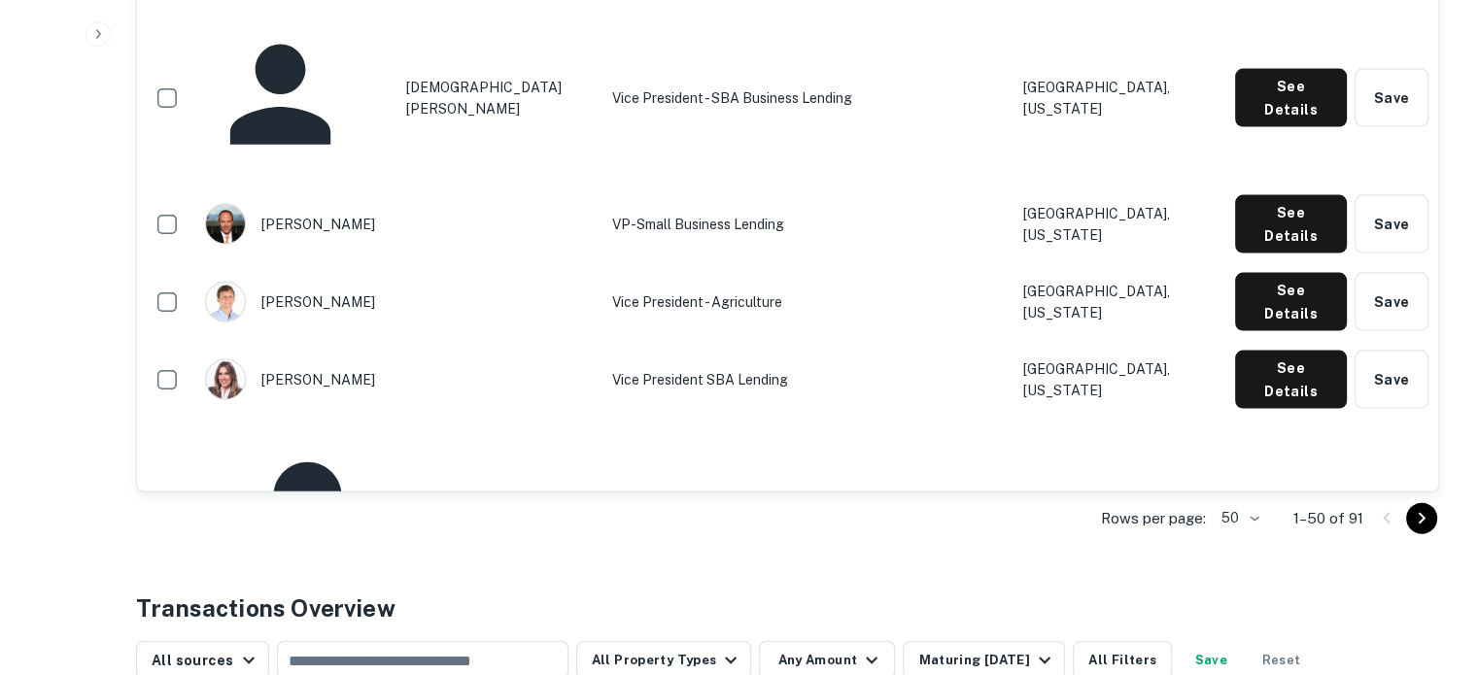
click at [1416, 507] on icon "Go to next page" at bounding box center [1421, 518] width 23 height 23
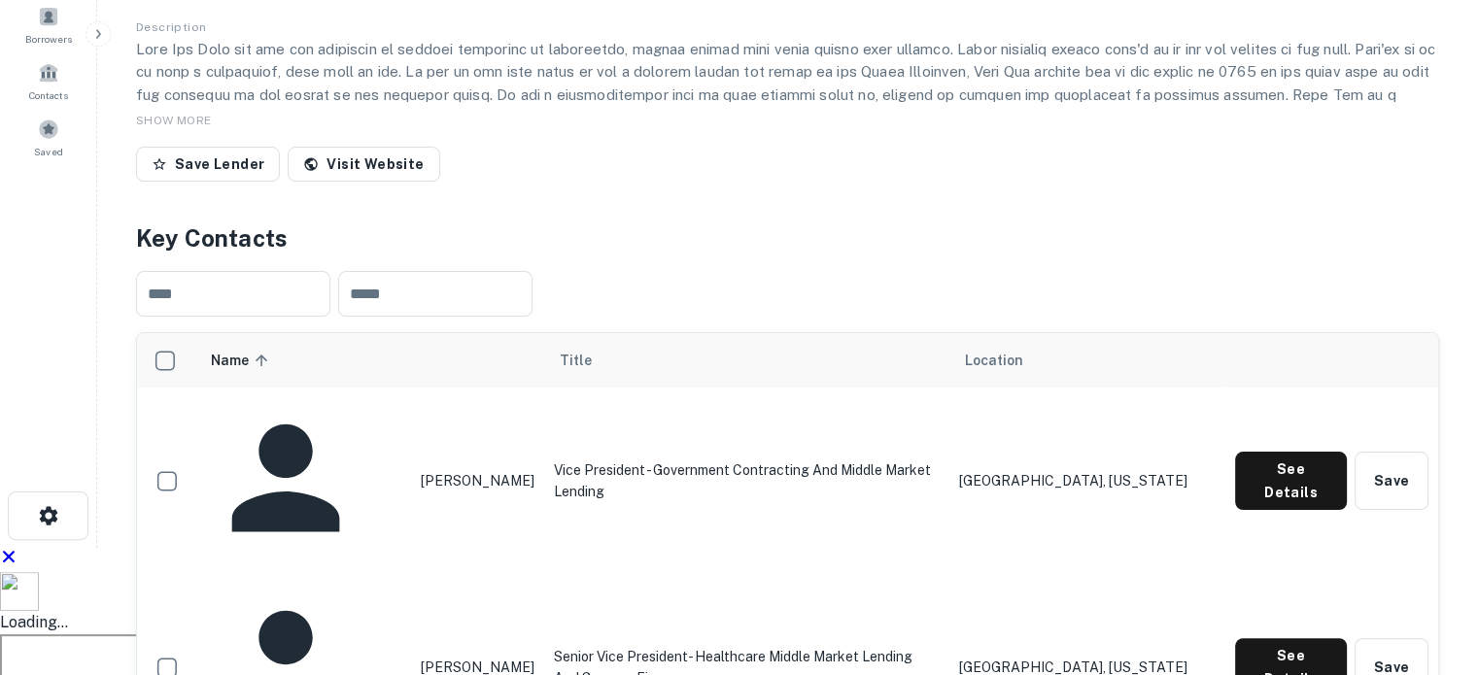
scroll to position [0, 0]
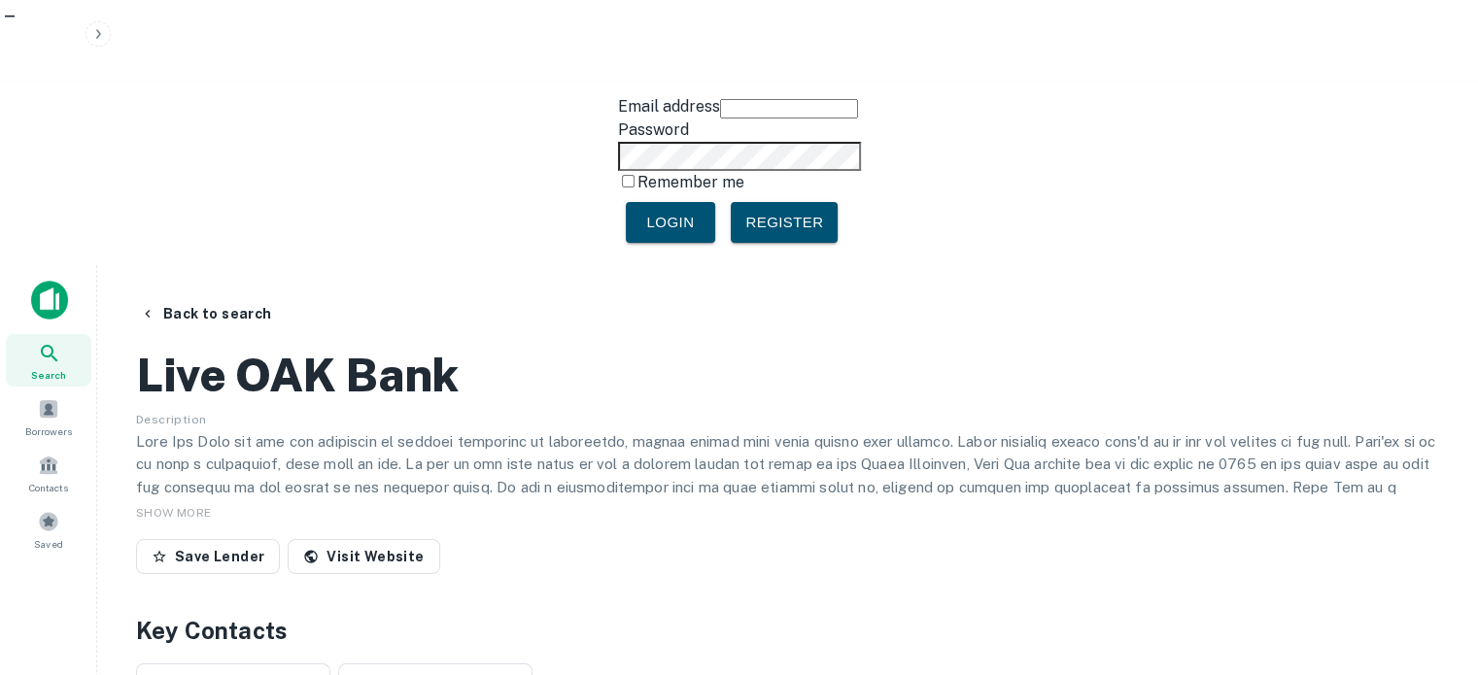
click at [323, 347] on h2 "Live OAK Bank" at bounding box center [297, 375] width 323 height 56
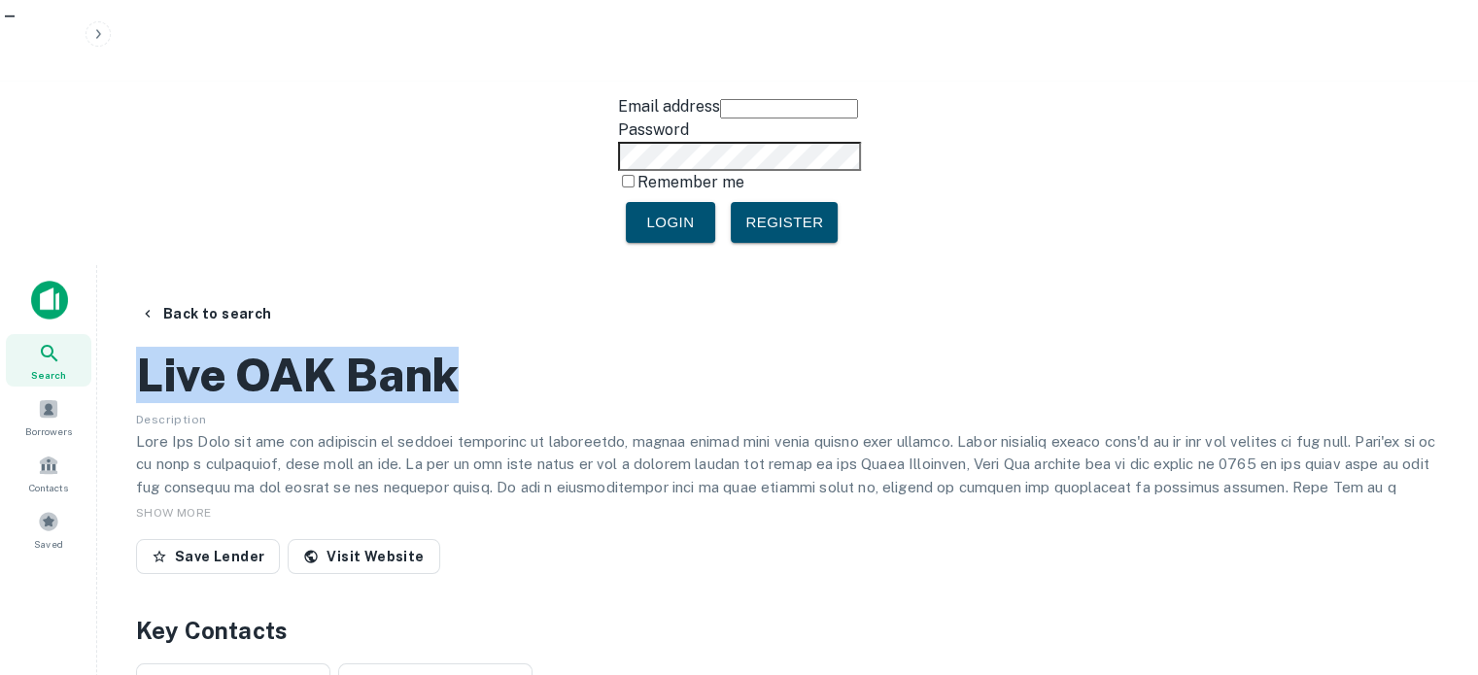
click at [323, 347] on h2 "Live OAK Bank" at bounding box center [297, 375] width 323 height 56
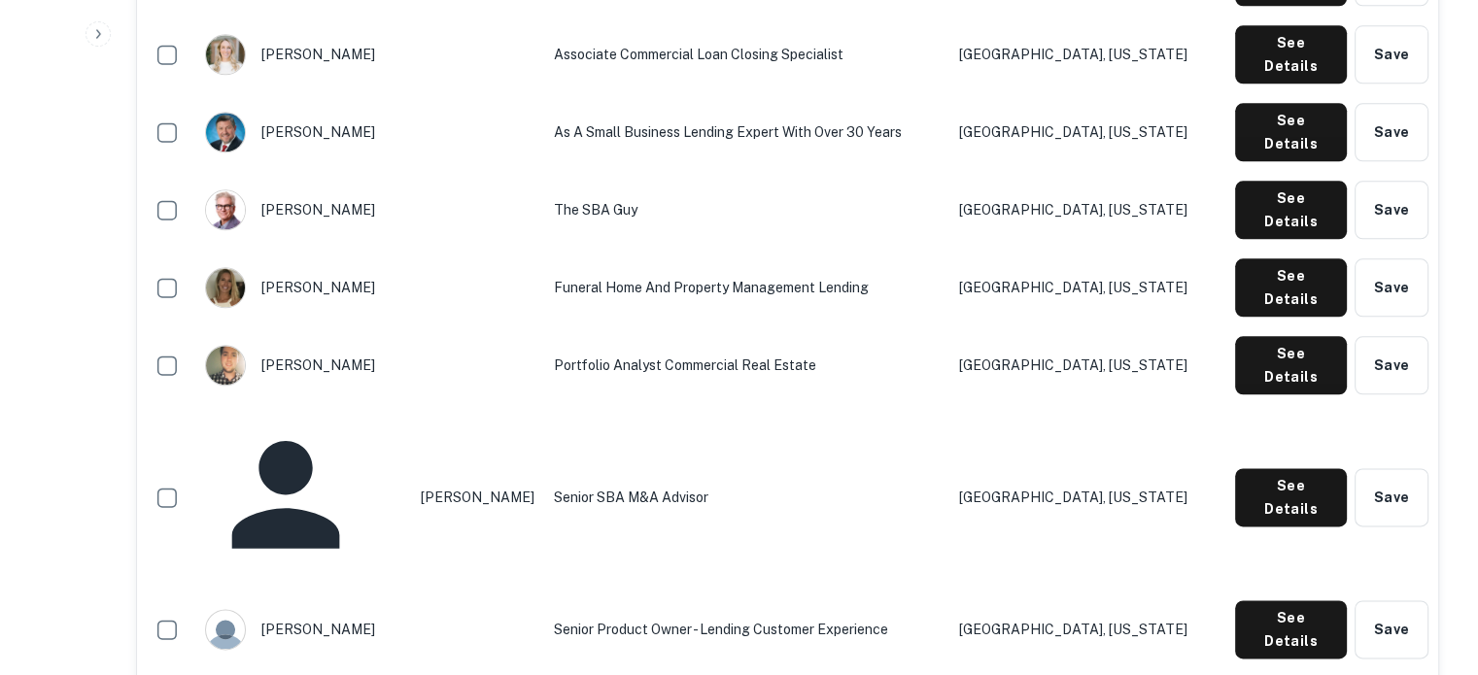
scroll to position [3012, 0]
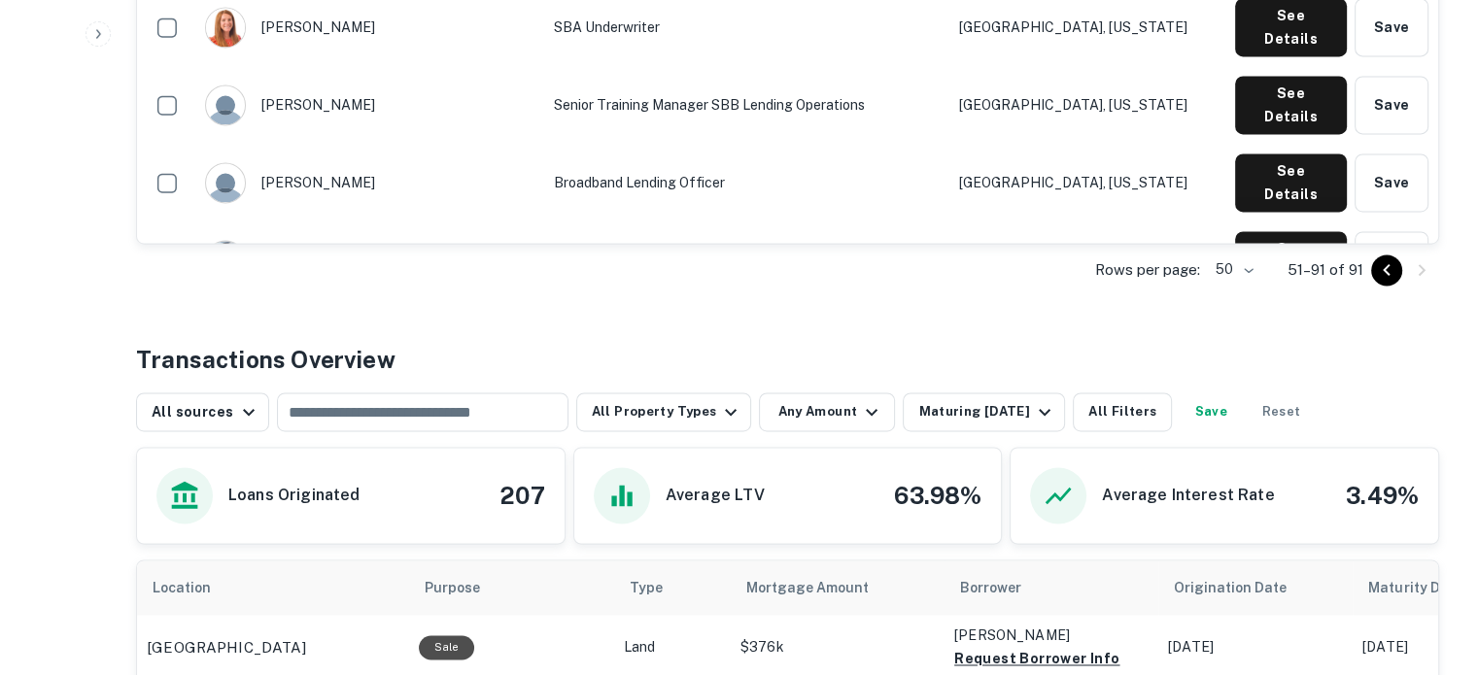
click at [1384, 258] on icon "Go to previous page" at bounding box center [1386, 269] width 23 height 23
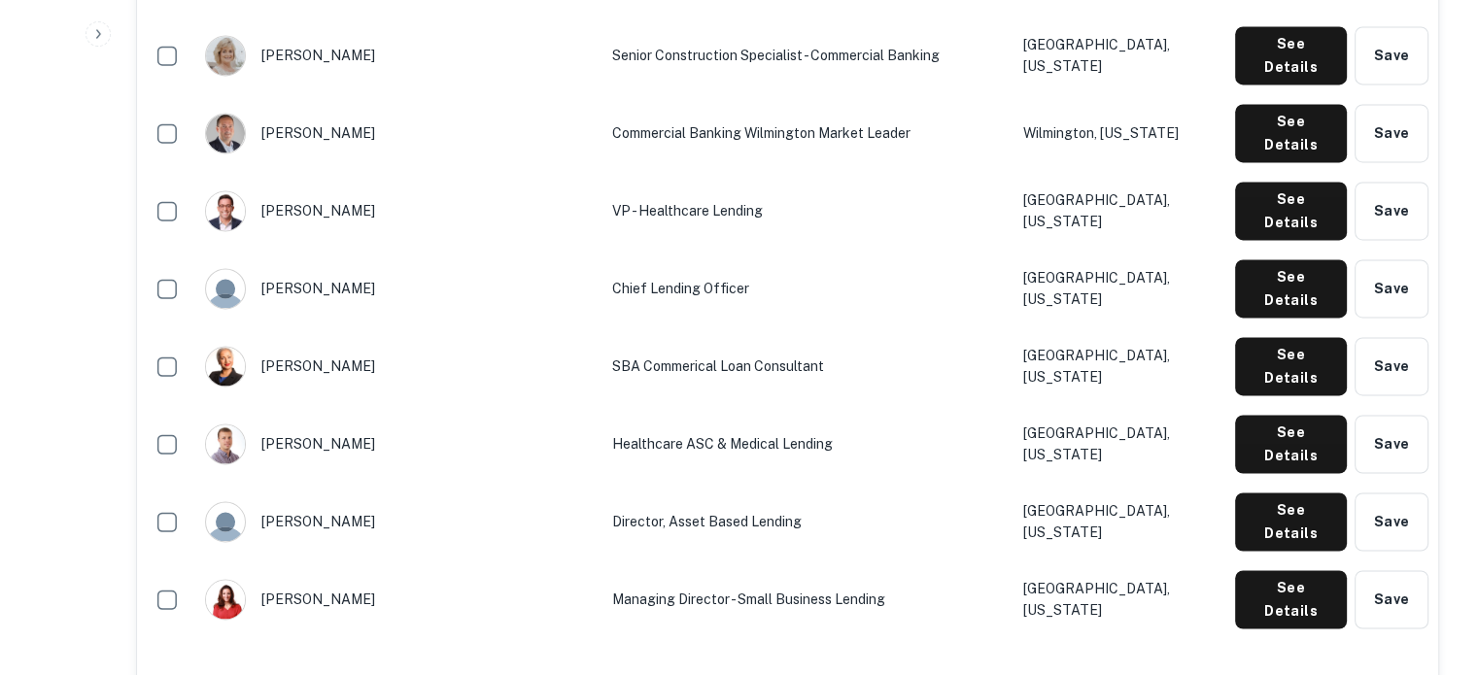
scroll to position [846, 0]
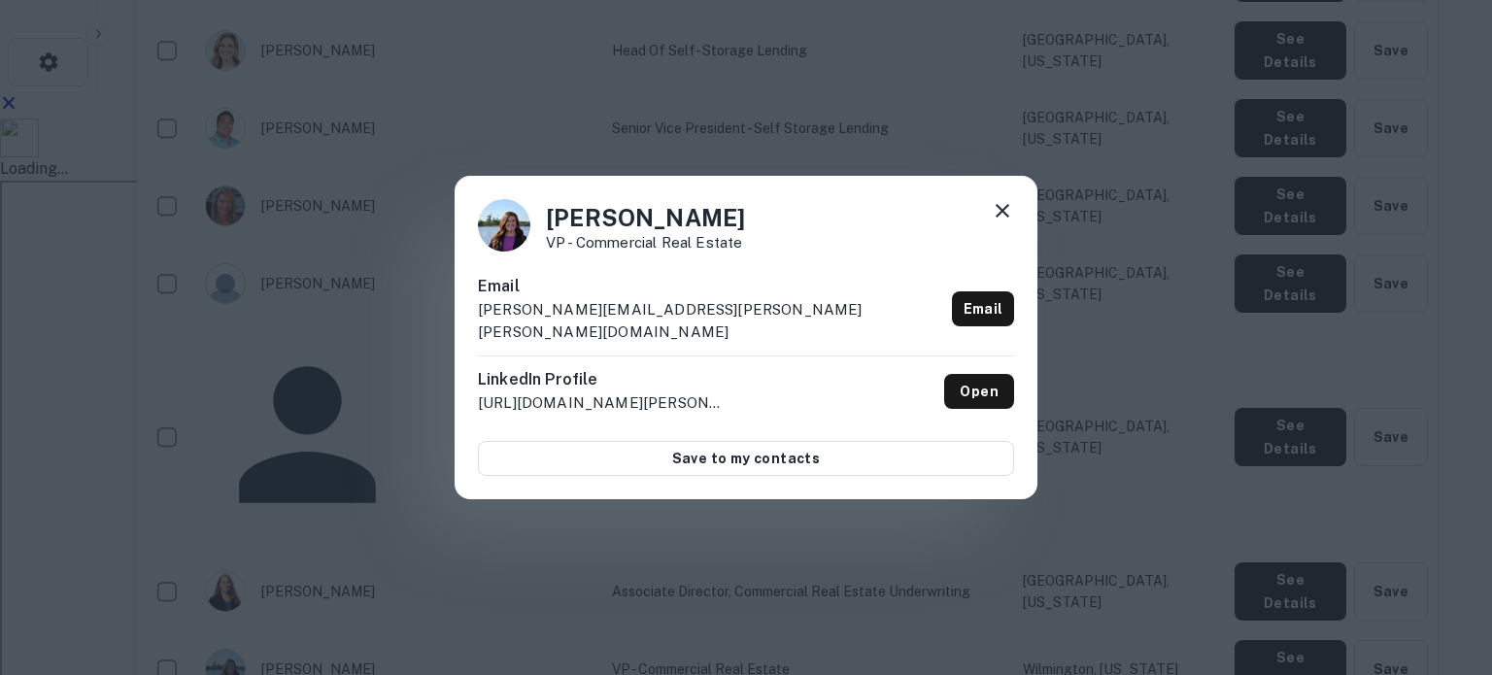
click at [514, 324] on p "[PERSON_NAME][EMAIL_ADDRESS][PERSON_NAME][PERSON_NAME][DOMAIN_NAME]" at bounding box center [711, 321] width 466 height 46
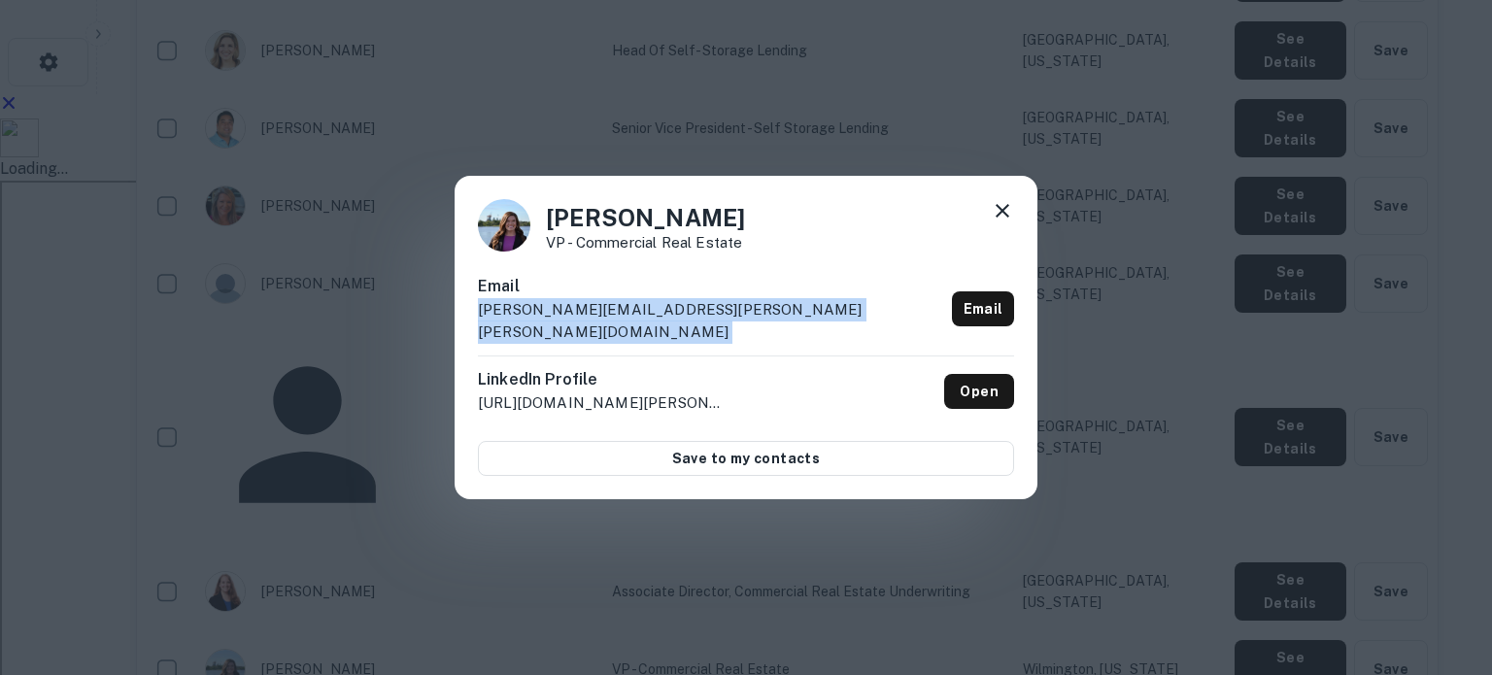
click at [514, 324] on p "[PERSON_NAME][EMAIL_ADDRESS][PERSON_NAME][PERSON_NAME][DOMAIN_NAME]" at bounding box center [711, 321] width 466 height 46
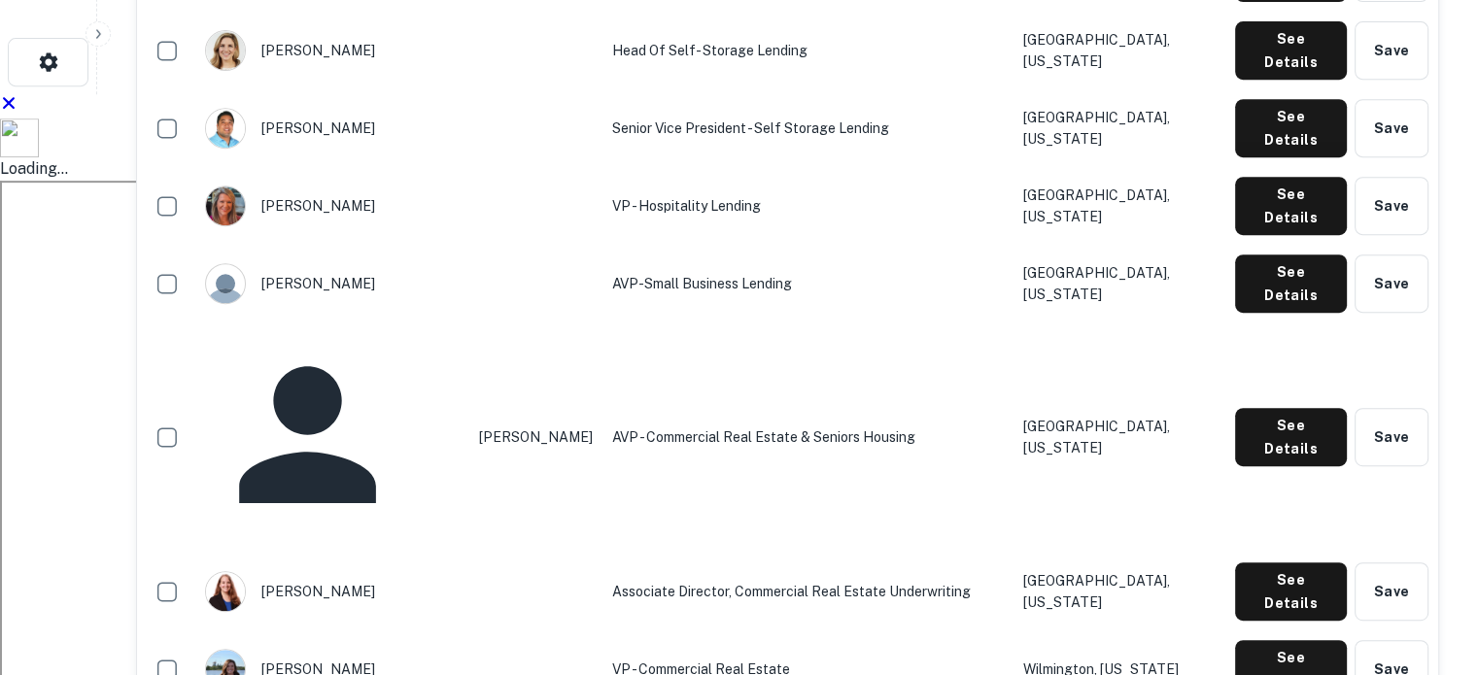
scroll to position [3567, 0]
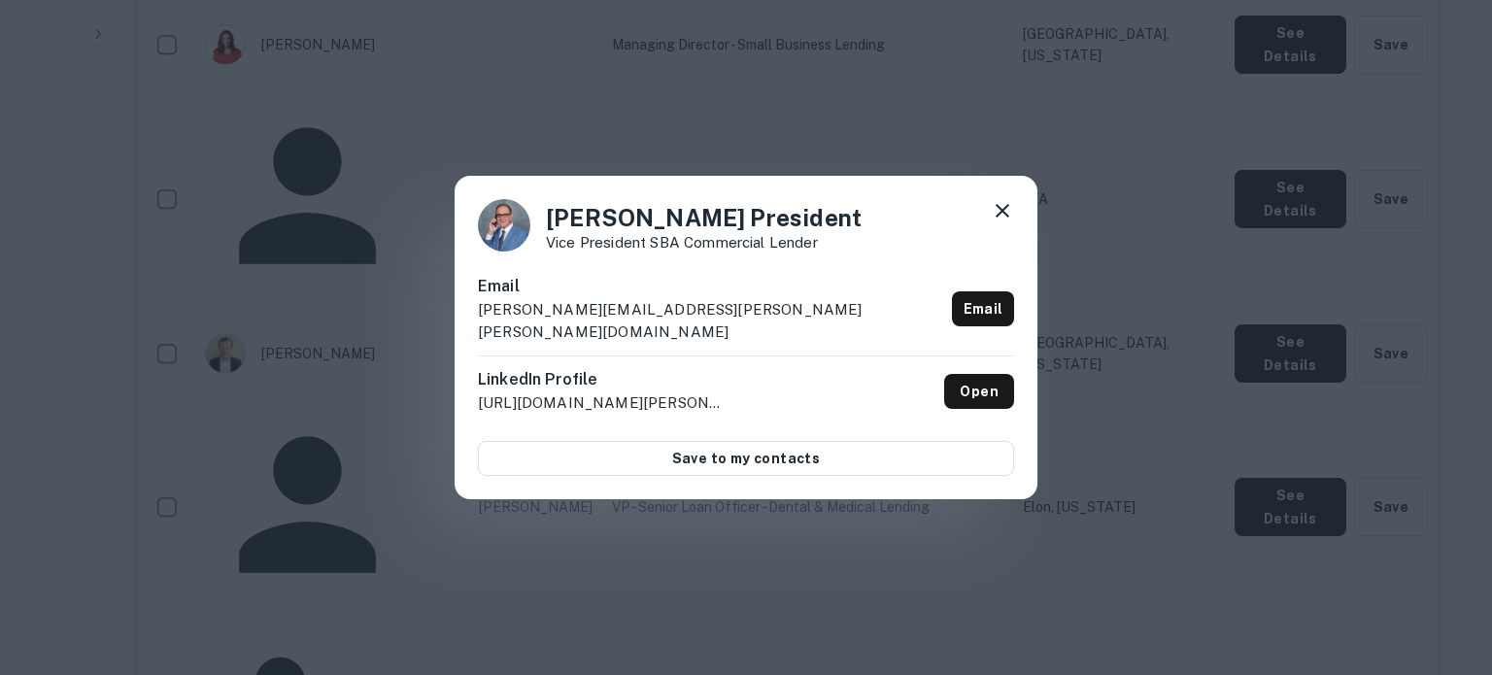
click at [540, 322] on p "[PERSON_NAME][EMAIL_ADDRESS][PERSON_NAME][PERSON_NAME][DOMAIN_NAME]" at bounding box center [711, 321] width 466 height 46
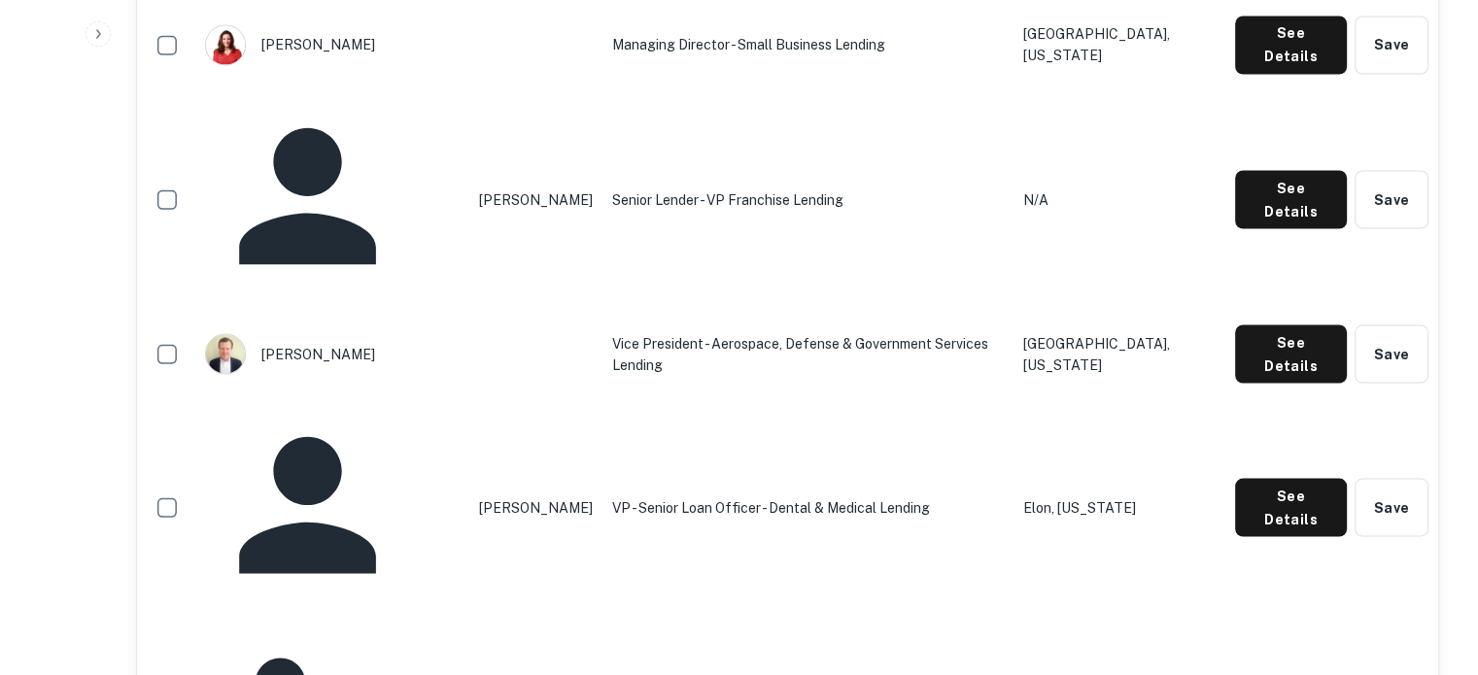
scroll to position [1390, 0]
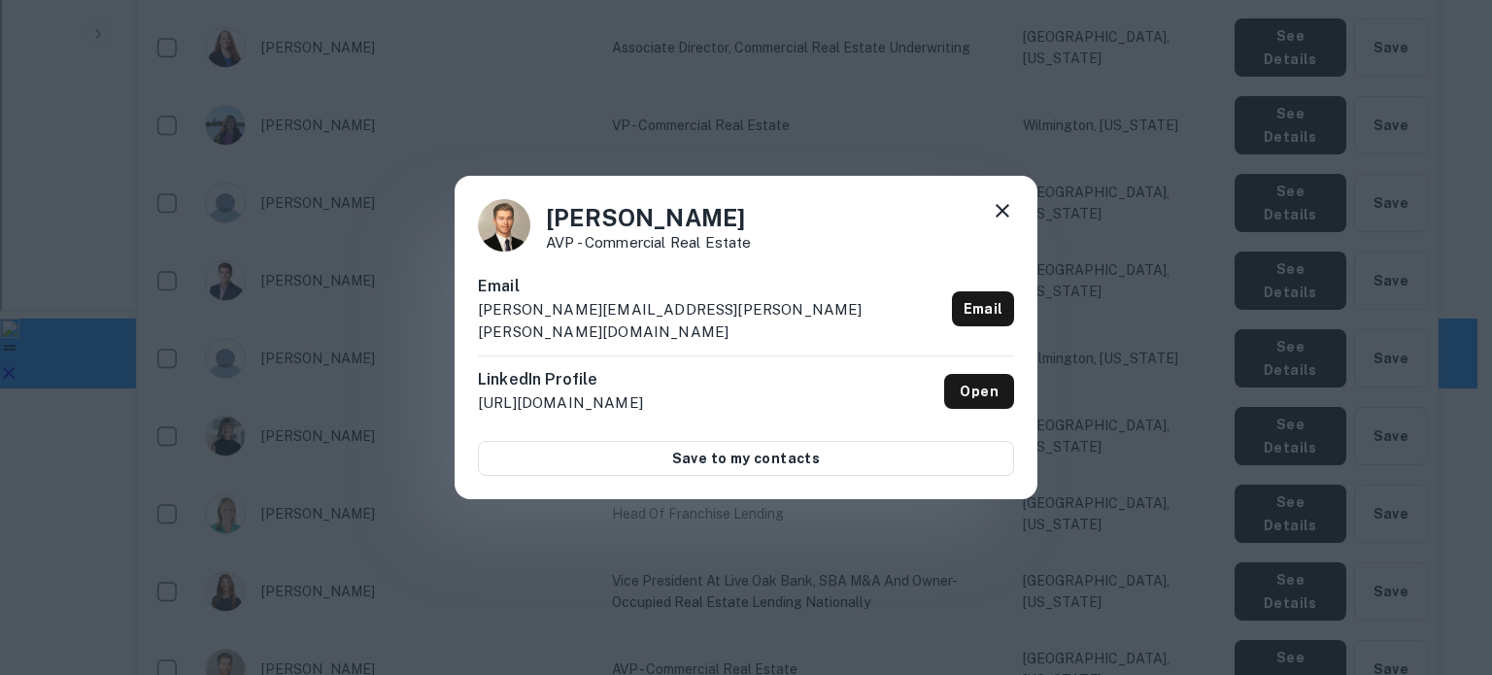
click at [571, 329] on p "[PERSON_NAME][EMAIL_ADDRESS][PERSON_NAME][PERSON_NAME][DOMAIN_NAME]" at bounding box center [711, 321] width 466 height 46
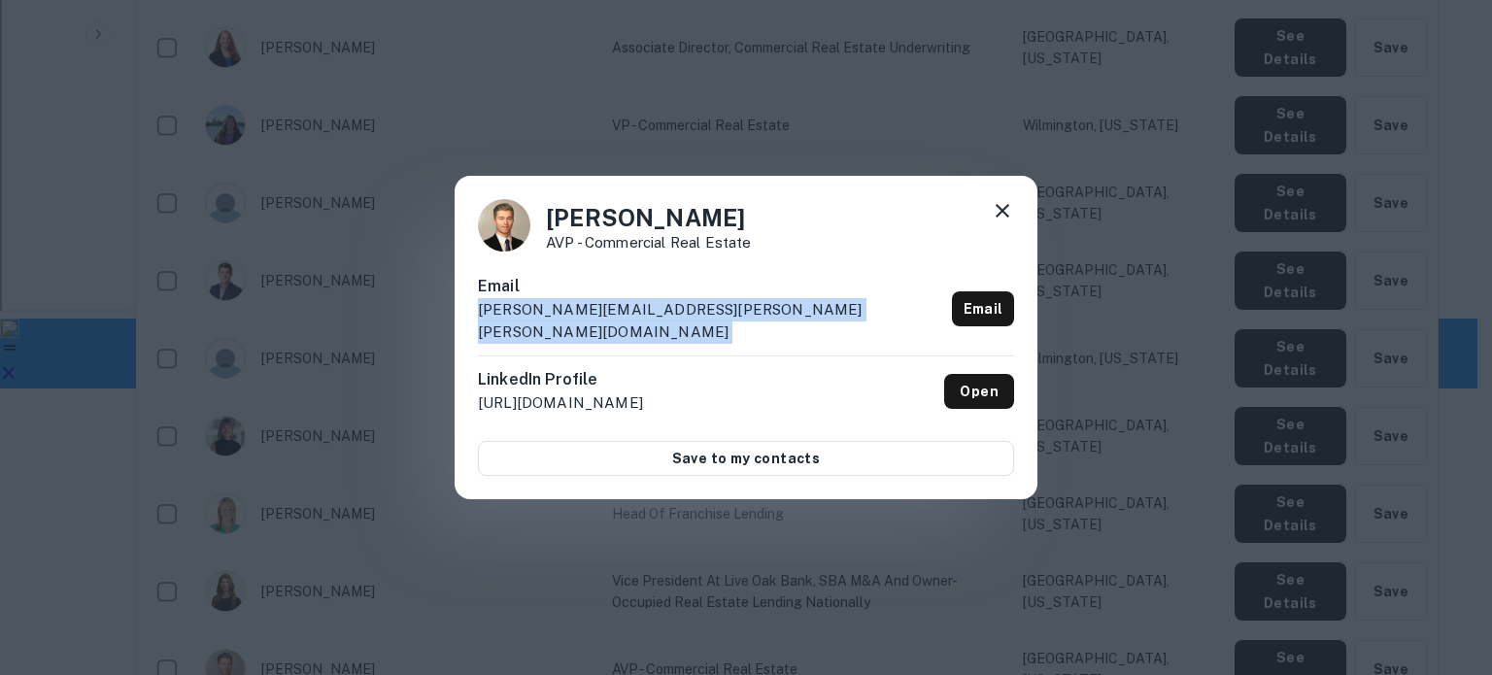
click at [571, 329] on p "[PERSON_NAME][EMAIL_ADDRESS][PERSON_NAME][PERSON_NAME][DOMAIN_NAME]" at bounding box center [711, 321] width 466 height 46
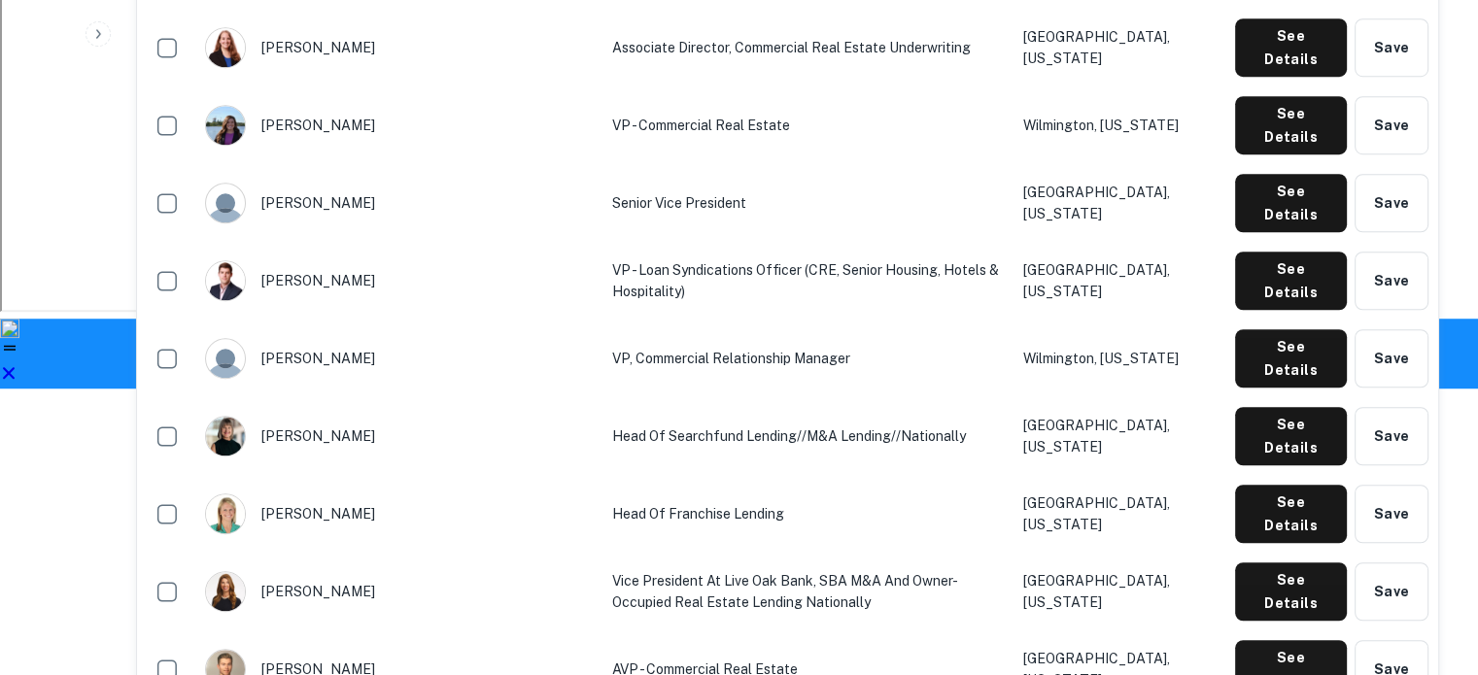
scroll to position [1857, 0]
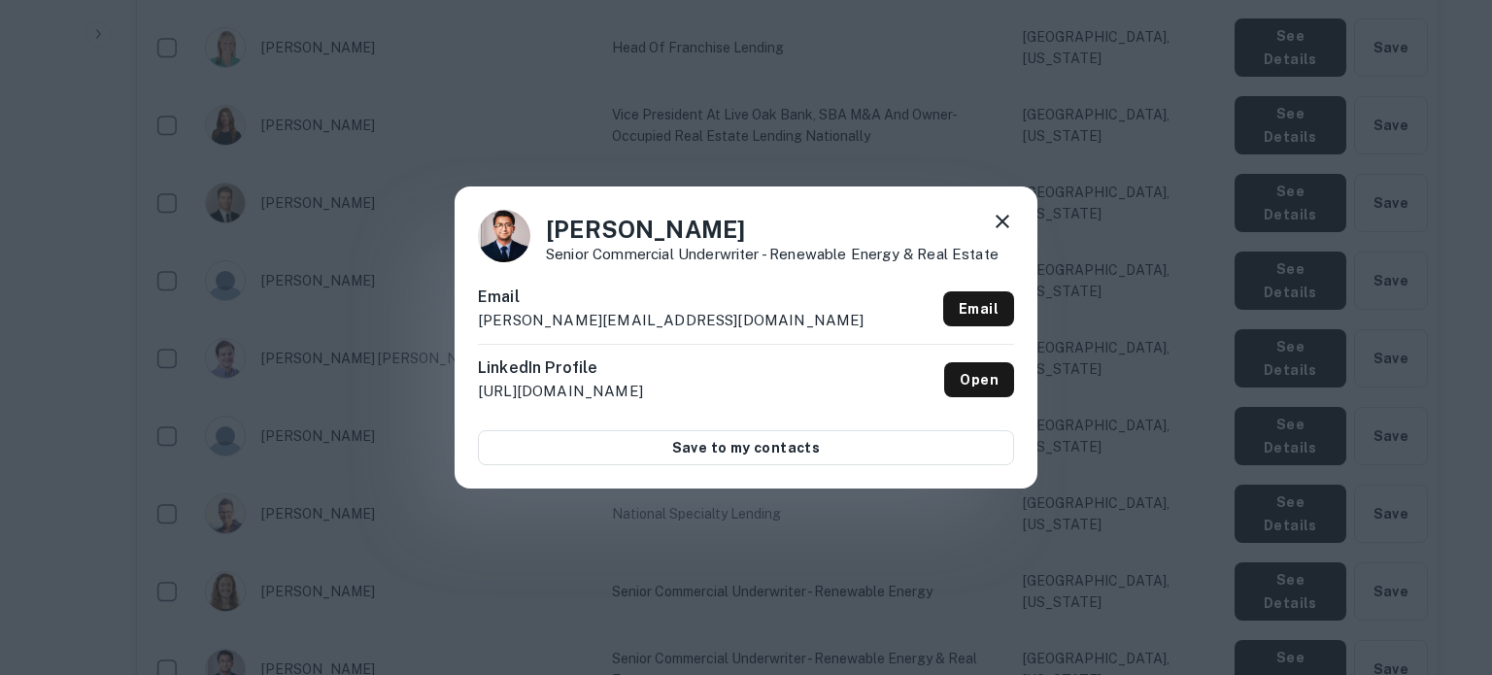
click at [518, 323] on p "[PERSON_NAME][EMAIL_ADDRESS][DOMAIN_NAME]" at bounding box center [671, 320] width 387 height 23
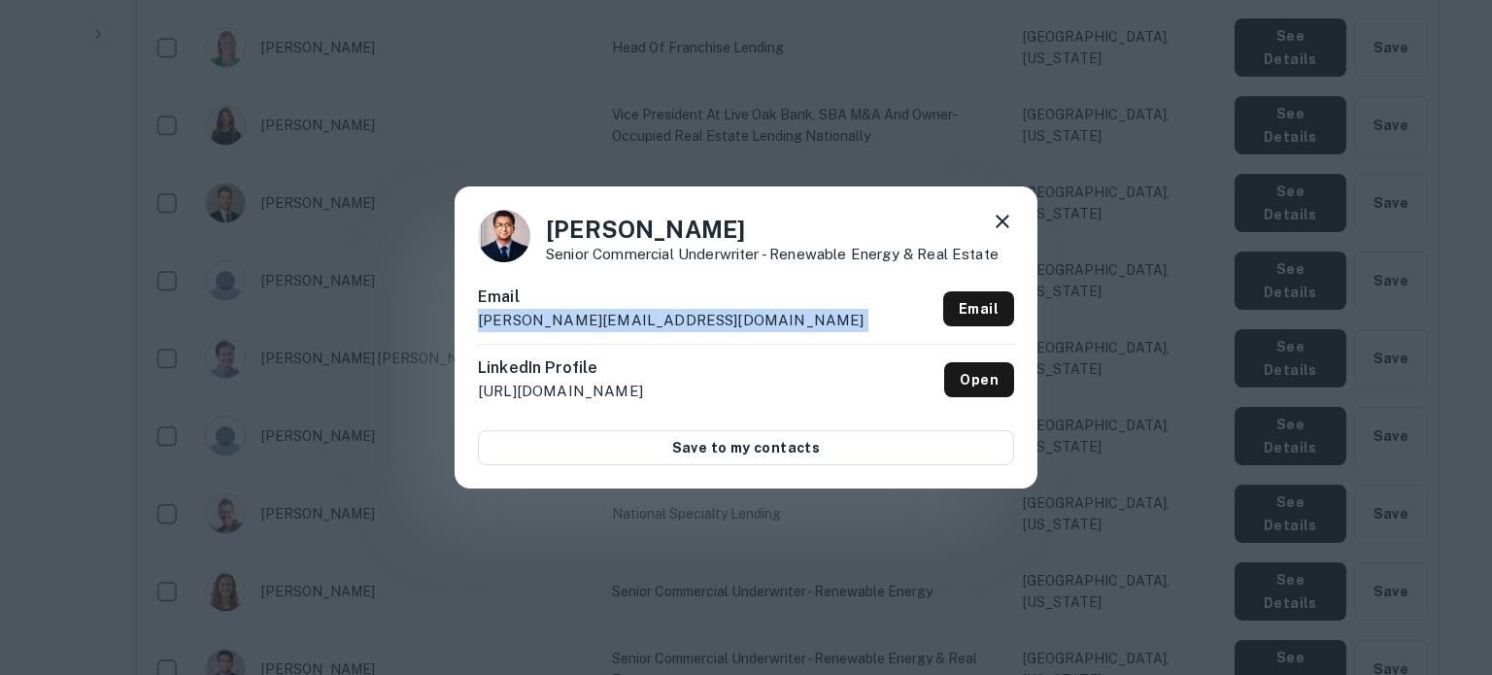
click at [518, 323] on p "[PERSON_NAME][EMAIL_ADDRESS][DOMAIN_NAME]" at bounding box center [671, 320] width 387 height 23
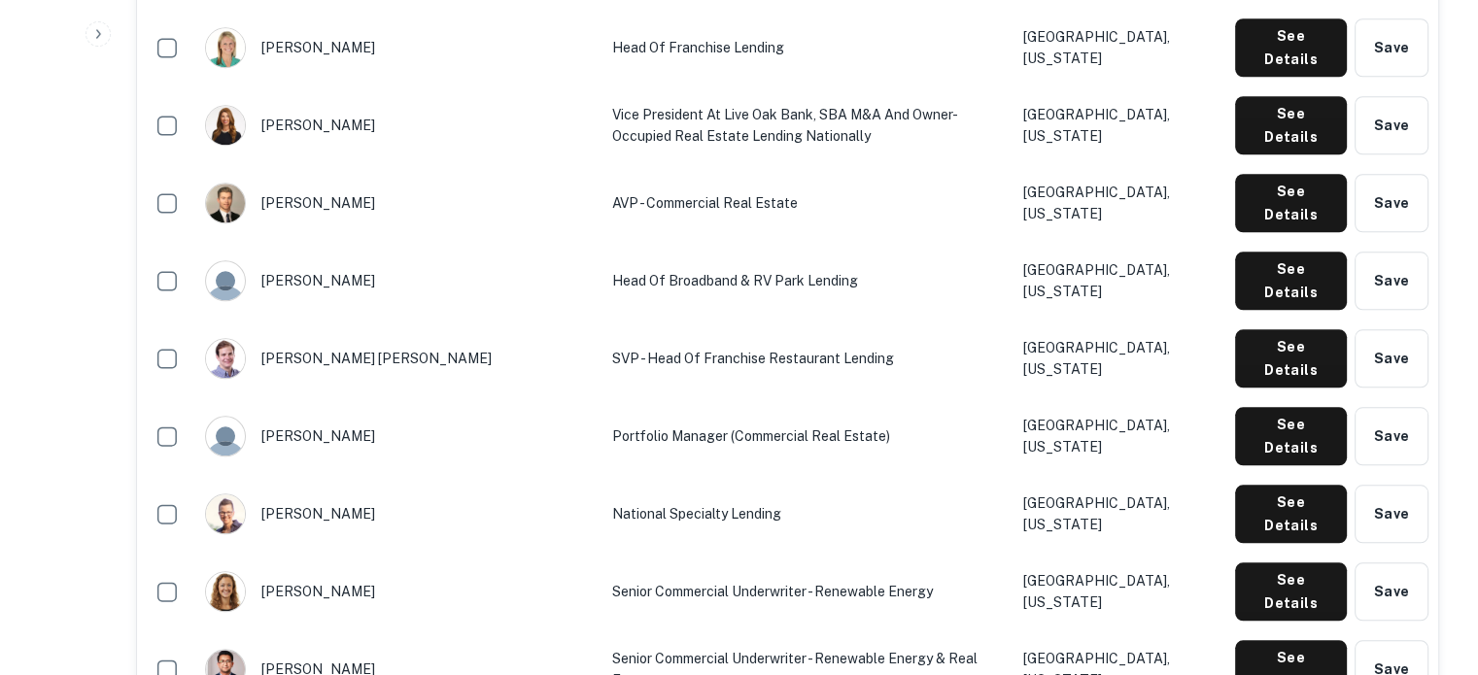
scroll to position [2245, 0]
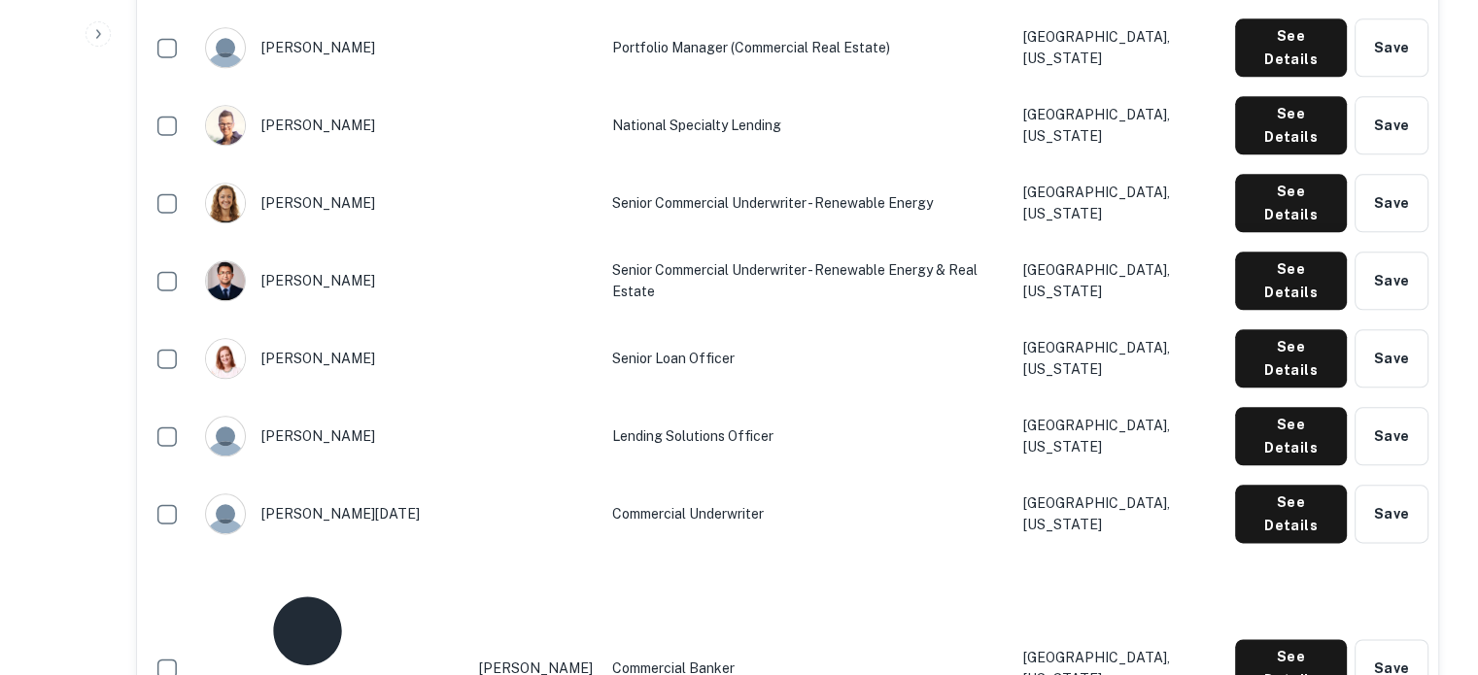
drag, startPoint x: 17, startPoint y: 404, endPoint x: 130, endPoint y: 364, distance: 120.5
drag, startPoint x: 65, startPoint y: 370, endPoint x: 264, endPoint y: 76, distance: 355.5
